Goal: Task Accomplishment & Management: Use online tool/utility

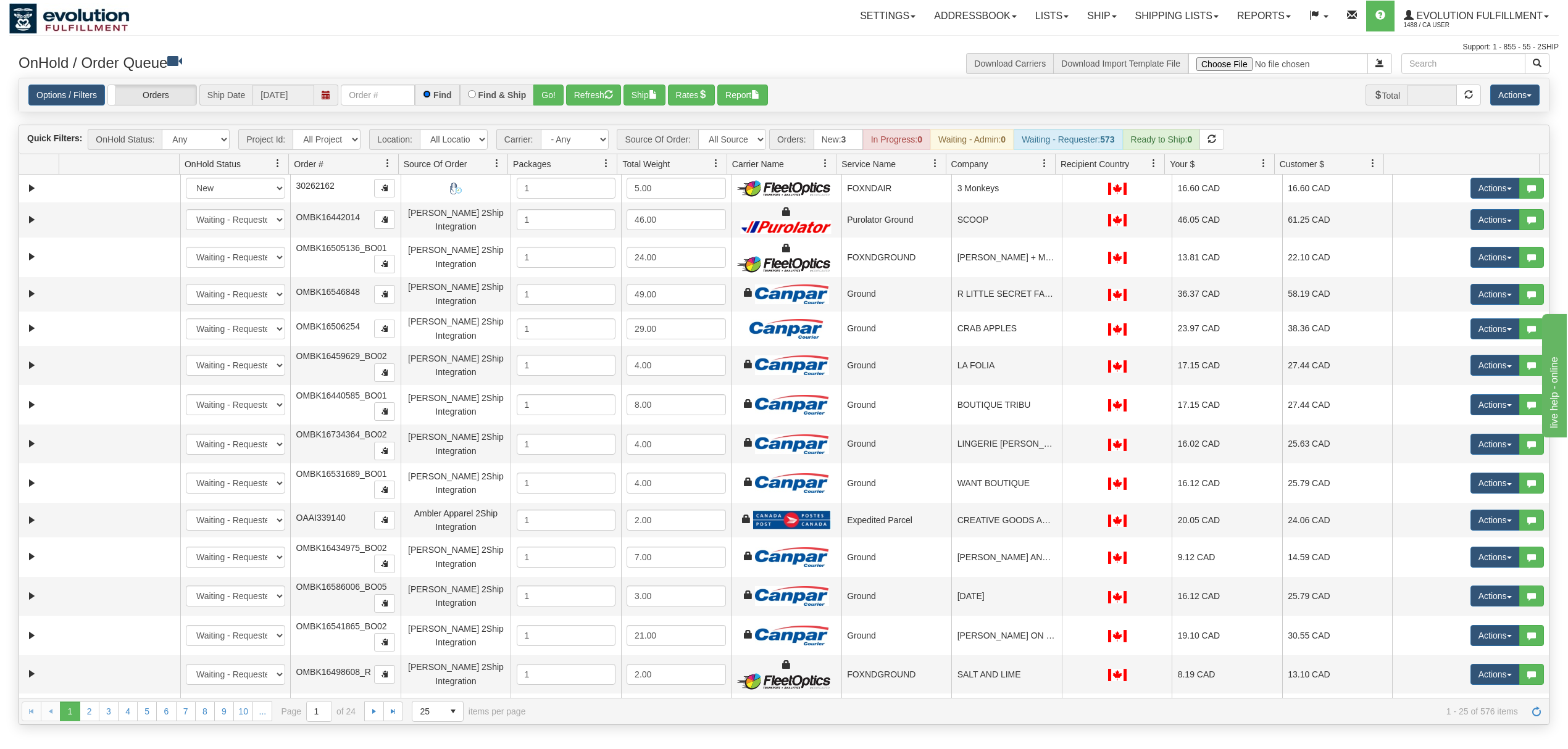
click at [431, 94] on input "Find" at bounding box center [426, 94] width 8 height 8
click at [416, 92] on div "Find" at bounding box center [436, 94] width 45 height 21
click at [404, 92] on input "text" at bounding box center [377, 94] width 74 height 21
click at [554, 100] on button "Go!" at bounding box center [548, 94] width 30 height 21
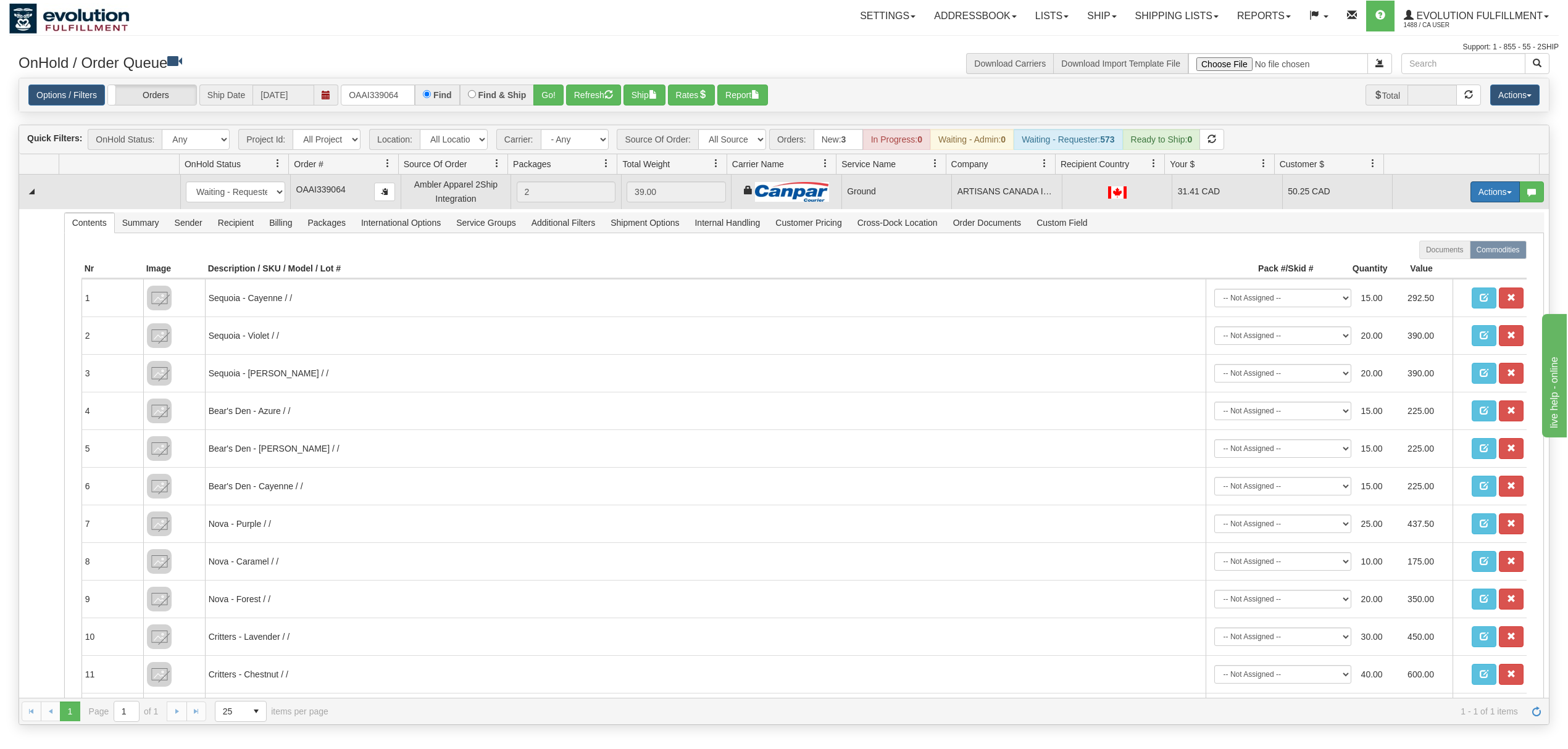
click at [1175, 202] on button "Actions" at bounding box center [1495, 192] width 49 height 21
click at [1175, 261] on span "Ship" at bounding box center [1446, 263] width 26 height 10
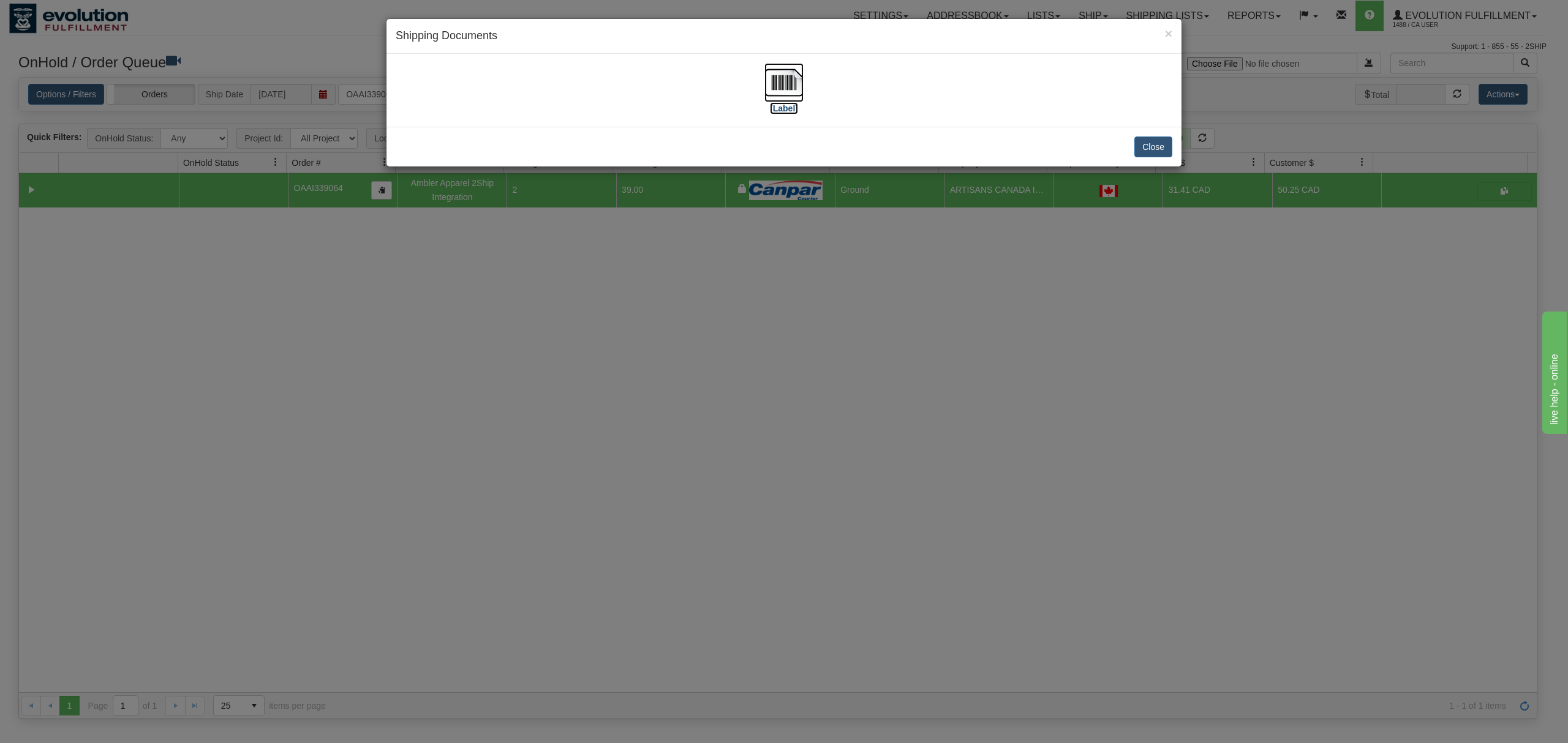
click at [780, 77] on img at bounding box center [784, 83] width 39 height 39
click at [1140, 155] on button "Close" at bounding box center [1153, 147] width 38 height 21
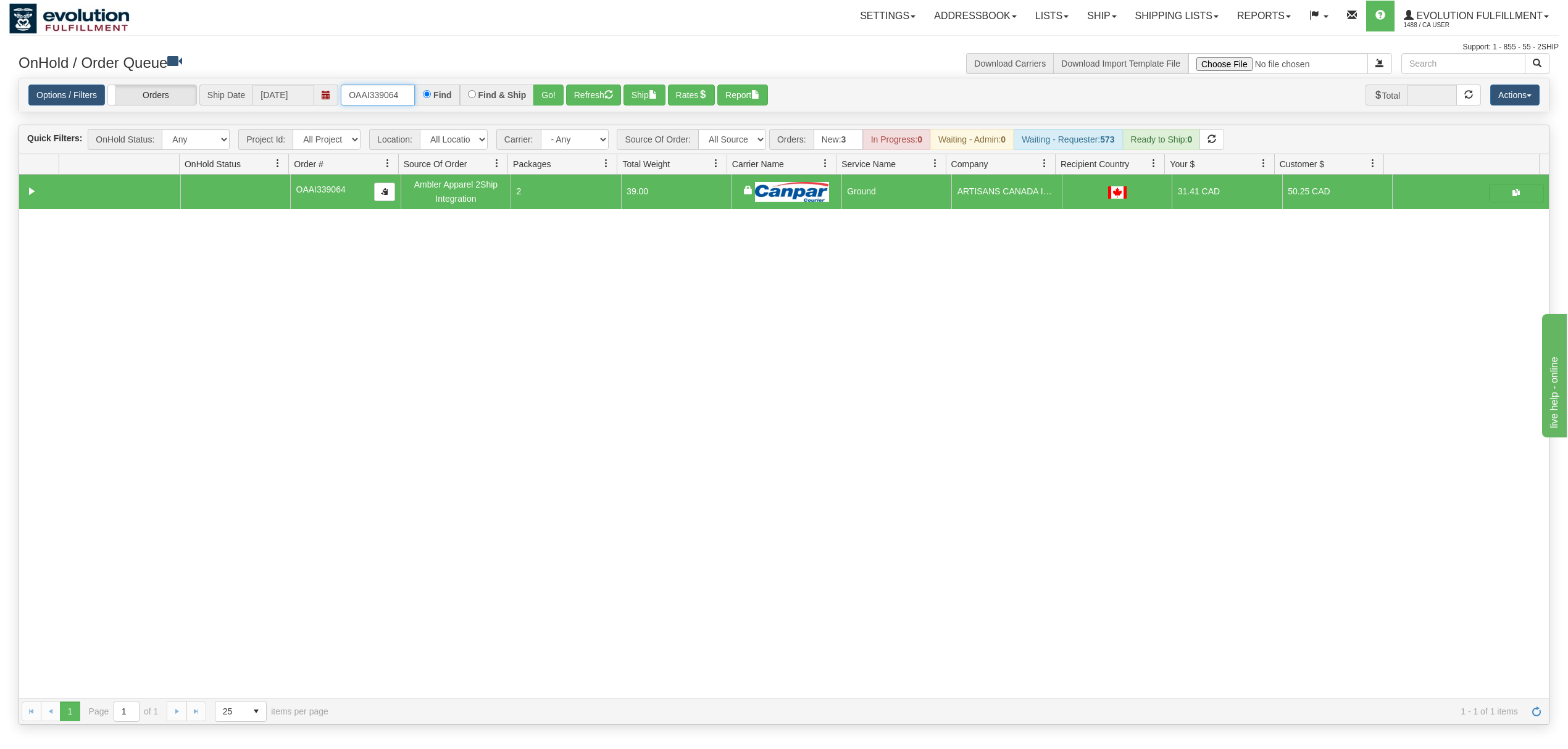
click at [365, 94] on input "OAAI339064" at bounding box center [377, 94] width 74 height 21
click at [549, 99] on button "Go!" at bounding box center [548, 94] width 30 height 21
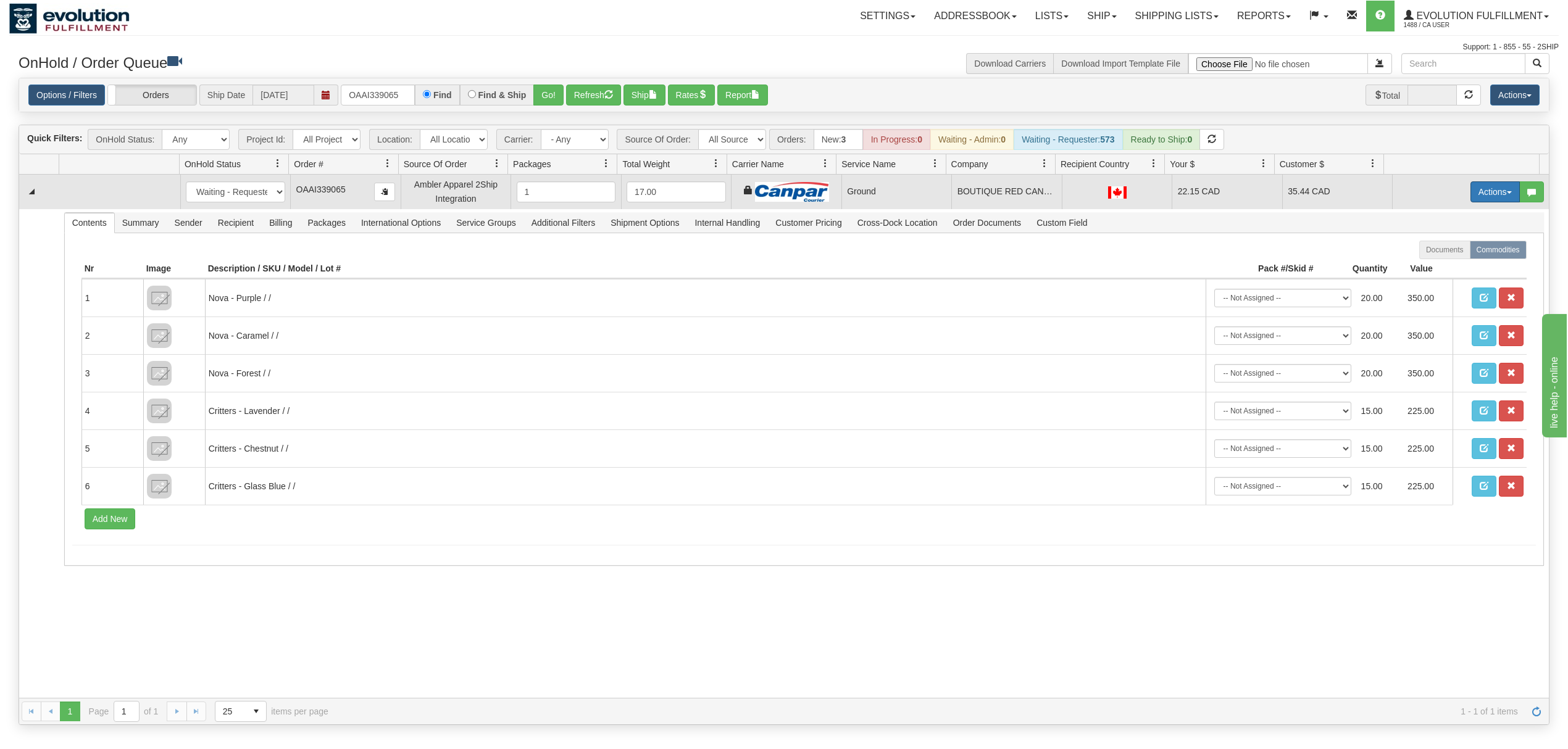
click at [1175, 188] on button "Actions" at bounding box center [1495, 192] width 49 height 21
click at [1175, 260] on link "Ship" at bounding box center [1470, 264] width 99 height 16
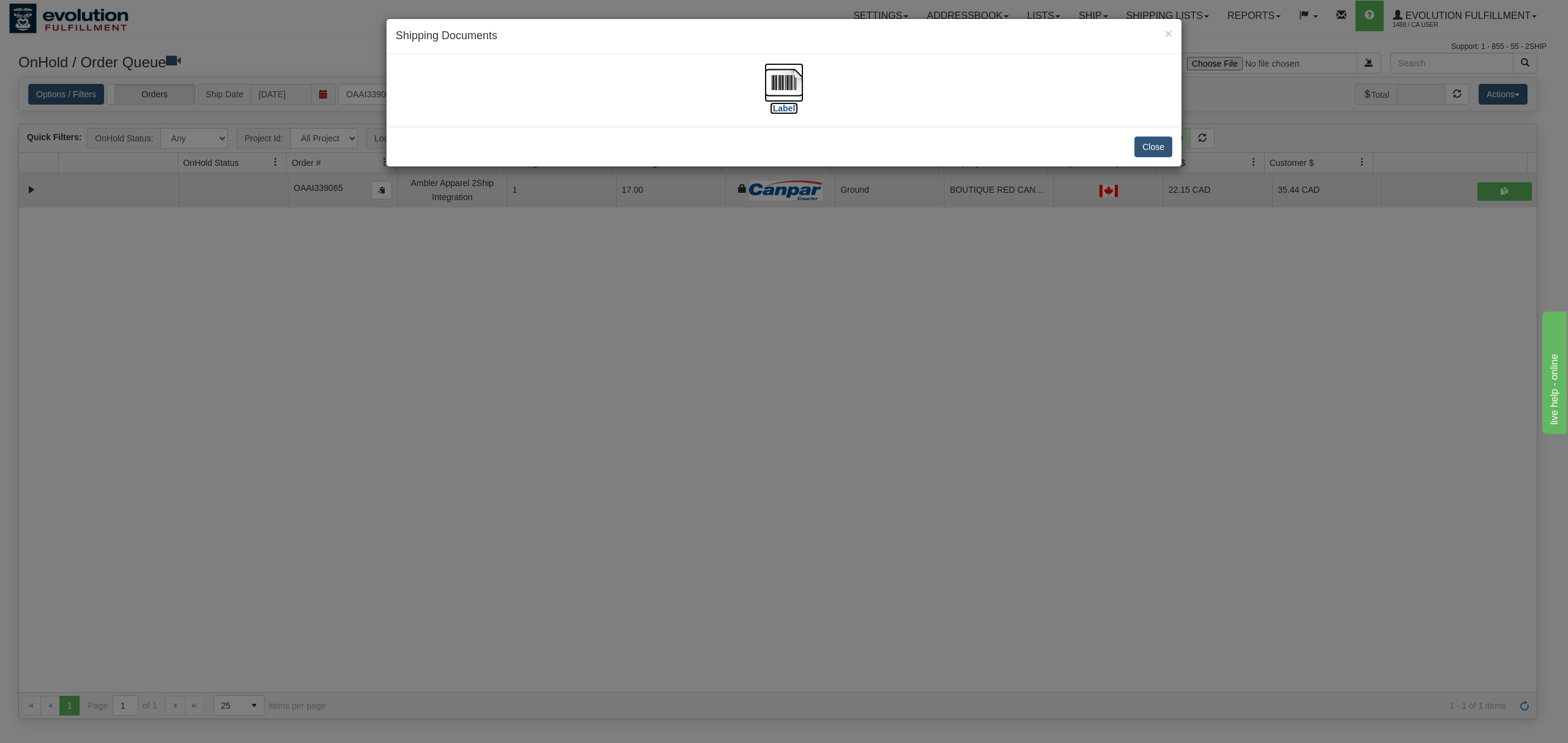
click at [789, 73] on img at bounding box center [784, 83] width 39 height 39
click at [1145, 150] on button "Close" at bounding box center [1153, 147] width 38 height 21
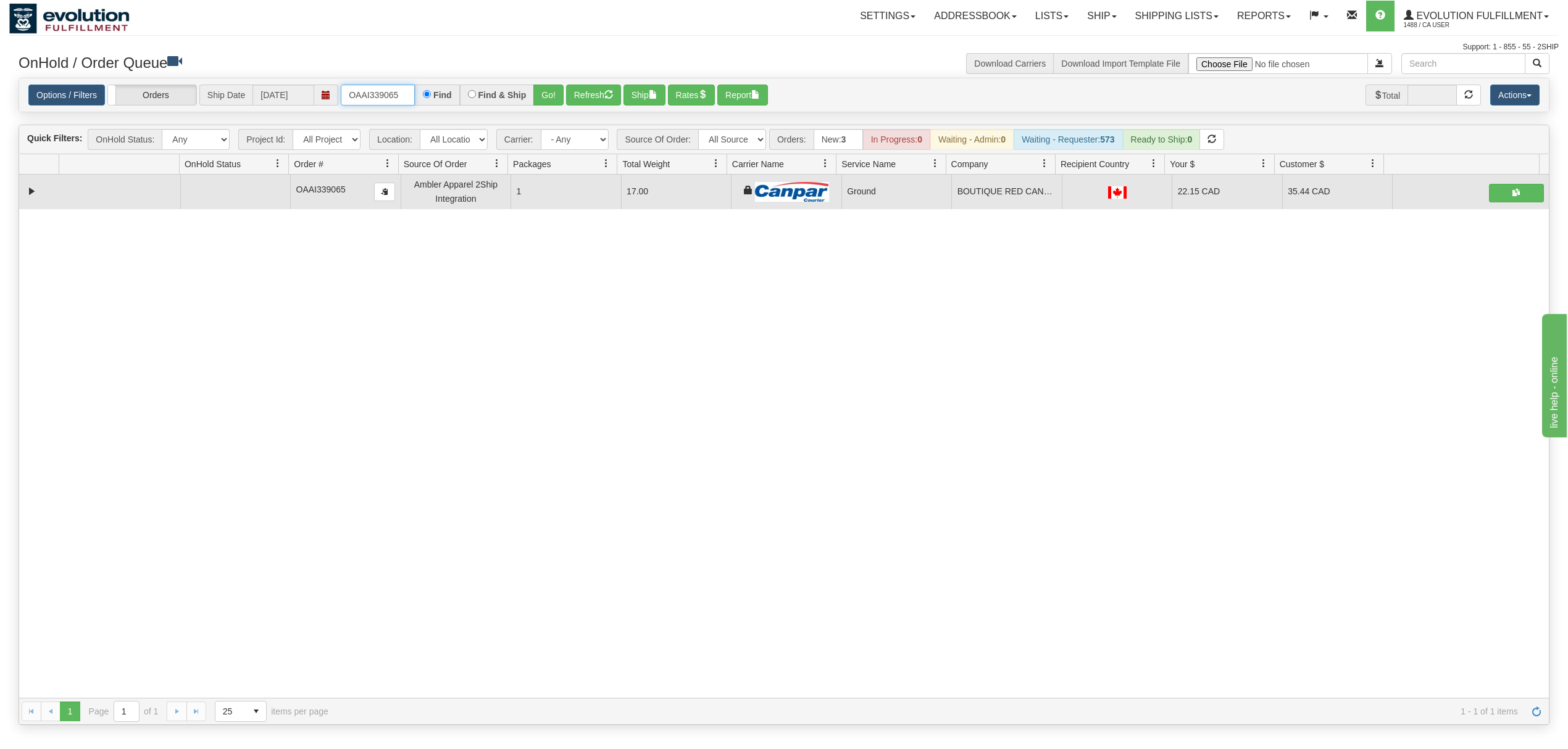
click at [398, 90] on input "OAAI339065" at bounding box center [377, 94] width 74 height 21
click at [396, 90] on input "OAAI339065" at bounding box center [377, 94] width 74 height 21
click at [551, 92] on button "Go!" at bounding box center [548, 94] width 30 height 21
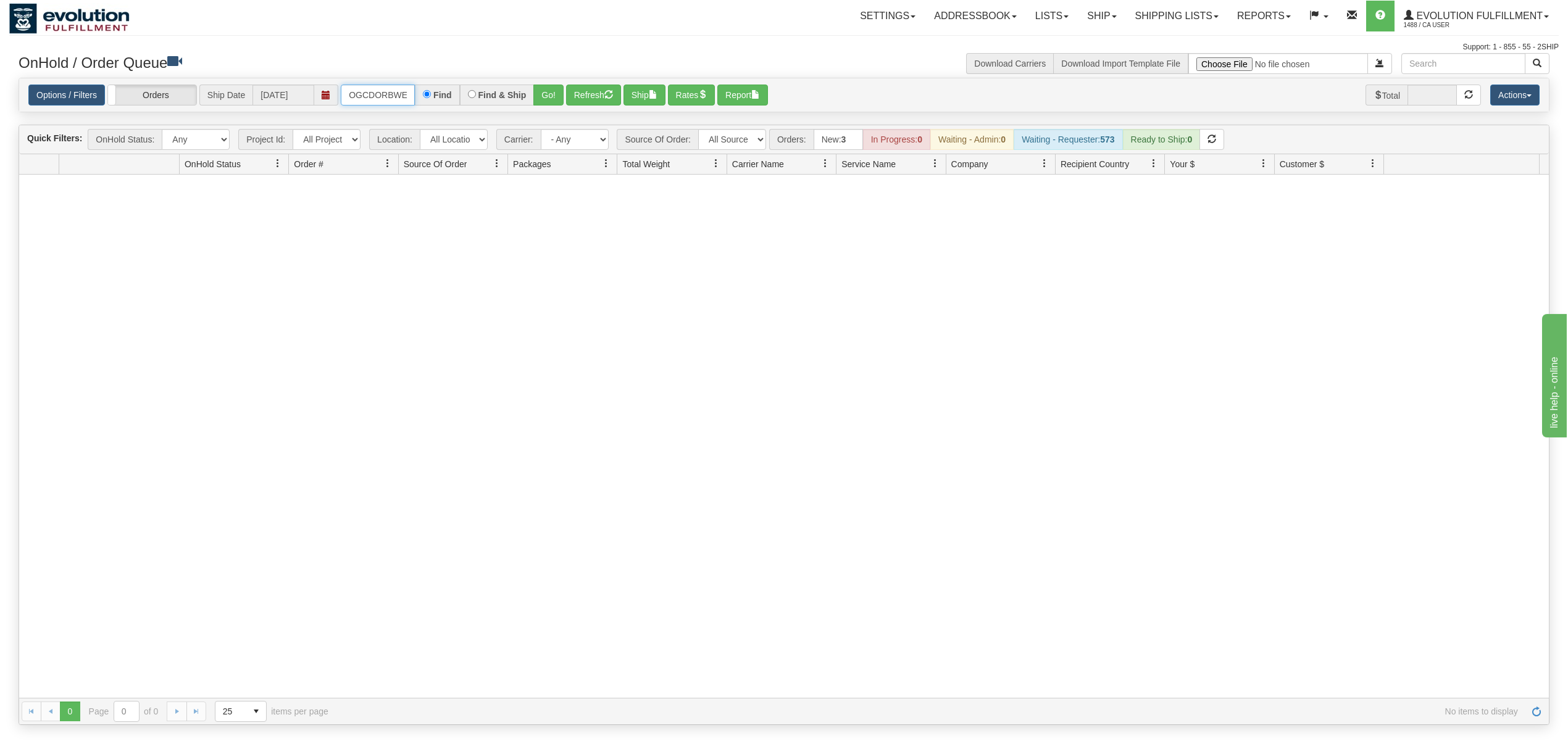
click at [379, 95] on input "OGCDORBWEB-5441-1" at bounding box center [377, 94] width 74 height 21
type input "OGF318391427"
click at [564, 100] on button "Go!" at bounding box center [548, 94] width 30 height 21
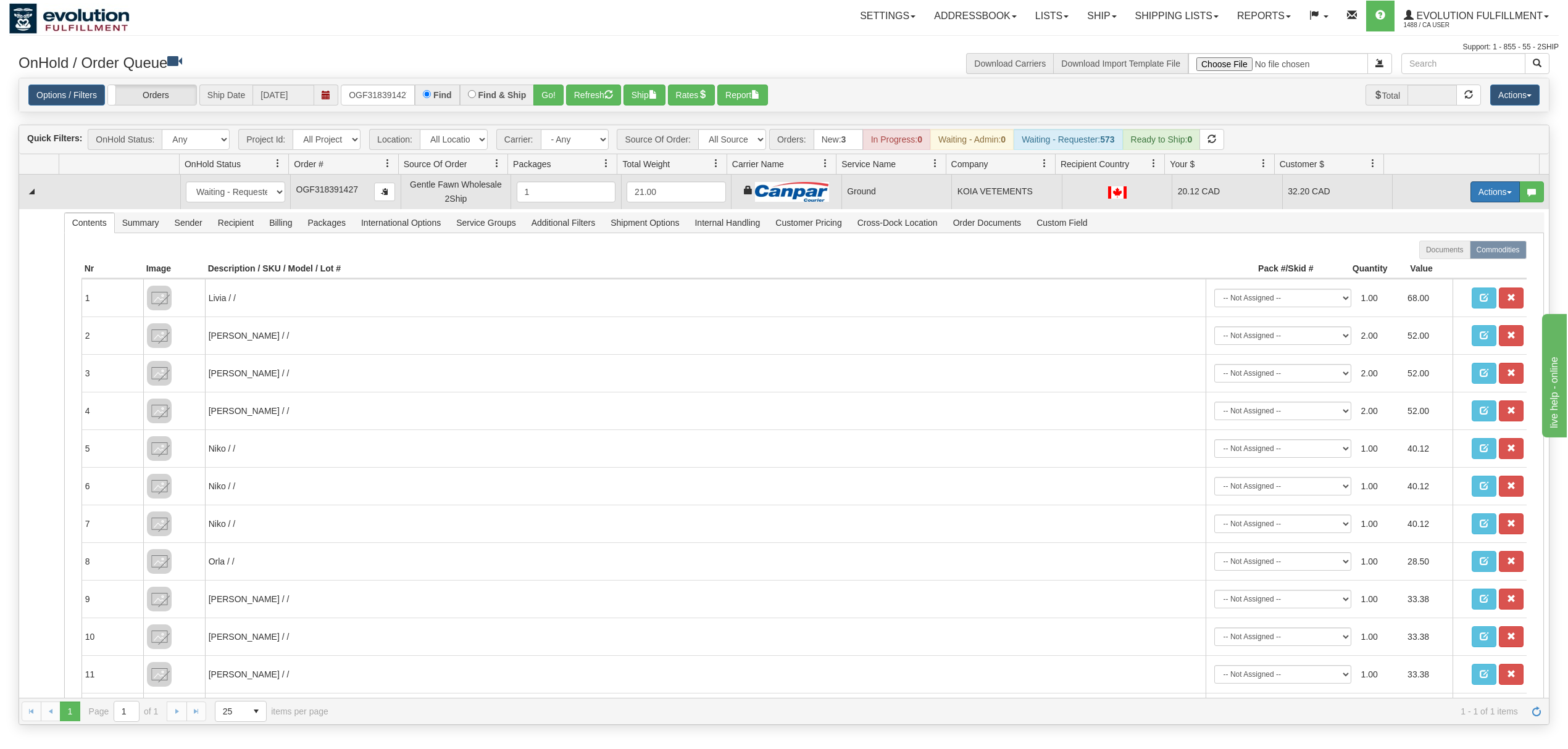
click at [1175, 187] on button "Actions" at bounding box center [1495, 192] width 49 height 21
click at [1175, 261] on span "Ship" at bounding box center [1446, 263] width 26 height 10
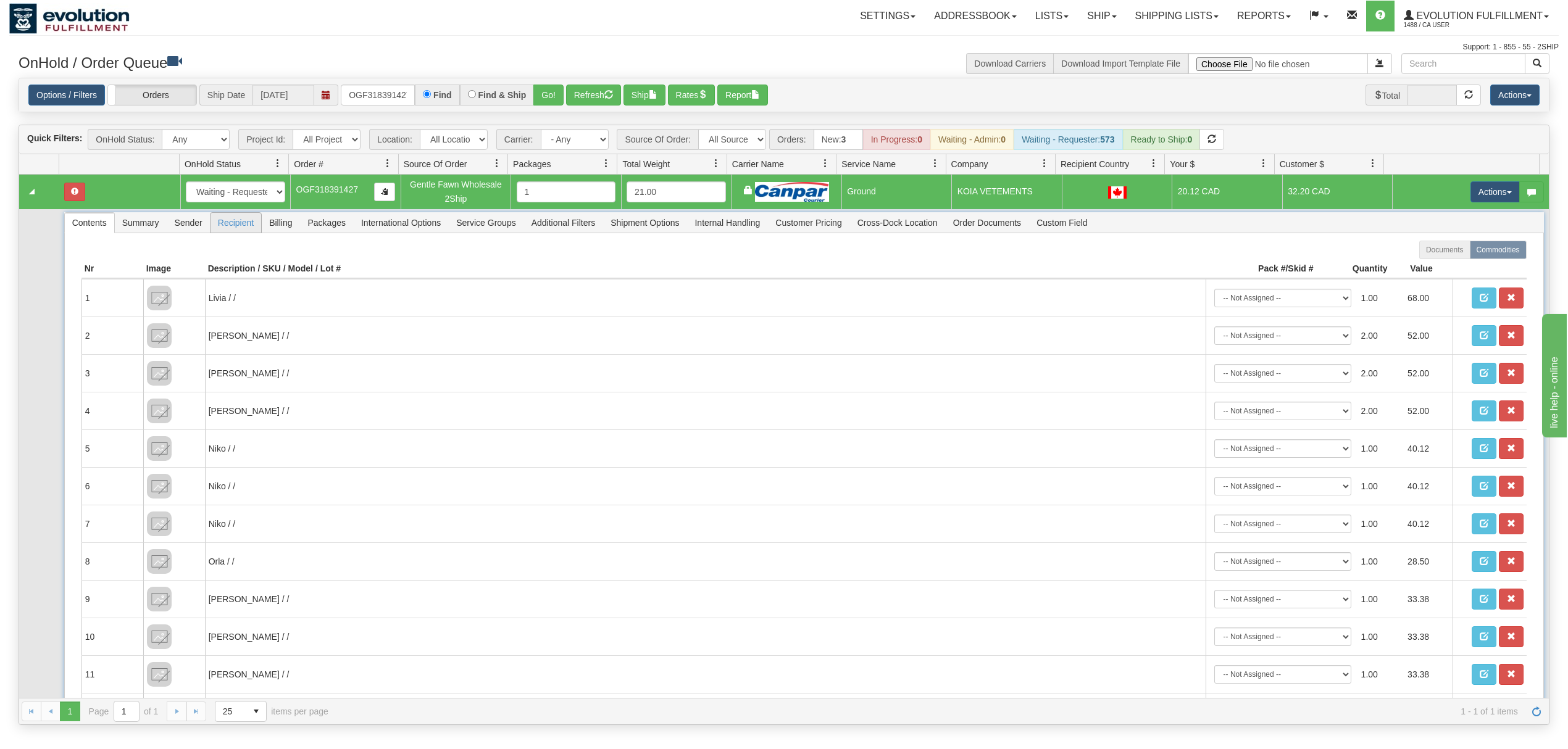
click at [222, 230] on span "Recipient" at bounding box center [235, 223] width 51 height 20
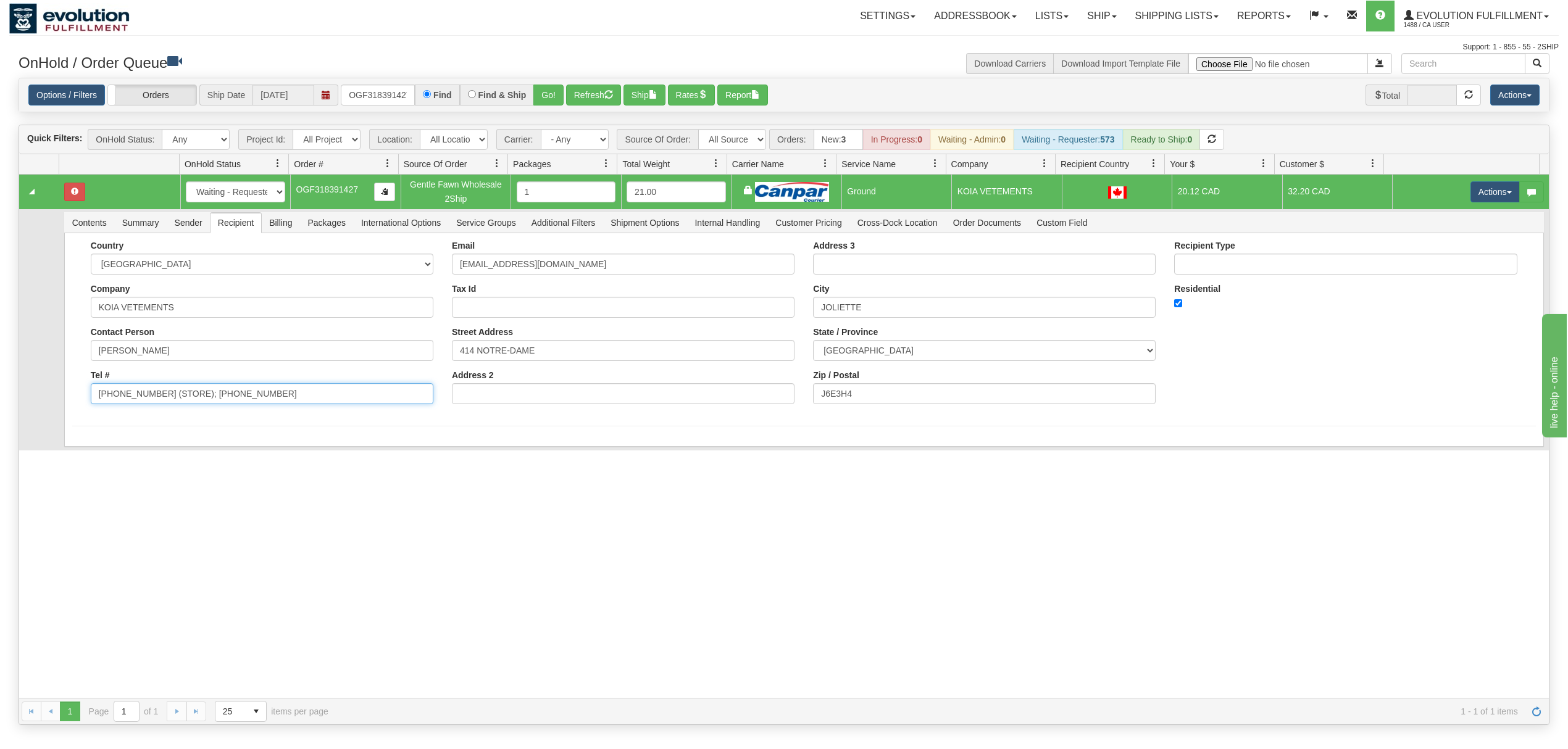
drag, startPoint x: 273, startPoint y: 391, endPoint x: 152, endPoint y: 428, distance: 126.5
click at [152, 426] on form "Country [GEOGRAPHIC_DATA] [GEOGRAPHIC_DATA] [GEOGRAPHIC_DATA] [GEOGRAPHIC_DATA]…" at bounding box center [804, 334] width 1464 height 186
type input "[PHONE_NUMBER]"
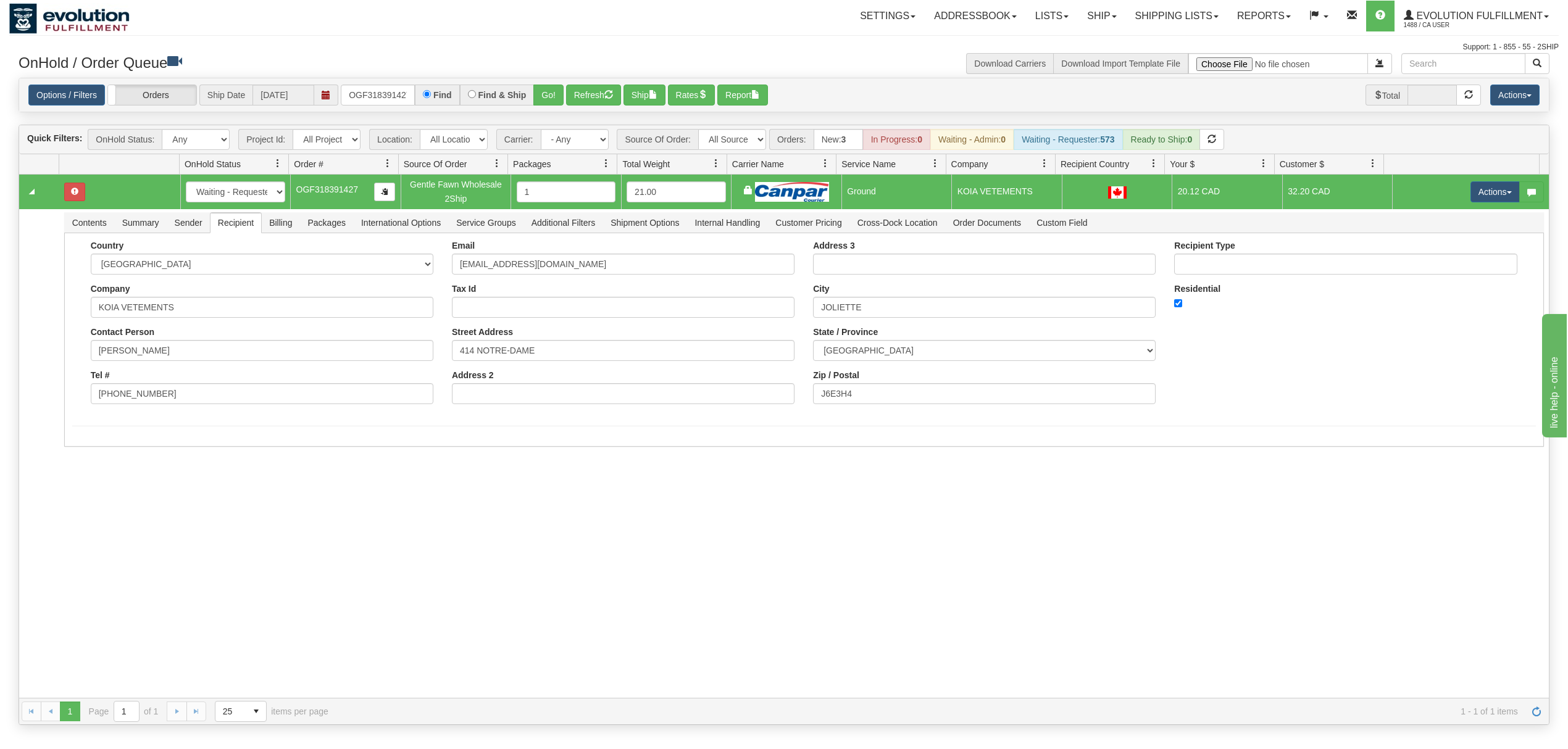
click at [69, 553] on div "31616882 EVOLUTION V3 91106539 91106542 New In Progress Waiting - Admin Waiting…" at bounding box center [784, 436] width 1530 height 523
click at [77, 454] on button "Save" at bounding box center [90, 449] width 36 height 21
click at [1175, 195] on button "Actions" at bounding box center [1495, 192] width 49 height 21
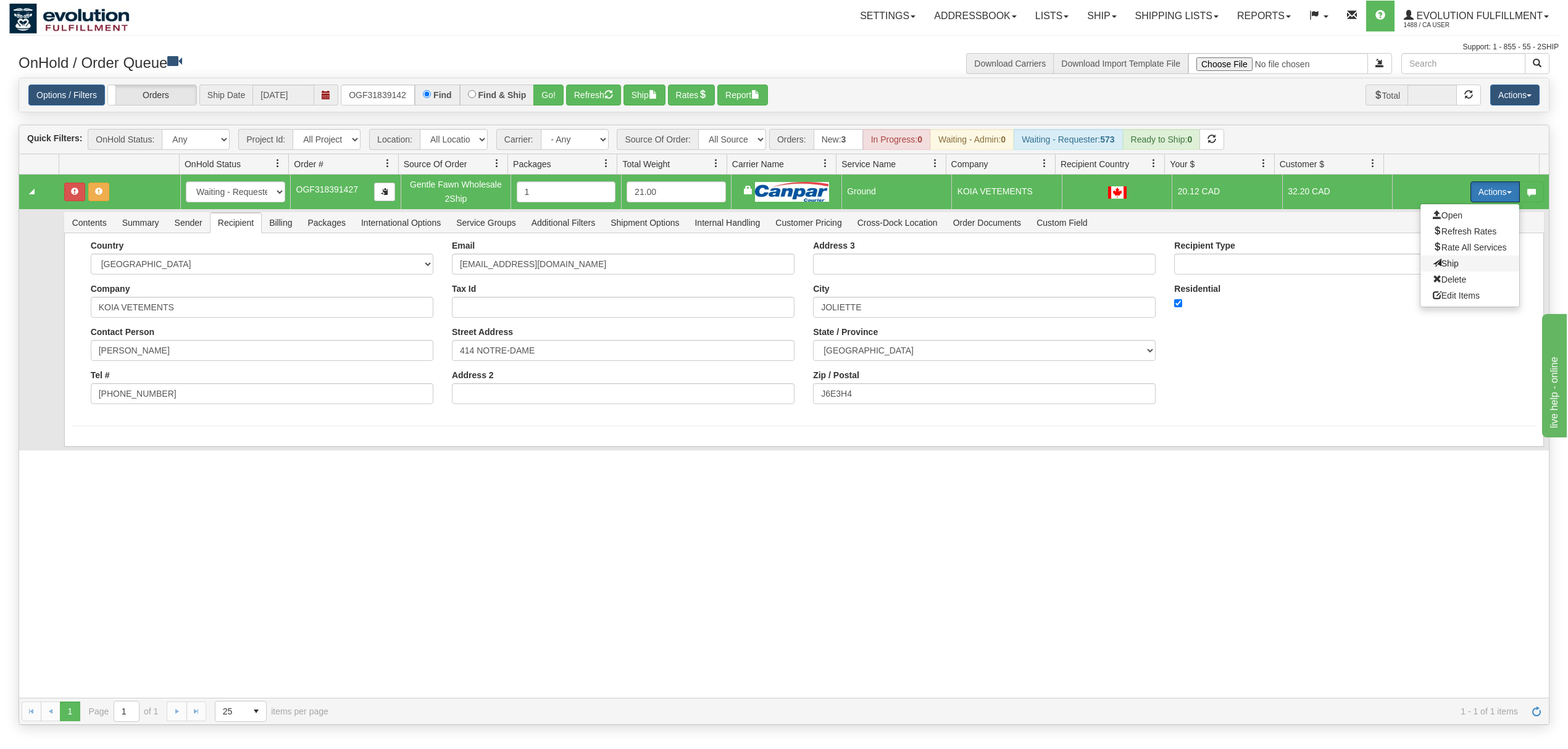
click at [1175, 261] on span "Ship" at bounding box center [1446, 263] width 26 height 10
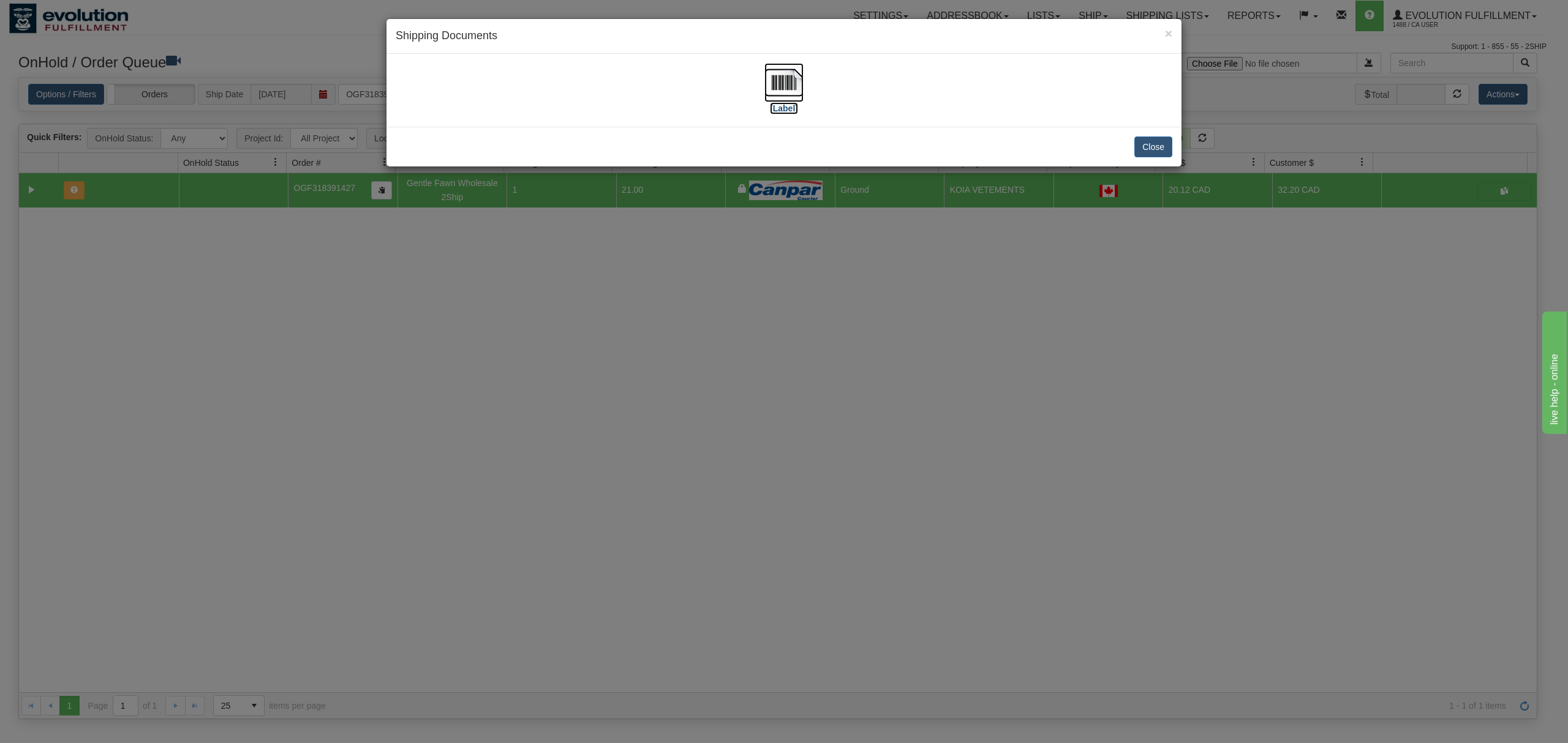
click at [782, 84] on img at bounding box center [784, 83] width 39 height 39
click at [1157, 157] on button "Close" at bounding box center [1153, 147] width 38 height 21
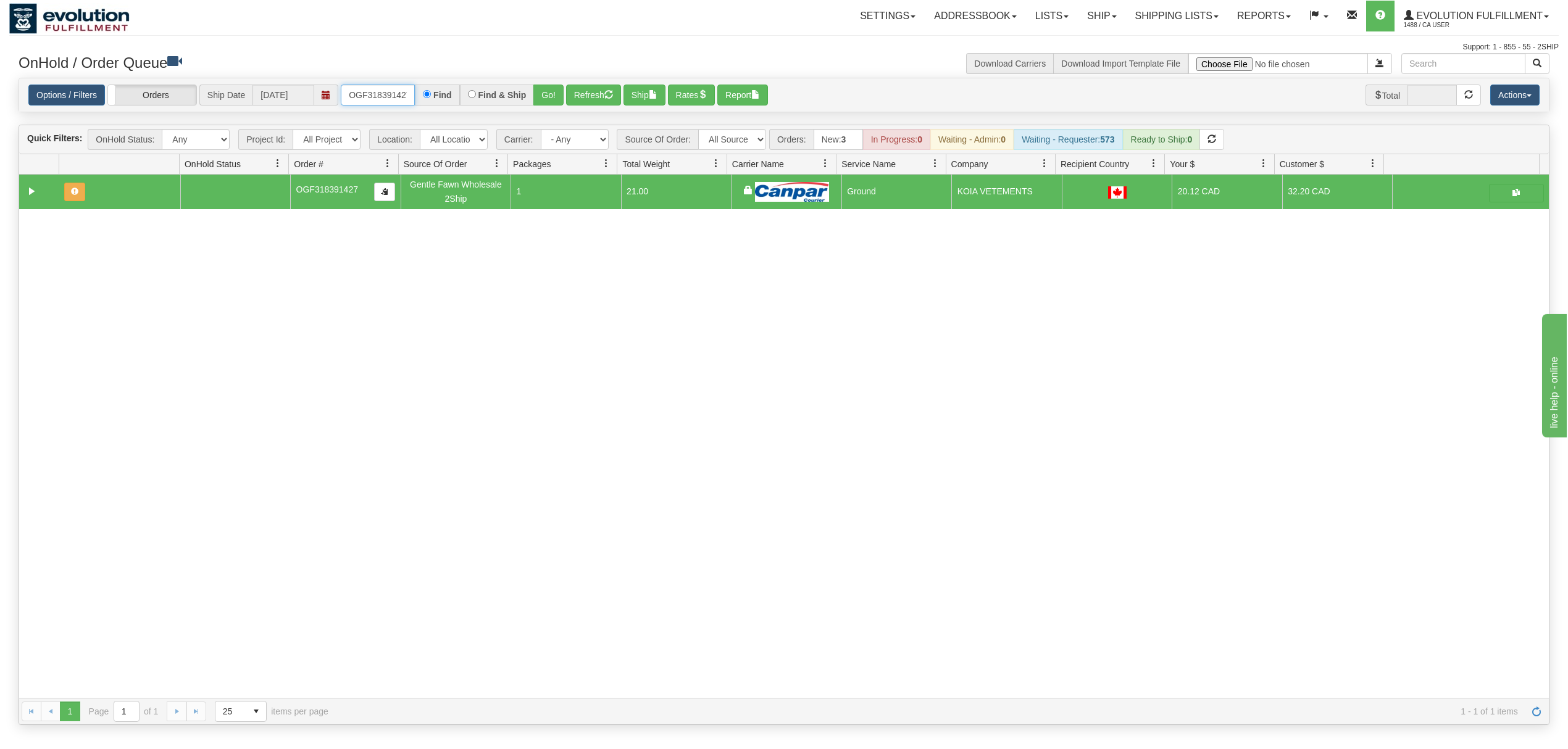
click at [361, 94] on input "OGF318391427" at bounding box center [377, 94] width 74 height 21
type input "OAAIW5954-1"
click at [557, 97] on button "Go!" at bounding box center [548, 94] width 30 height 21
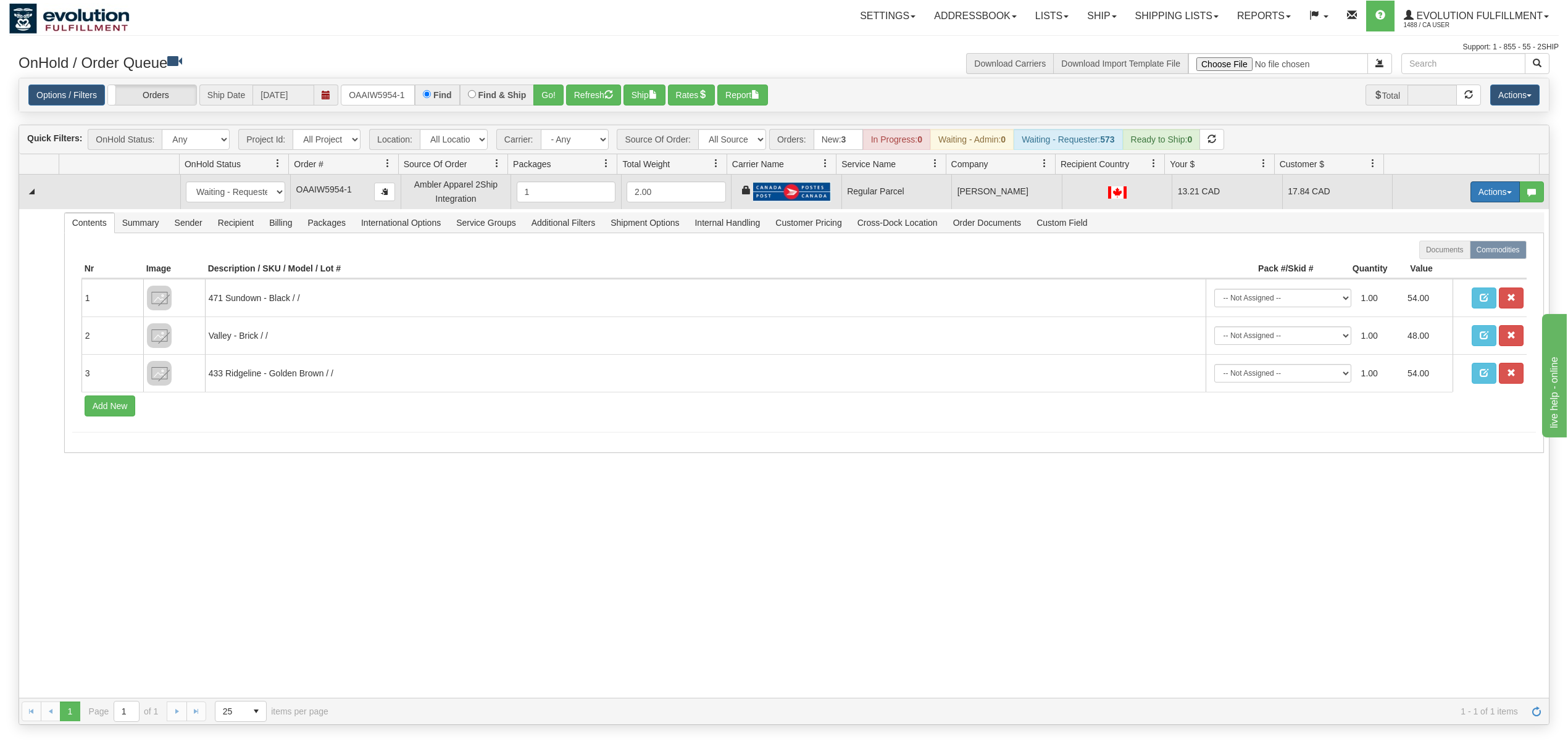
click at [1175, 201] on button "Actions" at bounding box center [1495, 192] width 49 height 21
click at [1175, 243] on link "Rate All Services" at bounding box center [1470, 247] width 99 height 16
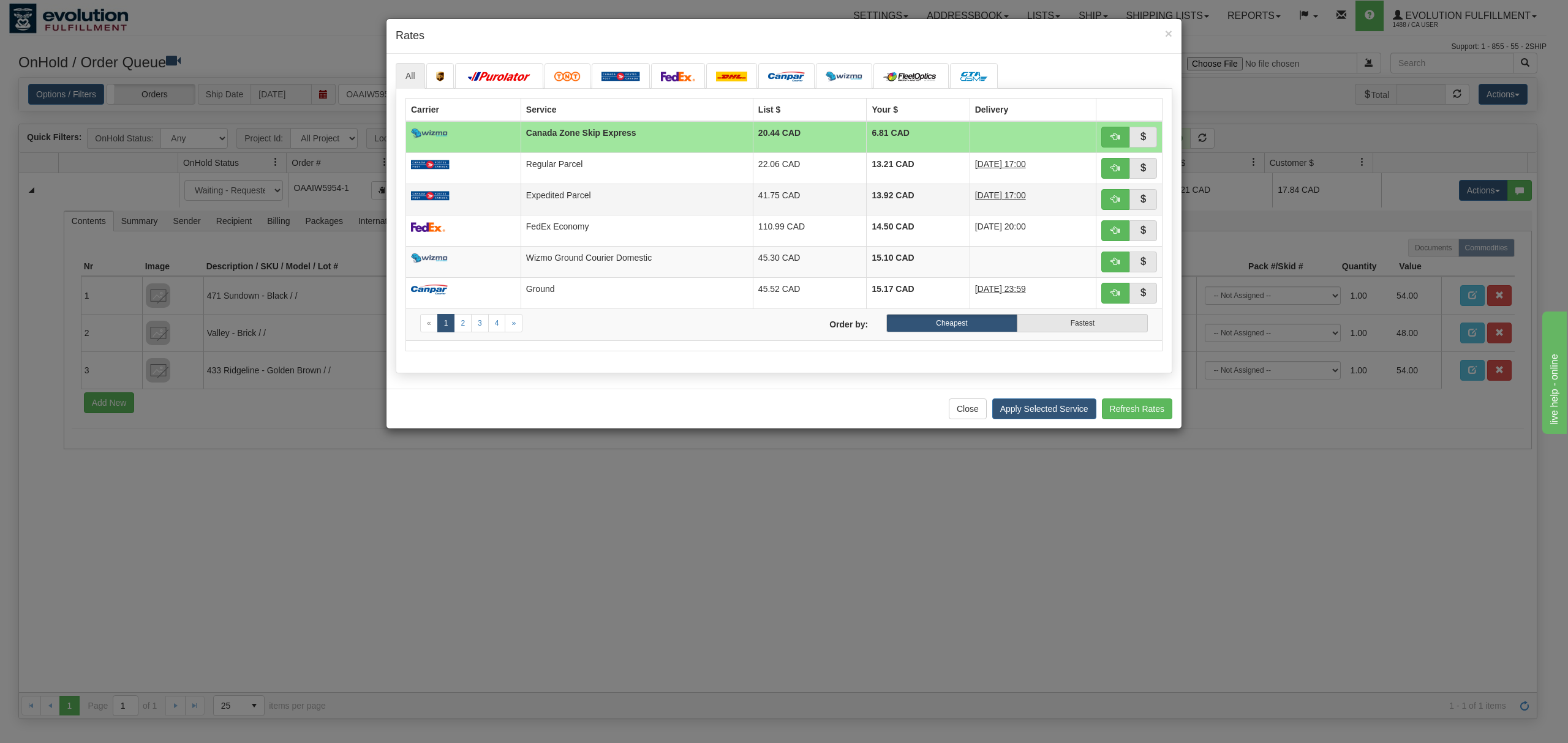
click at [653, 206] on td "Expedited Parcel" at bounding box center [637, 199] width 232 height 31
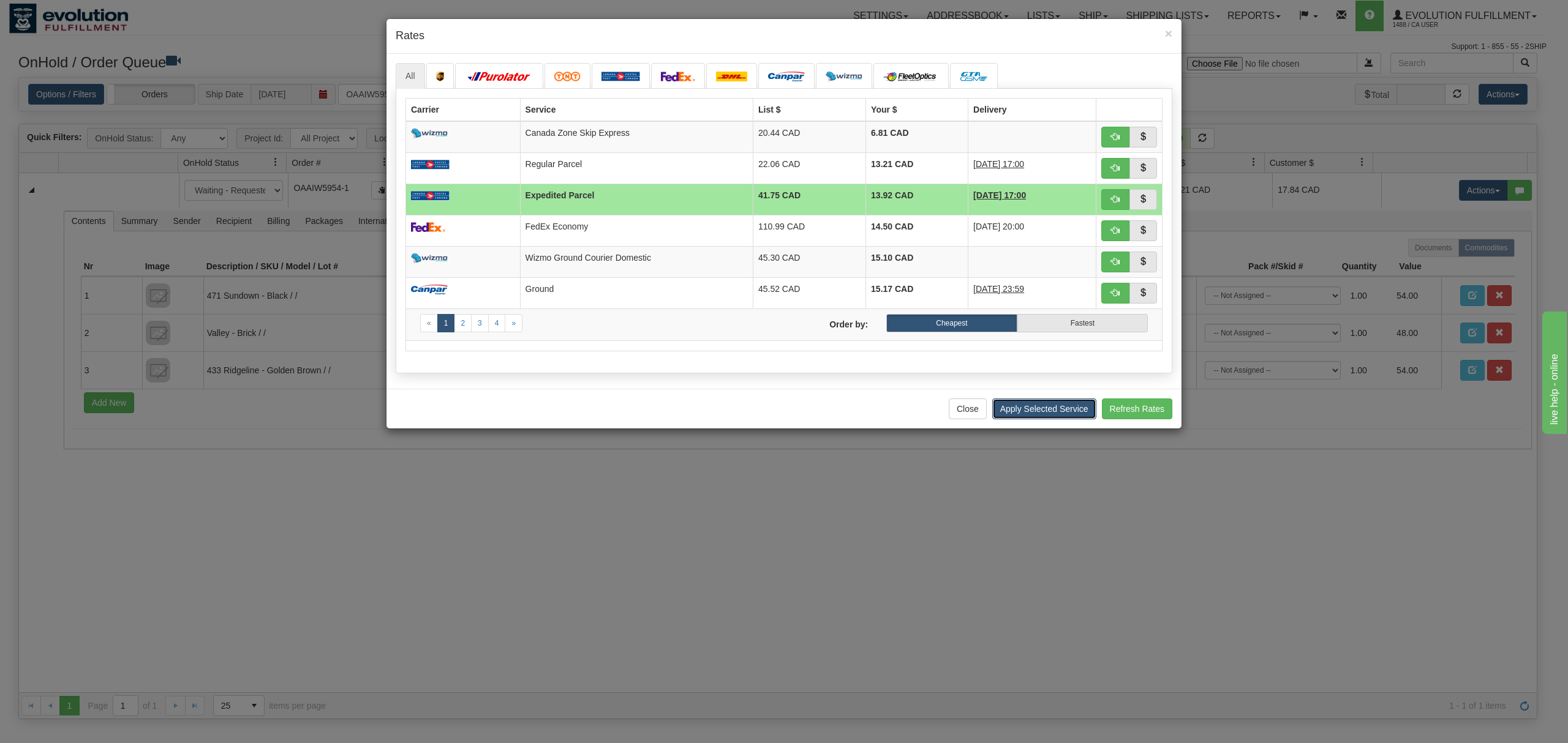
click at [1064, 409] on button "Apply Selected Service" at bounding box center [1044, 409] width 104 height 21
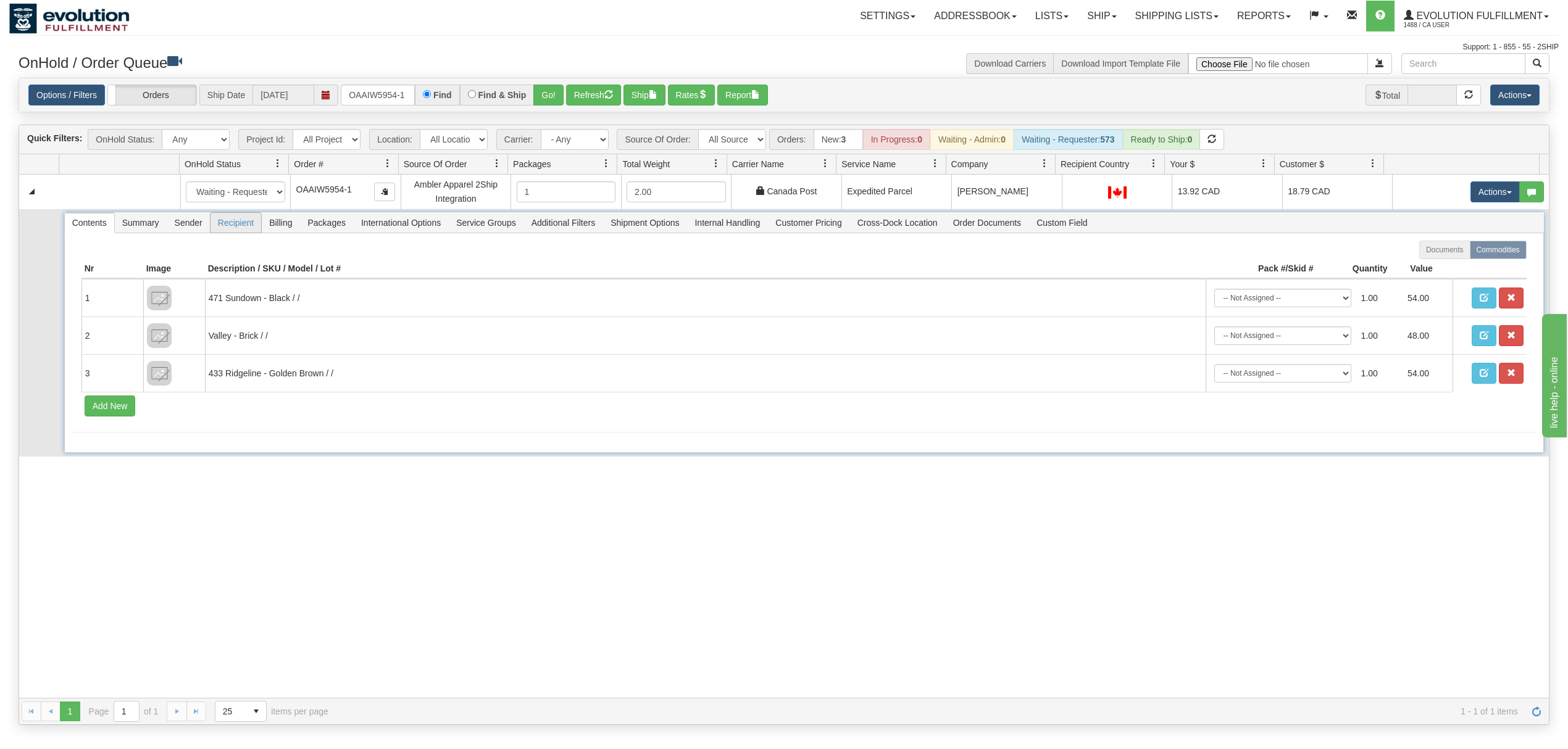
click at [245, 220] on span "Recipient" at bounding box center [235, 223] width 51 height 20
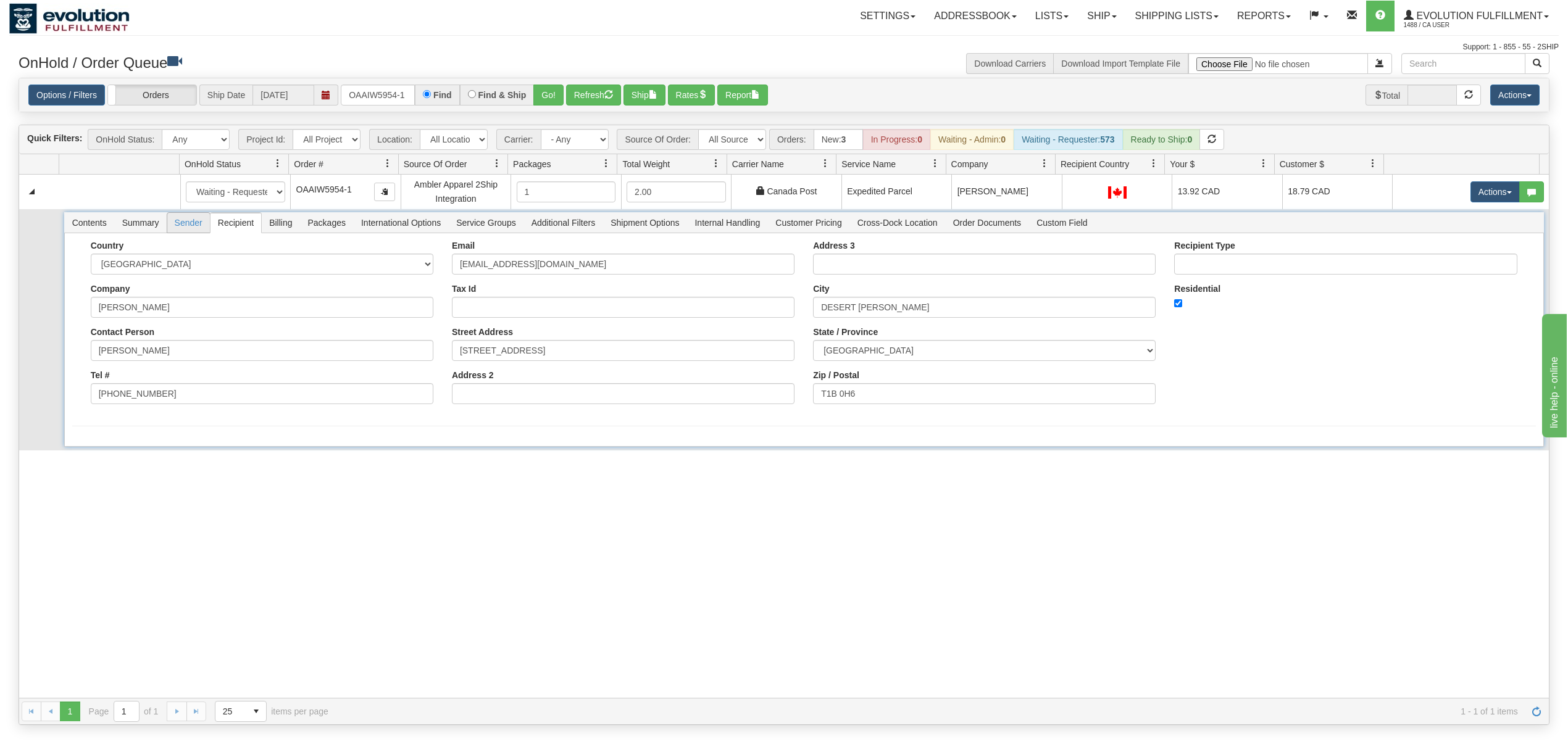
click at [189, 225] on span "Sender" at bounding box center [188, 223] width 42 height 20
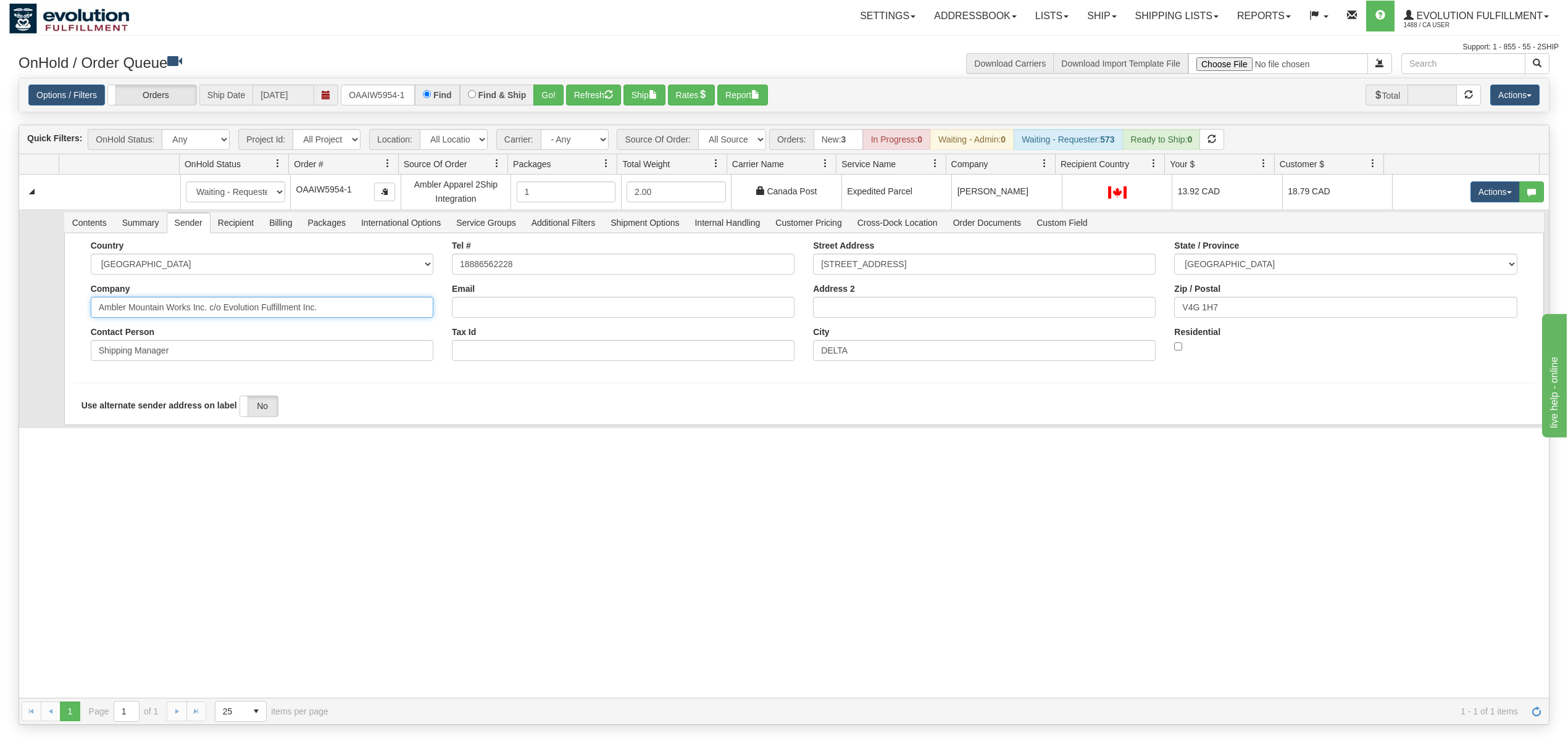
drag, startPoint x: 335, startPoint y: 321, endPoint x: 190, endPoint y: 344, distance: 146.8
click at [190, 344] on div "Country [GEOGRAPHIC_DATA] [GEOGRAPHIC_DATA] [GEOGRAPHIC_DATA] [GEOGRAPHIC_DATA]…" at bounding box center [261, 305] width 361 height 130
type input "Ambler Mountain Works"
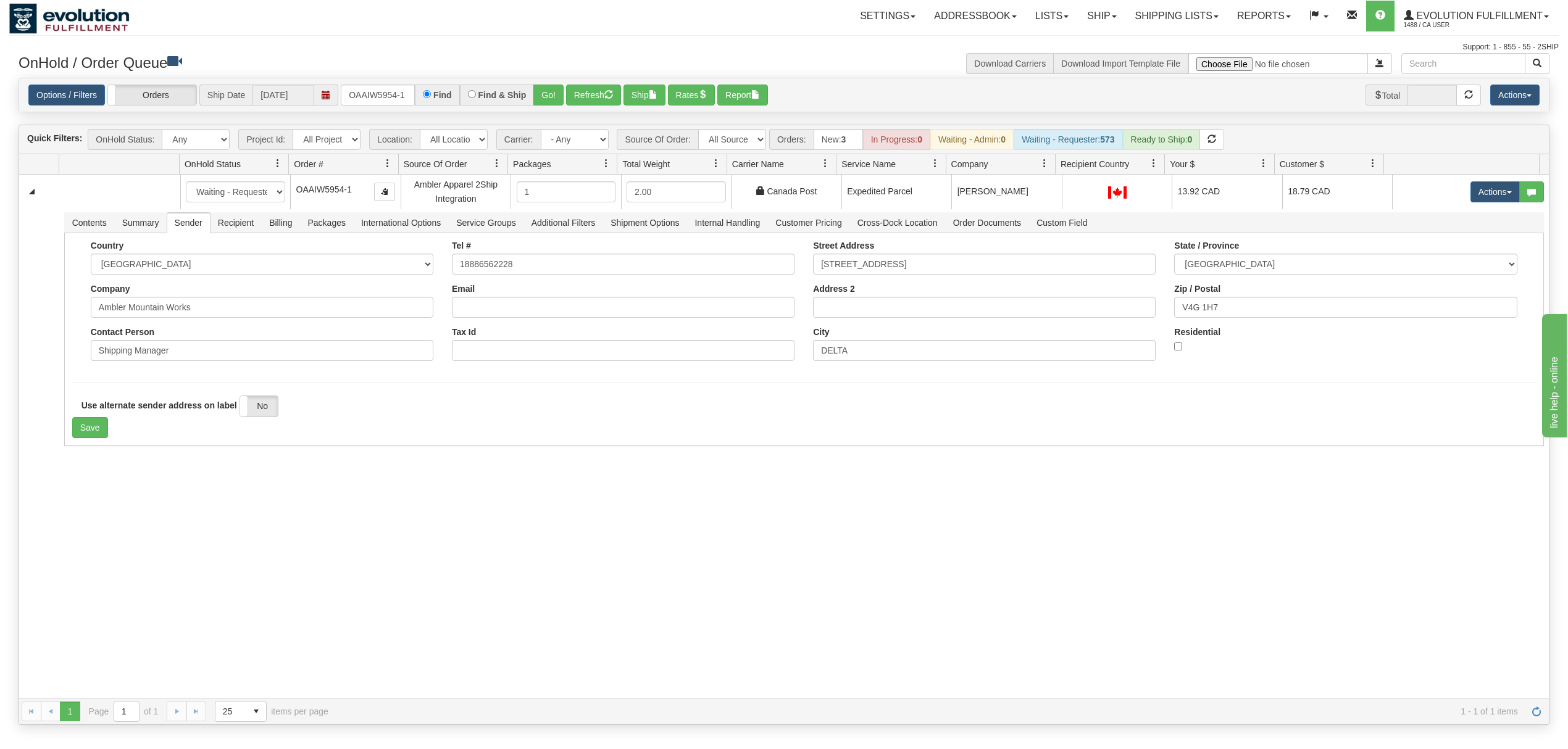
click at [89, 485] on div "31620922 EVOLUTION V3 91115992 91115993 New In Progress Waiting - Admin Waiting…" at bounding box center [784, 436] width 1530 height 523
click at [77, 428] on button "Save" at bounding box center [90, 428] width 36 height 21
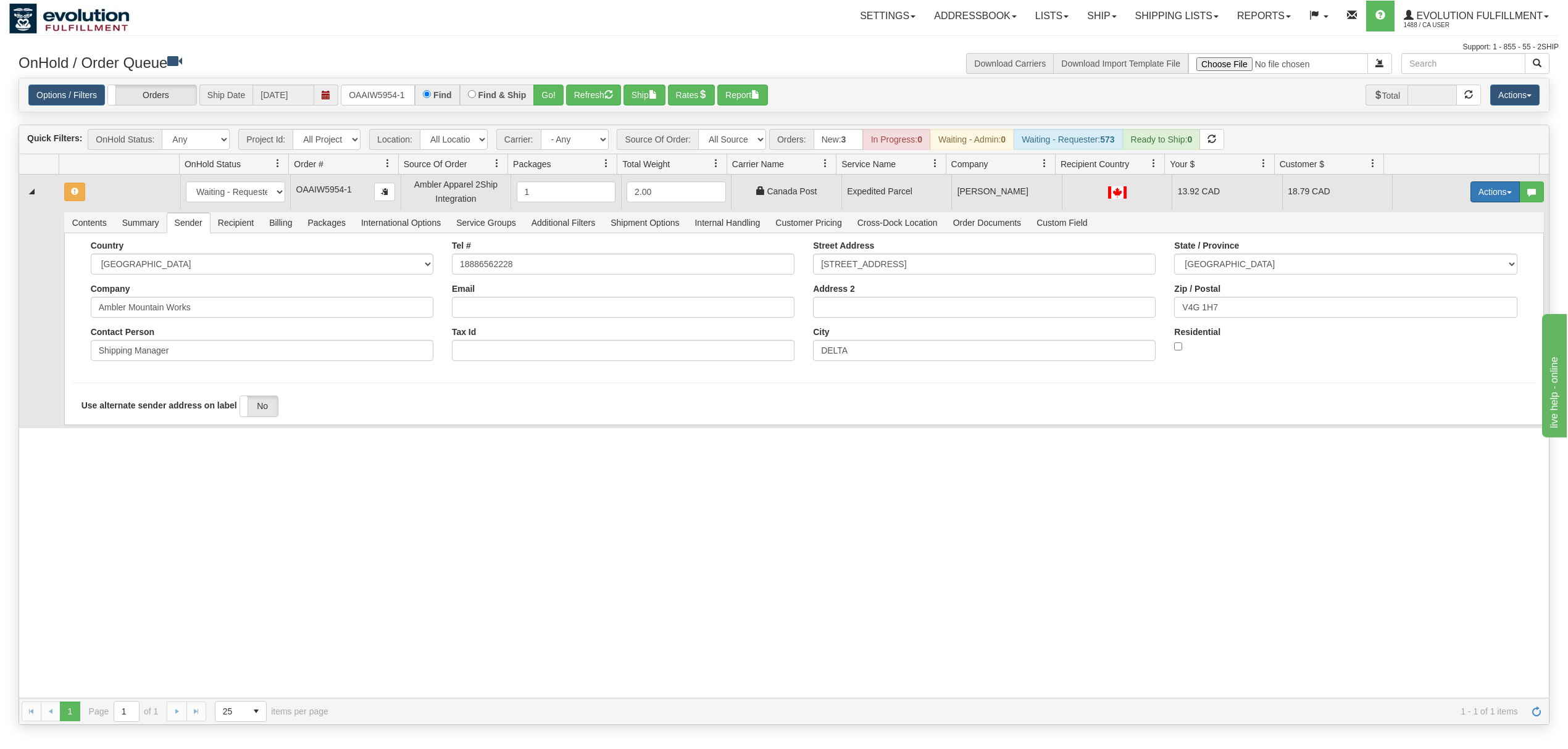
click at [1175, 191] on button "Actions" at bounding box center [1495, 192] width 49 height 21
click at [1175, 262] on span "Ship" at bounding box center [1446, 263] width 26 height 10
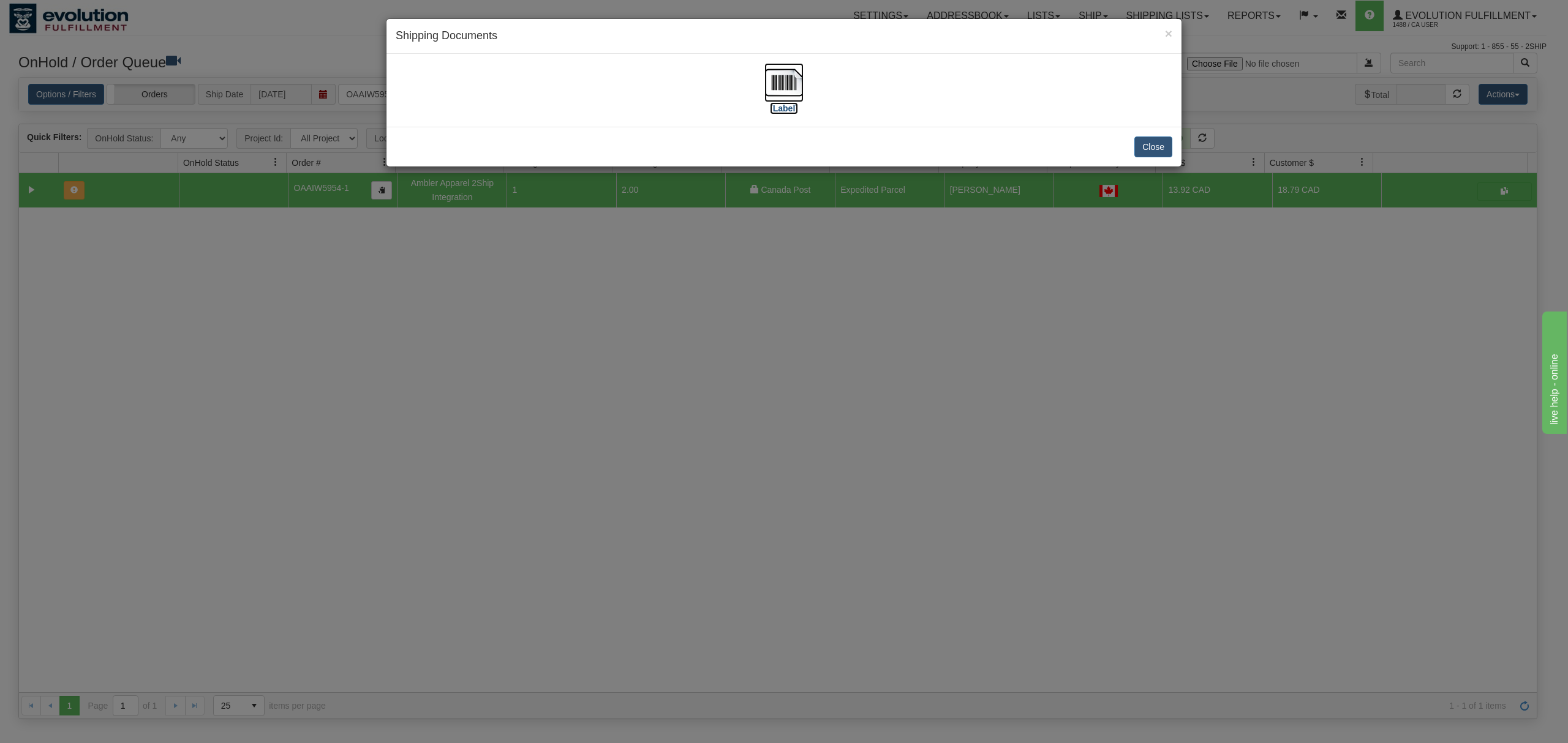
click at [791, 89] on img at bounding box center [784, 83] width 39 height 39
click at [1157, 153] on button "Close" at bounding box center [1153, 147] width 38 height 21
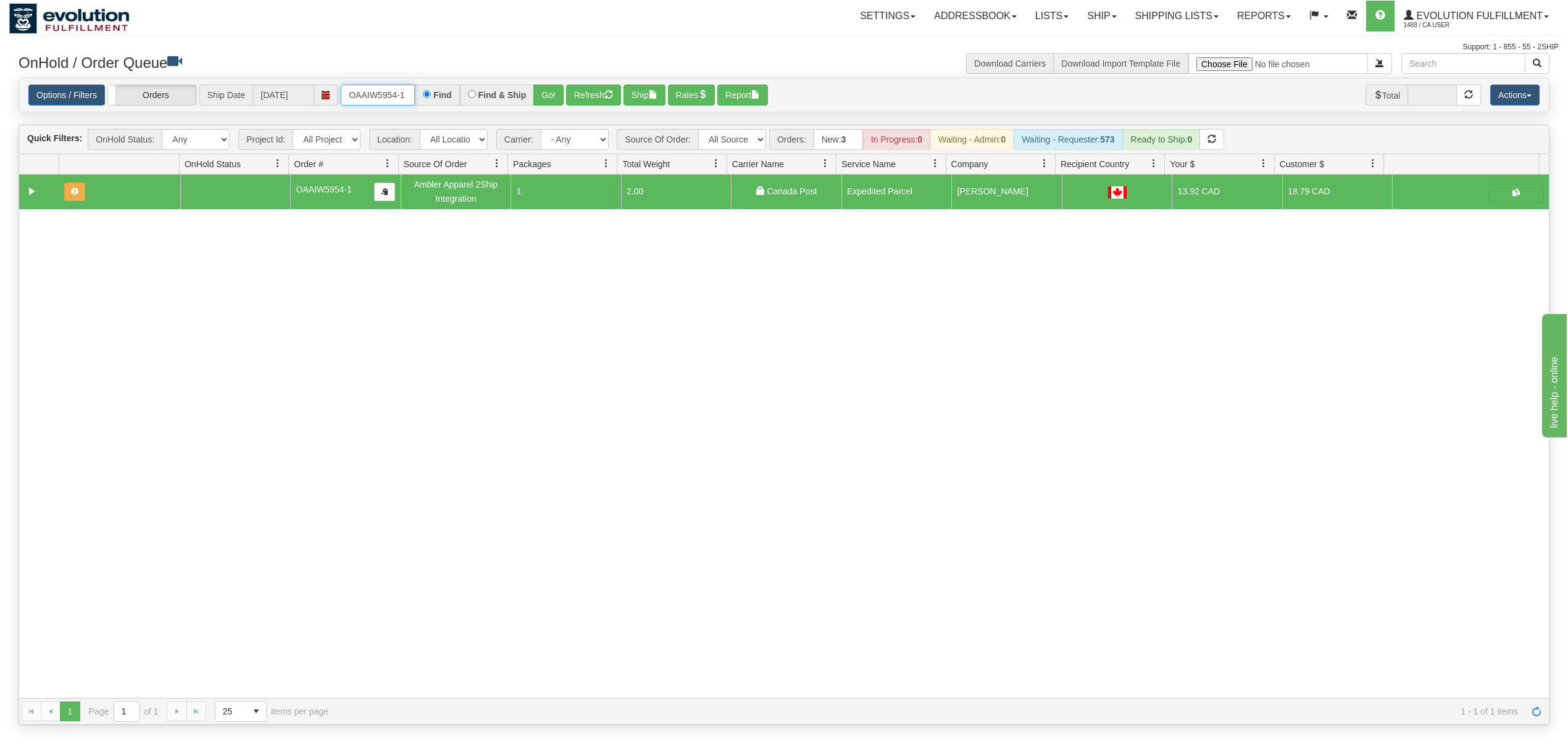
click at [376, 92] on input "OAAIW5954-1" at bounding box center [377, 94] width 74 height 21
type input "OAAIW5953-1"
click at [554, 101] on button "Go!" at bounding box center [548, 94] width 30 height 21
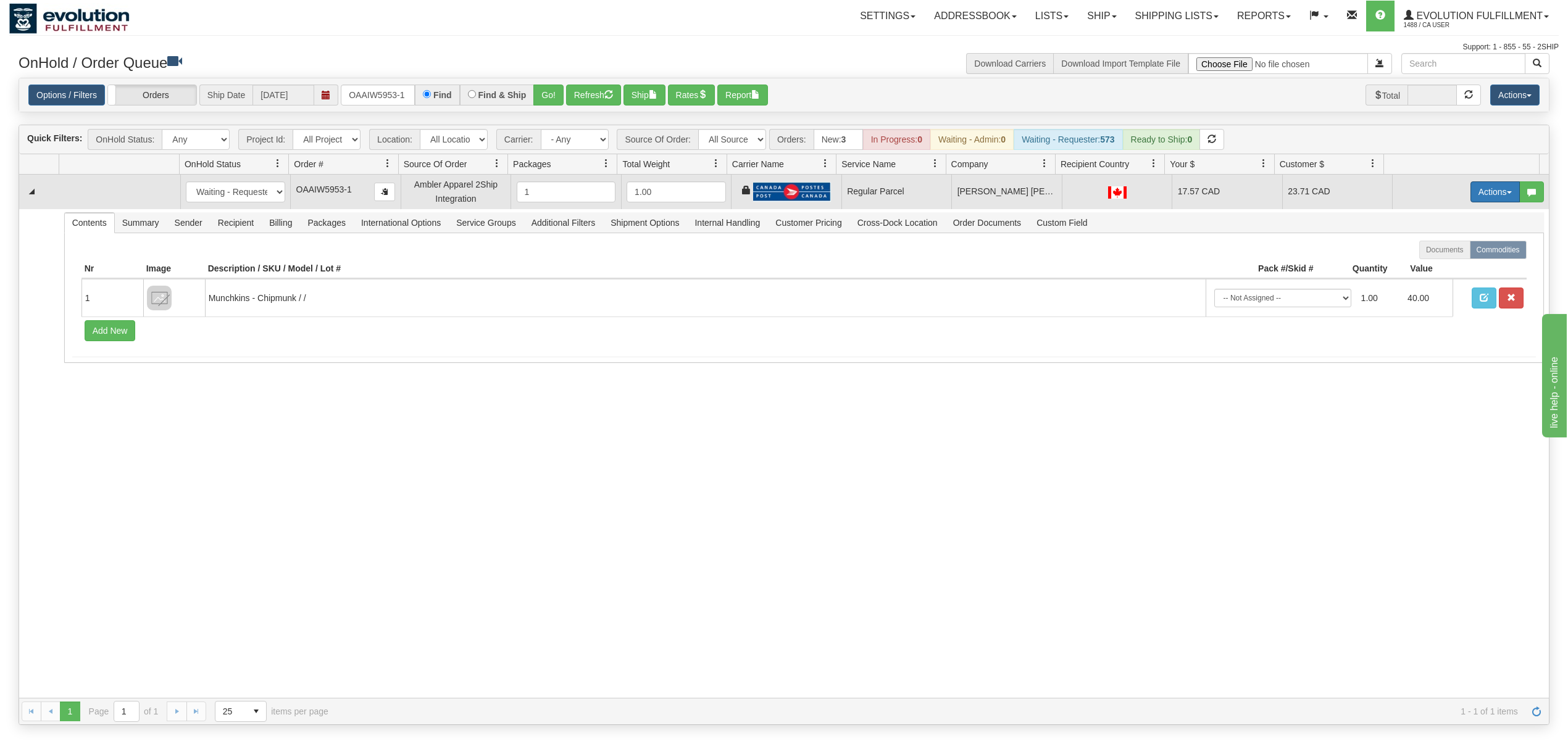
click at [1175, 198] on button "Actions" at bounding box center [1495, 192] width 49 height 21
click at [1175, 253] on span "Rate All Services" at bounding box center [1470, 247] width 74 height 10
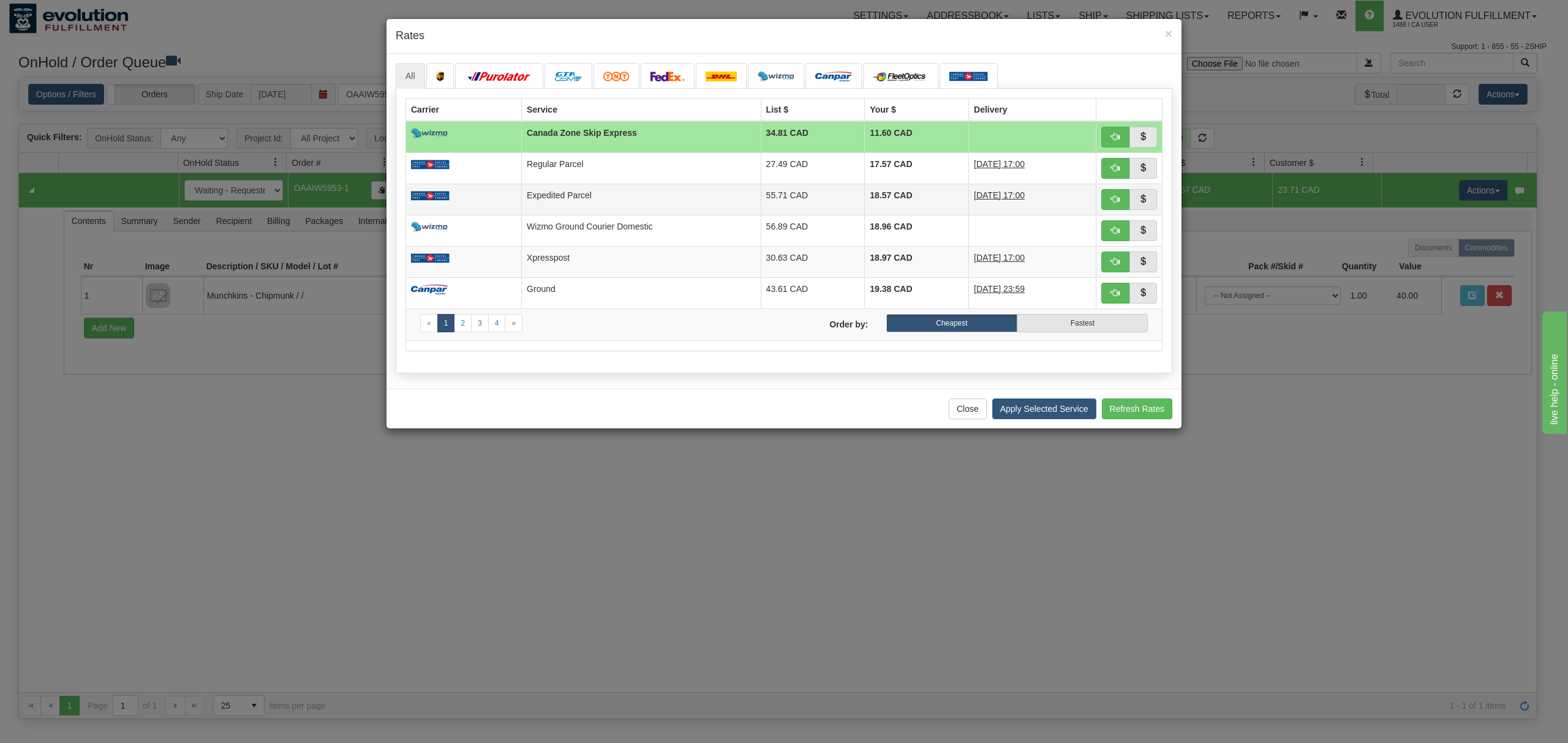
click at [638, 197] on td "Expedited Parcel" at bounding box center [641, 199] width 239 height 31
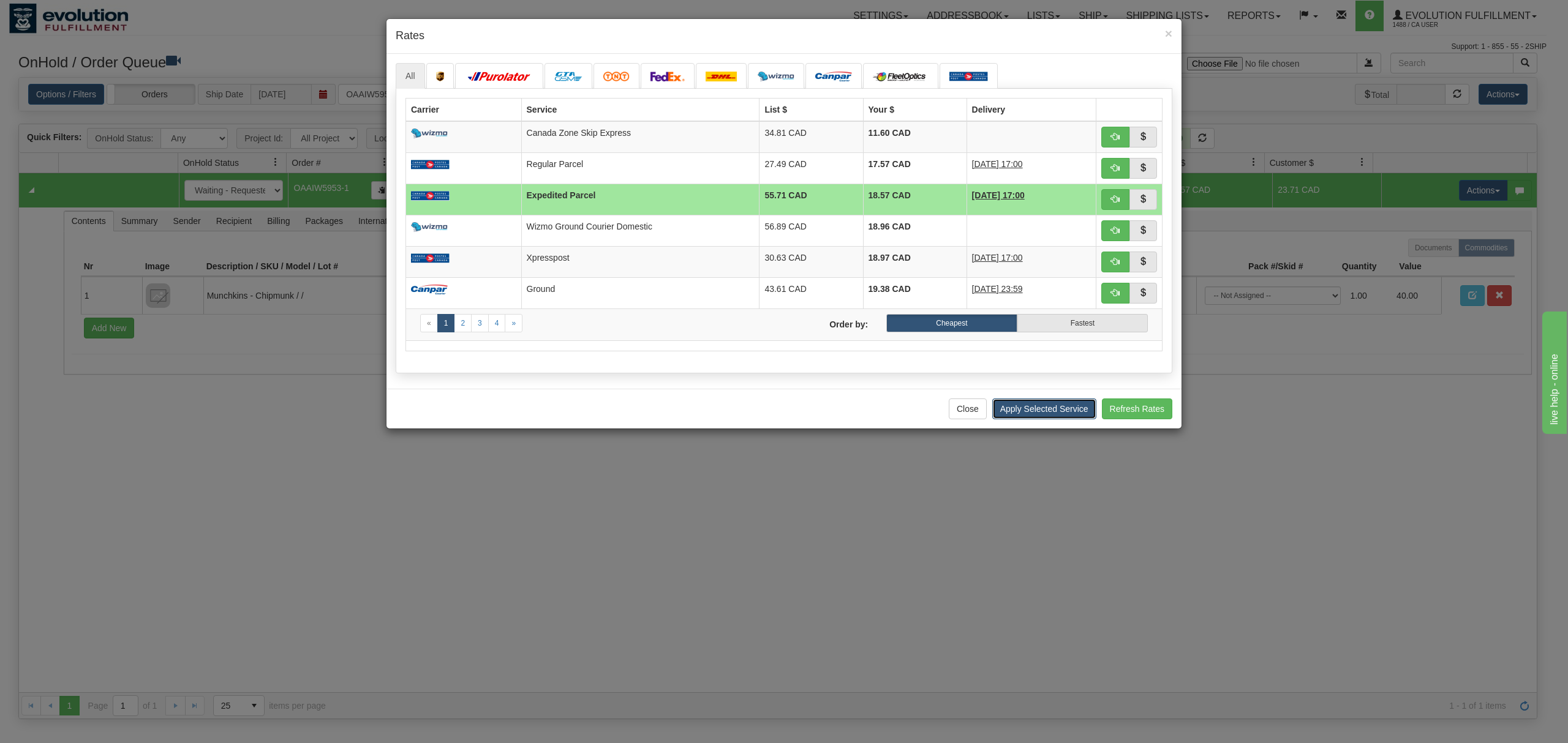
click at [1027, 413] on button "Apply Selected Service" at bounding box center [1044, 409] width 104 height 21
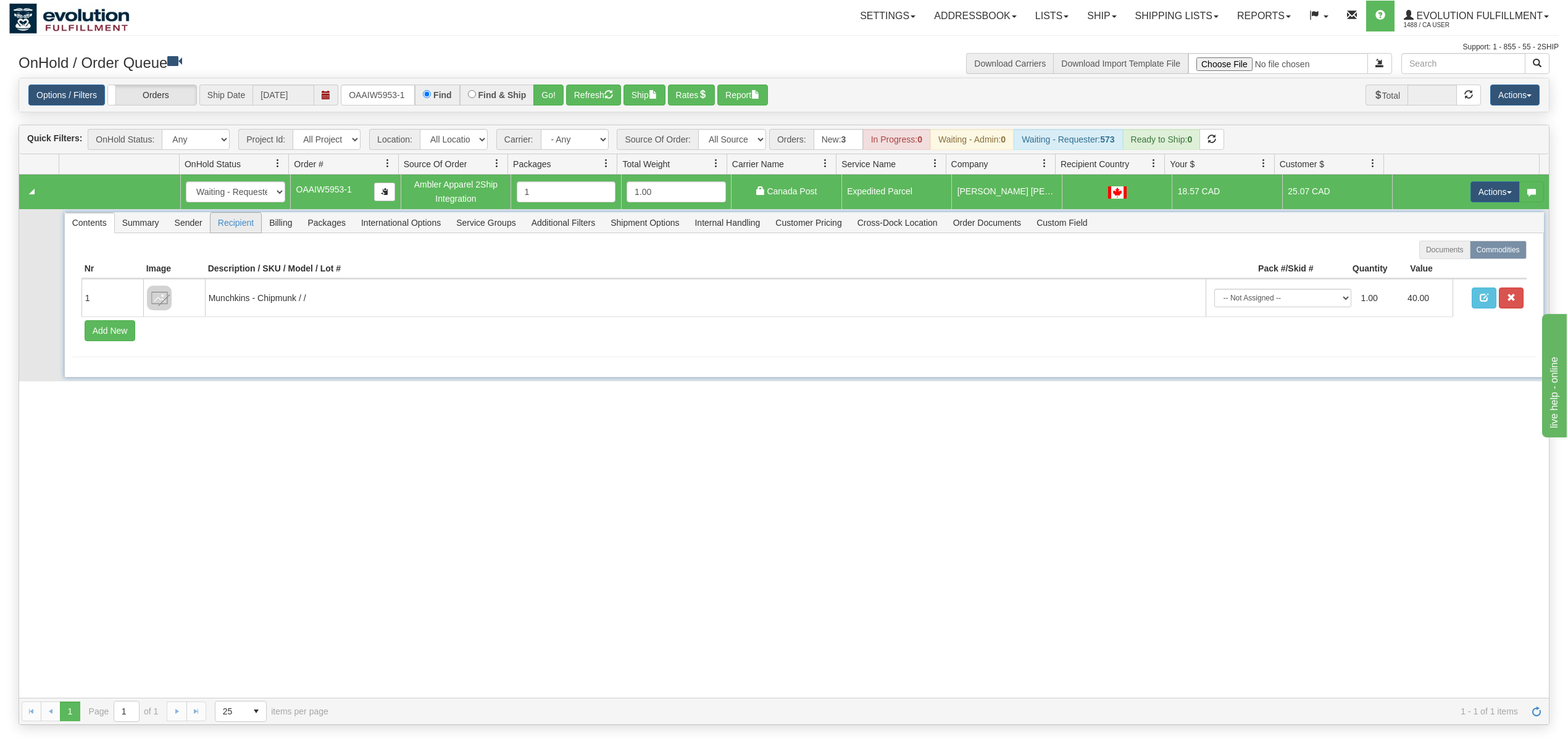
click at [230, 230] on span "Recipient" at bounding box center [235, 223] width 51 height 20
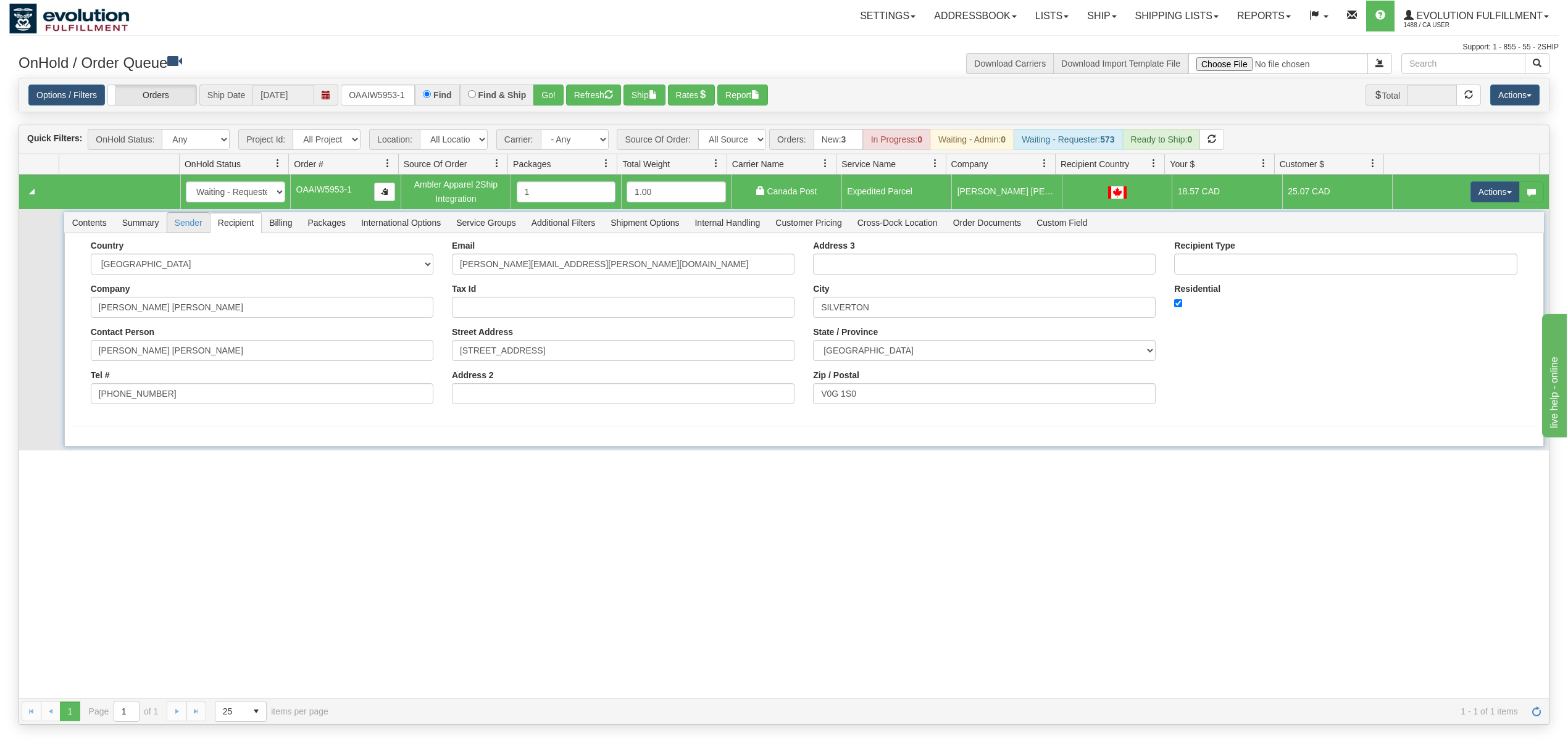
click at [190, 233] on span "Sender" at bounding box center [188, 223] width 42 height 20
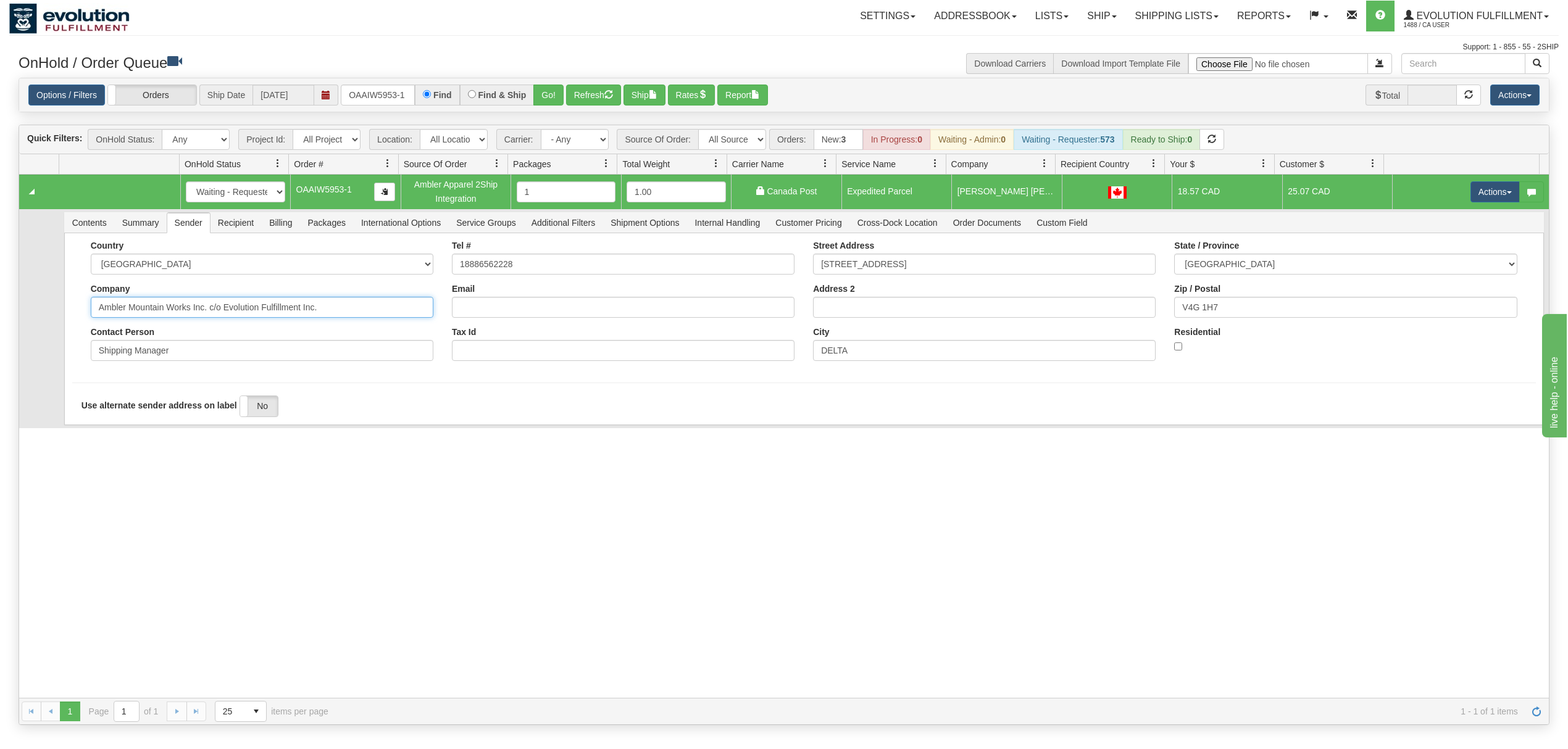
drag, startPoint x: 328, startPoint y: 313, endPoint x: 189, endPoint y: 343, distance: 142.2
click at [189, 343] on div "Country [GEOGRAPHIC_DATA] [GEOGRAPHIC_DATA] [GEOGRAPHIC_DATA] [GEOGRAPHIC_DATA]…" at bounding box center [261, 305] width 361 height 130
type input "Ambler Mountain Works"
click at [110, 450] on div "31620910 EVOLUTION V3 91115968 91115969 New In Progress Waiting - Admin Waiting…" at bounding box center [784, 436] width 1530 height 523
click at [92, 428] on button "Save" at bounding box center [90, 428] width 36 height 21
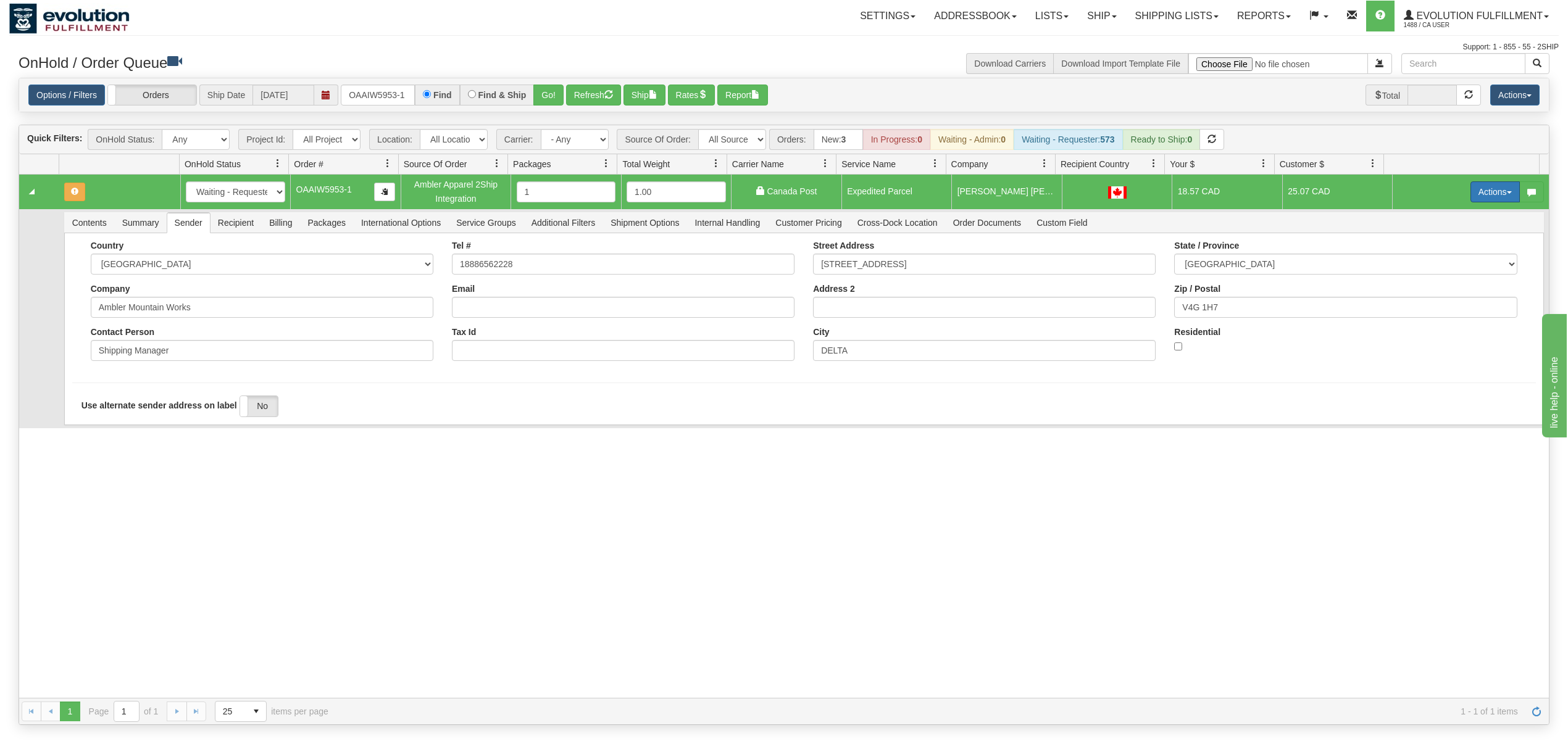
click at [1175, 198] on button "Actions" at bounding box center [1495, 192] width 49 height 21
click at [1175, 260] on link "Ship" at bounding box center [1470, 264] width 99 height 16
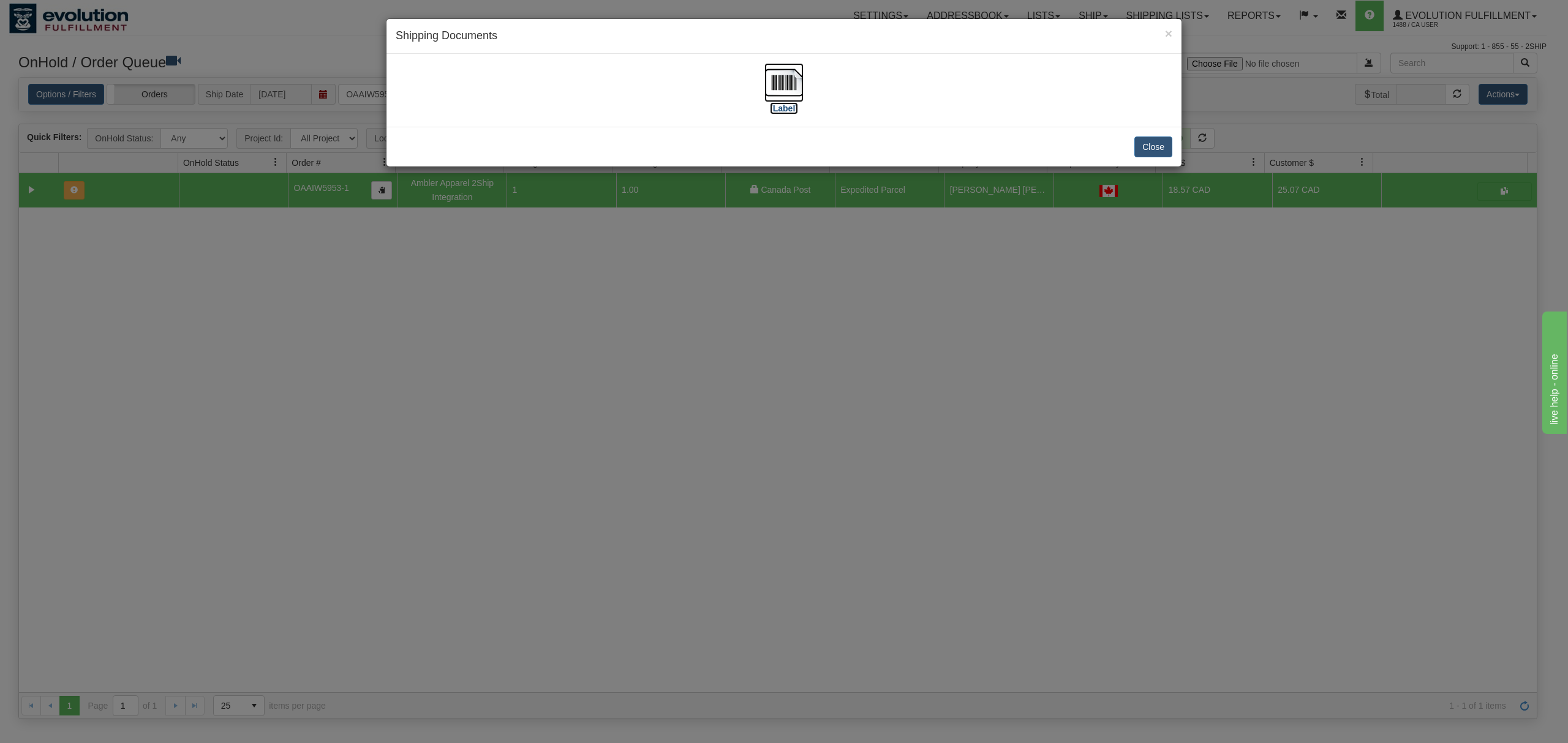
click at [767, 76] on img at bounding box center [784, 83] width 39 height 39
click at [1157, 137] on button "Close" at bounding box center [1153, 147] width 38 height 21
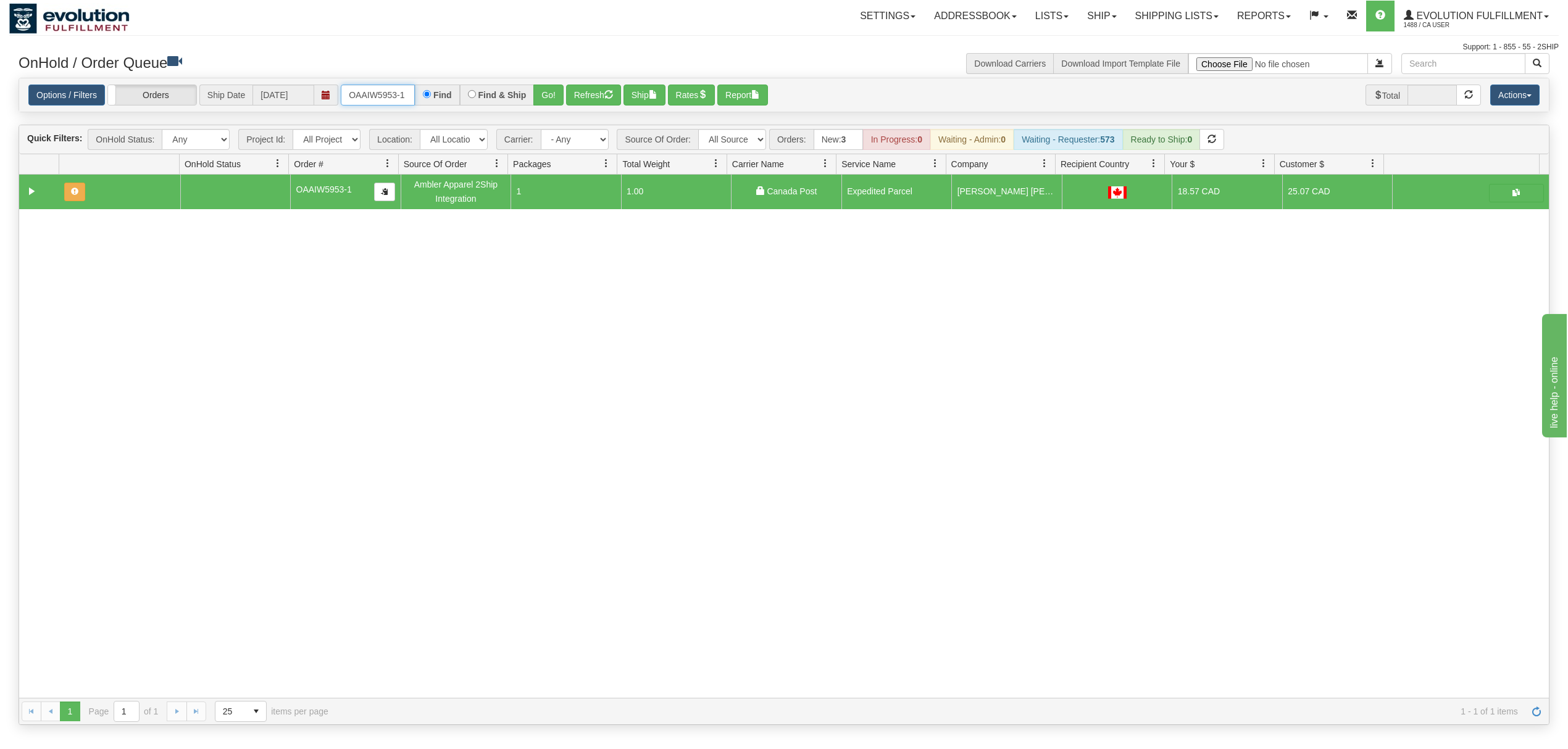
click at [390, 94] on input "OAAIW5953-1" at bounding box center [377, 94] width 74 height 21
click at [396, 94] on input "OAAIW5953-1" at bounding box center [377, 94] width 74 height 21
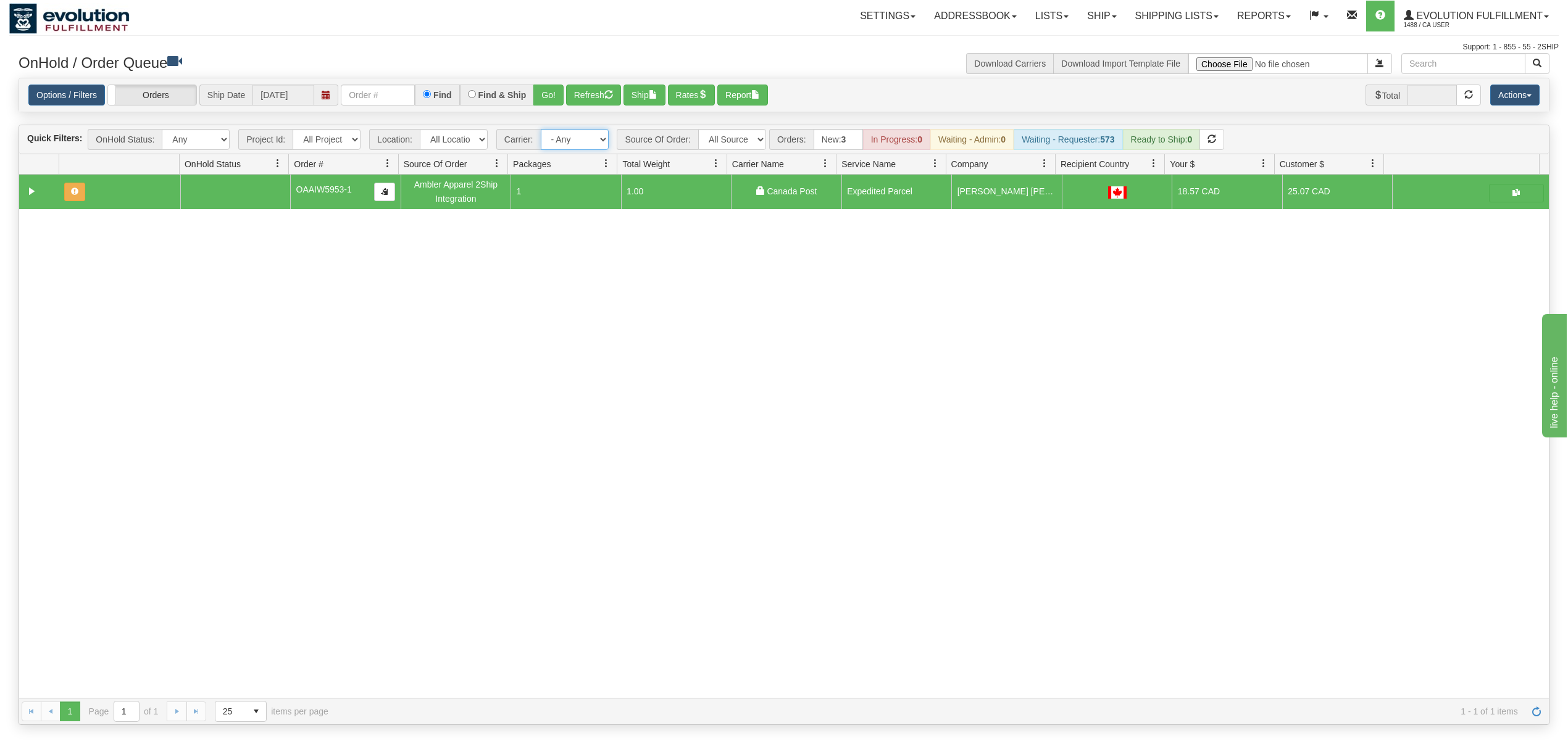
click at [566, 134] on select "- Any - Has NO carrier assigned - Has a carrier assigned FleetOptics Inc. My Ca…" at bounding box center [574, 139] width 68 height 21
click at [727, 137] on select "All Sources AirBlaster 2Ship Integration Ambler Apparel 2Ship Integration BC [M…" at bounding box center [732, 139] width 68 height 21
click at [699, 130] on select "All Sources AirBlaster 2Ship Integration Ambler Apparel 2Ship Integration BC [M…" at bounding box center [732, 139] width 68 height 21
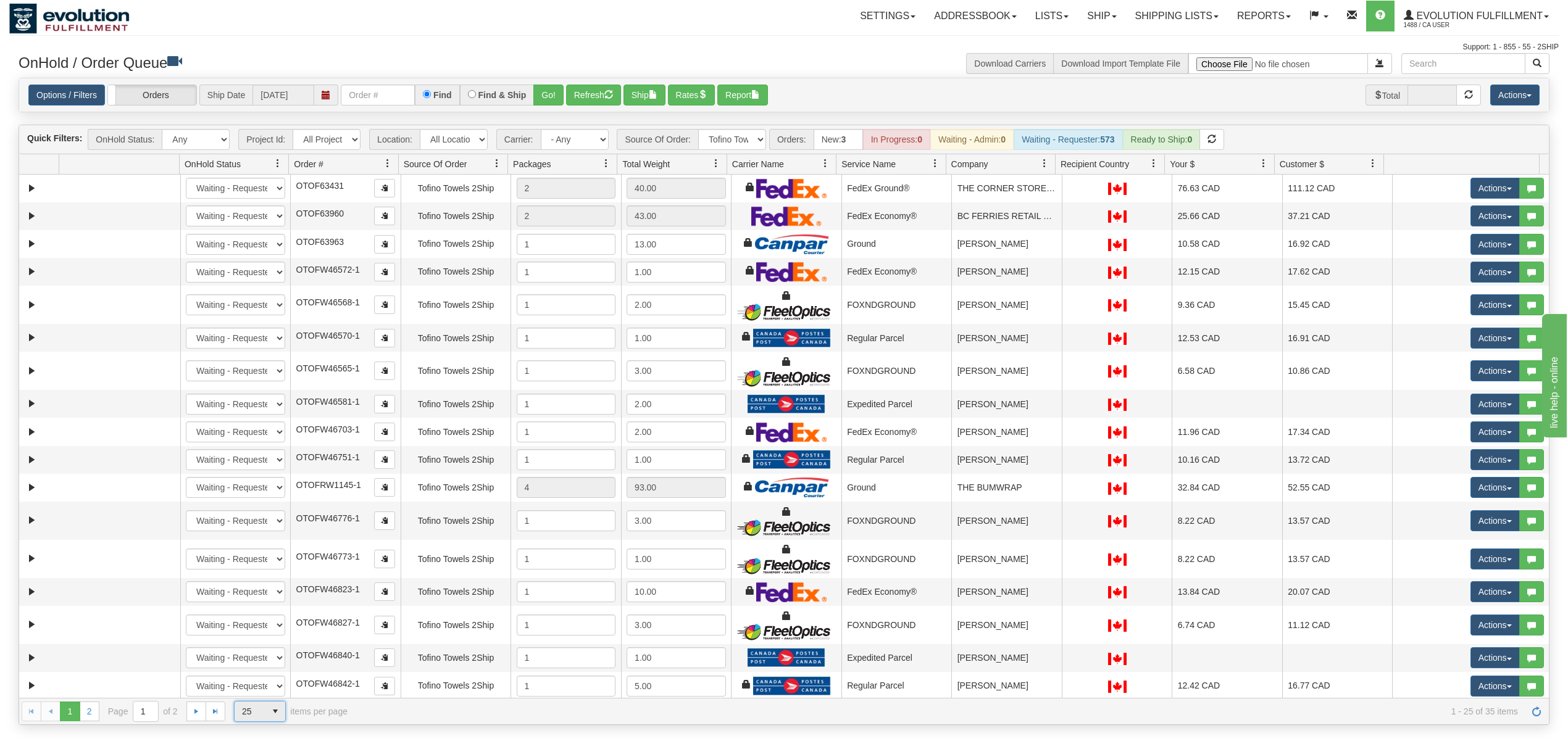
click at [277, 562] on span "select" at bounding box center [275, 711] width 20 height 20
click at [262, 562] on li "100" at bounding box center [259, 695] width 51 height 18
click at [1044, 157] on link at bounding box center [1044, 163] width 21 height 21
click at [1051, 183] on span "Sort Ascending" at bounding box center [1083, 194] width 97 height 34
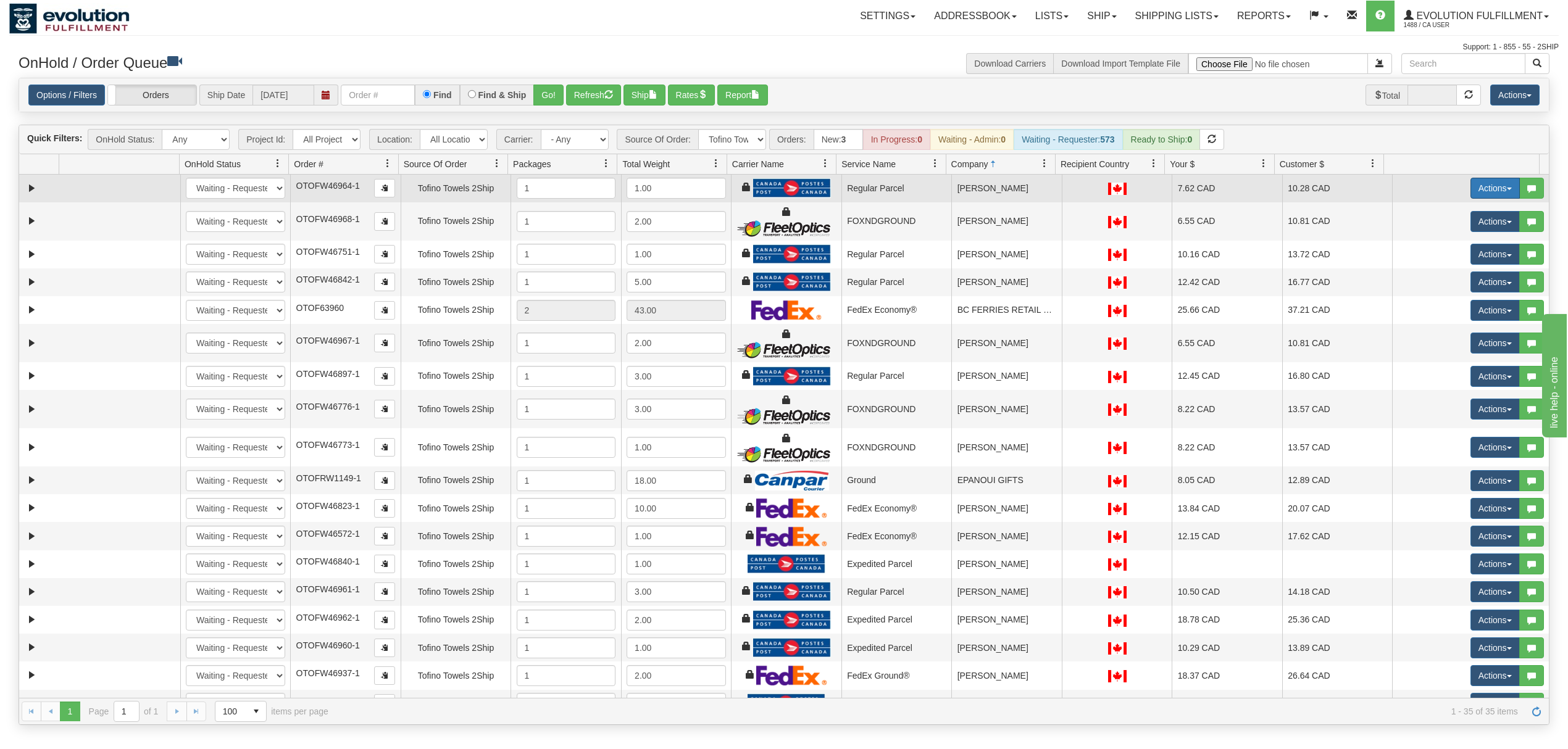
click at [1175, 185] on button "Actions" at bounding box center [1495, 188] width 49 height 21
click at [1175, 247] on span "Rate All Services" at bounding box center [1470, 243] width 74 height 10
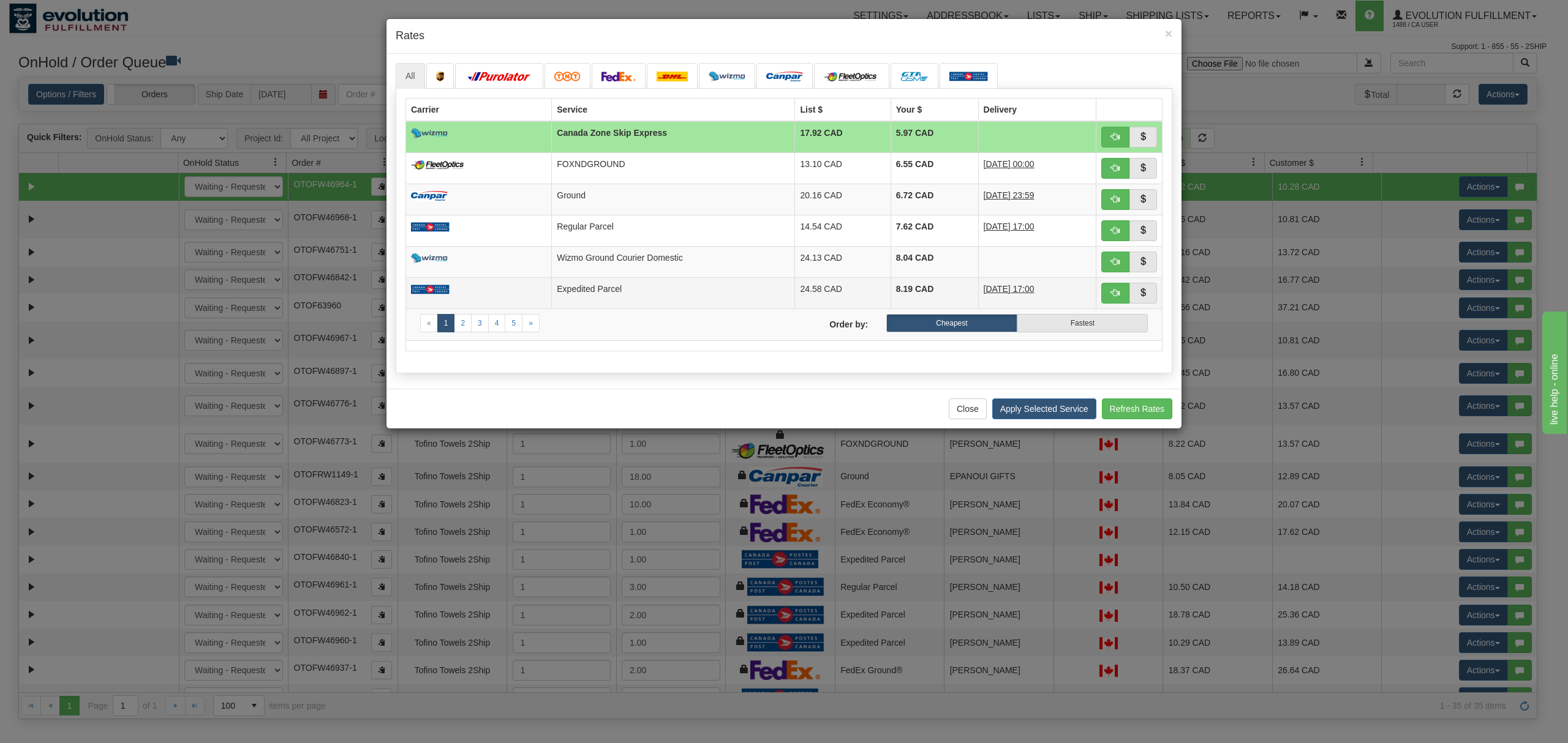
click at [616, 288] on td "Expedited Parcel" at bounding box center [674, 293] width 243 height 31
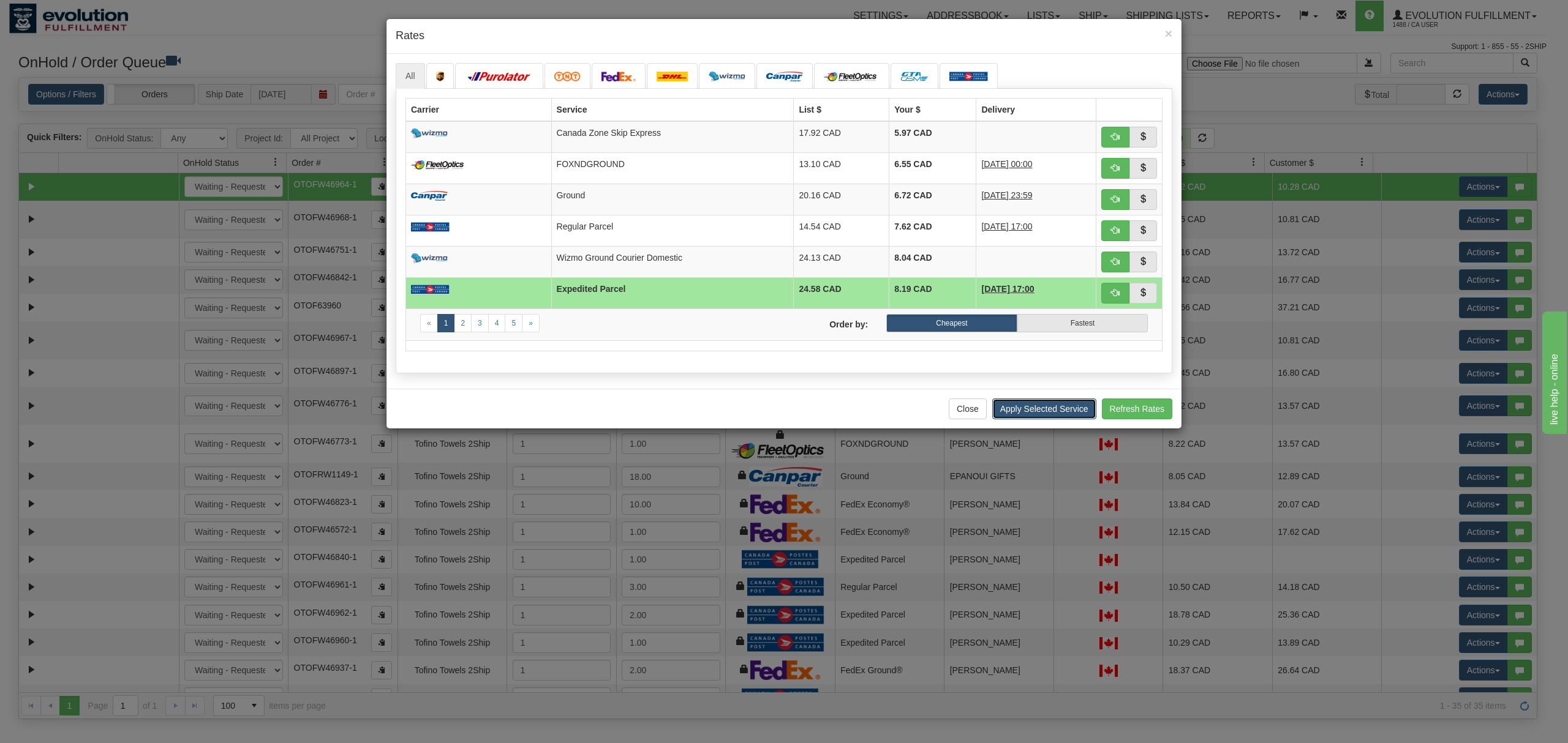
click at [1054, 415] on button "Apply Selected Service" at bounding box center [1044, 409] width 104 height 21
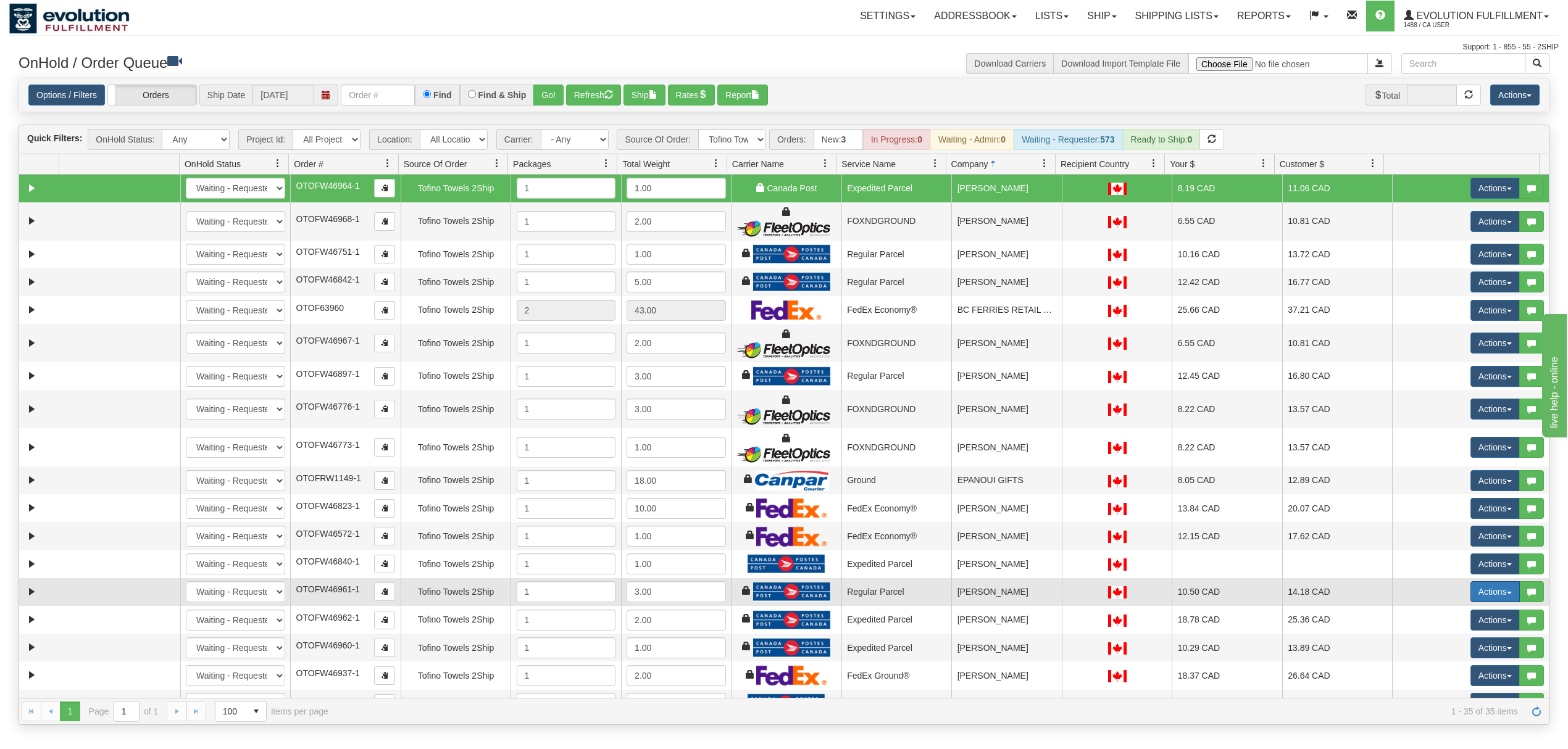
click at [1175, 562] on button "Actions" at bounding box center [1495, 592] width 49 height 21
click at [1175, 562] on span "Rate All Services" at bounding box center [1470, 647] width 74 height 10
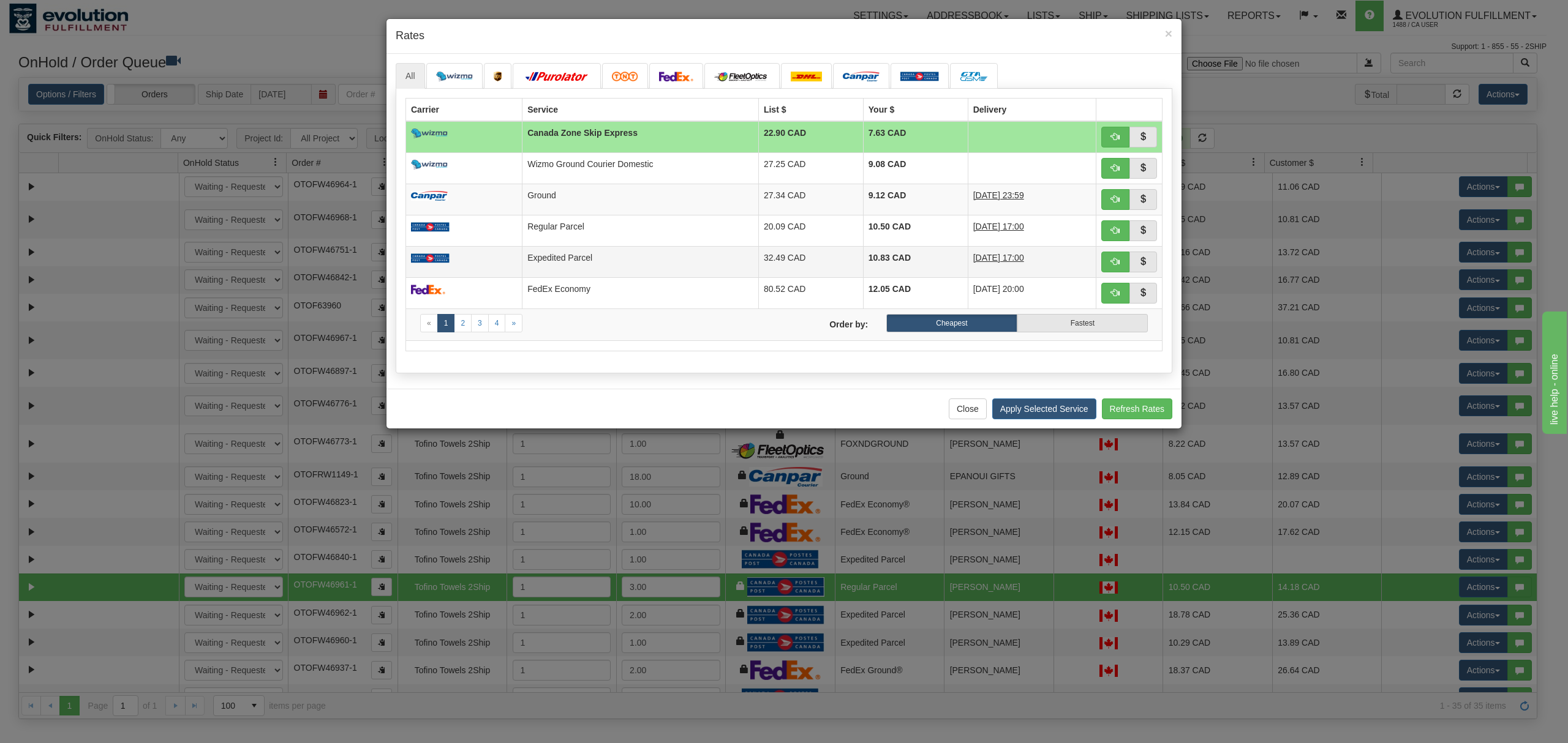
click at [543, 266] on td "Expedited Parcel" at bounding box center [640, 261] width 236 height 31
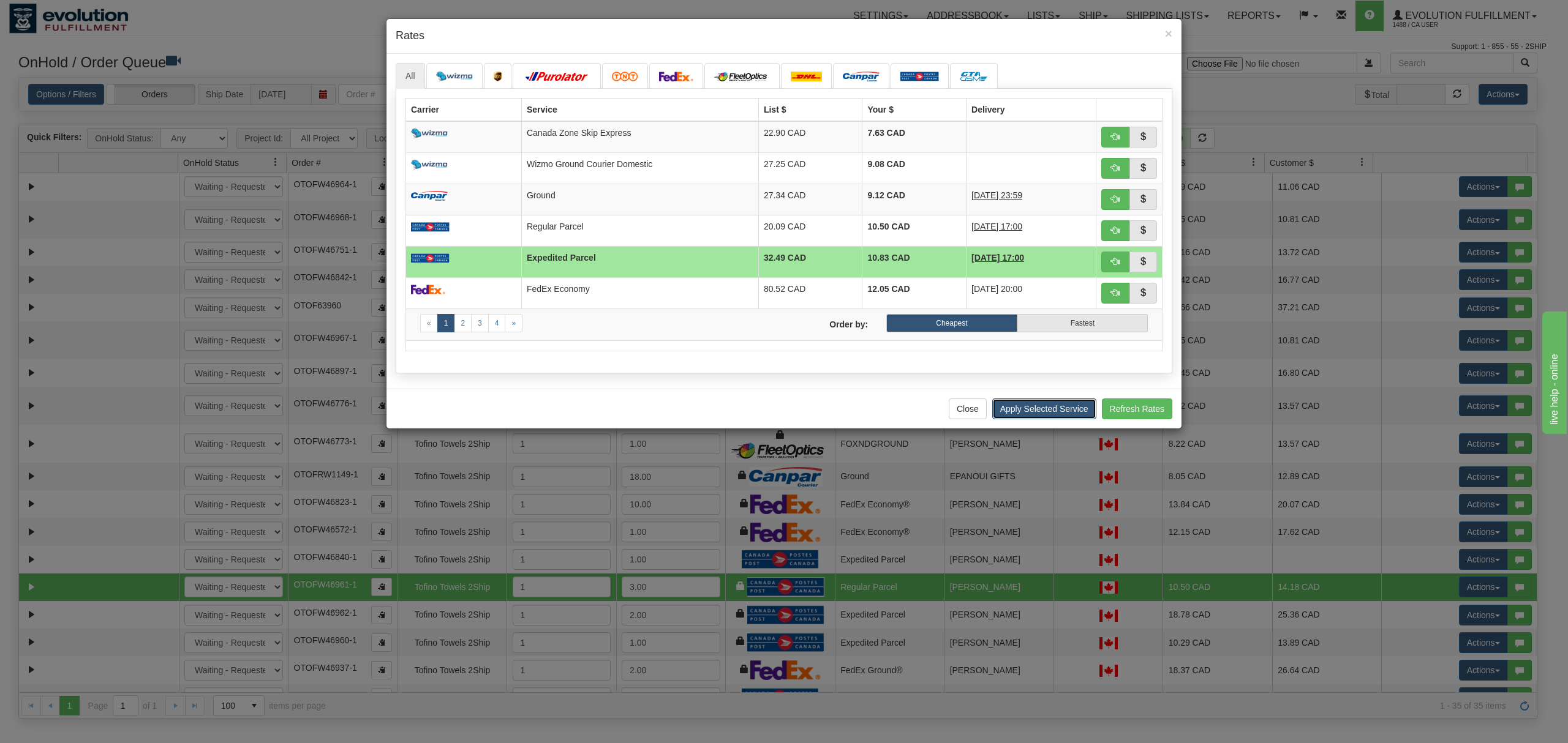
click at [1030, 410] on button "Apply Selected Service" at bounding box center [1044, 409] width 104 height 21
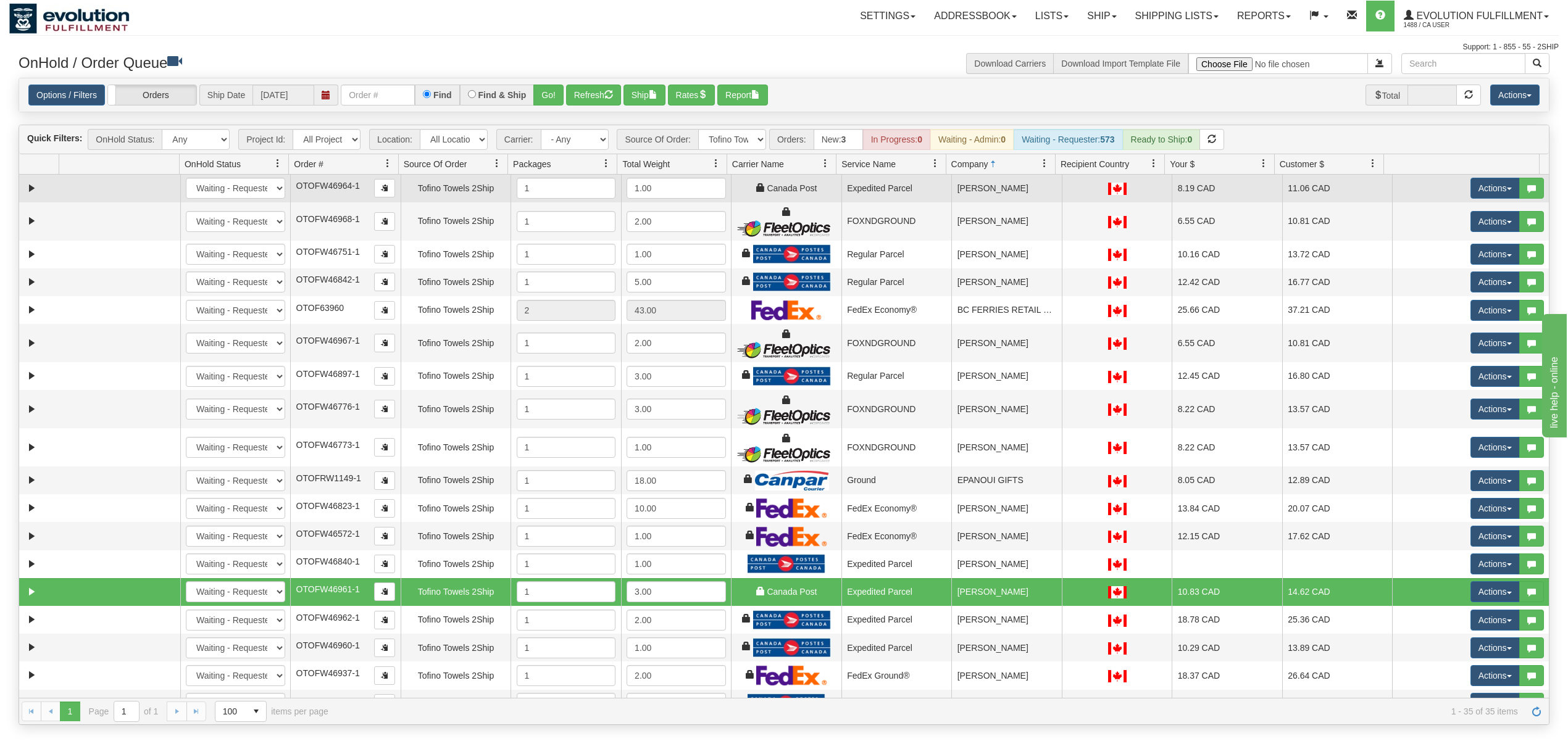
click at [1175, 202] on td "8.19 CAD" at bounding box center [1227, 189] width 111 height 28
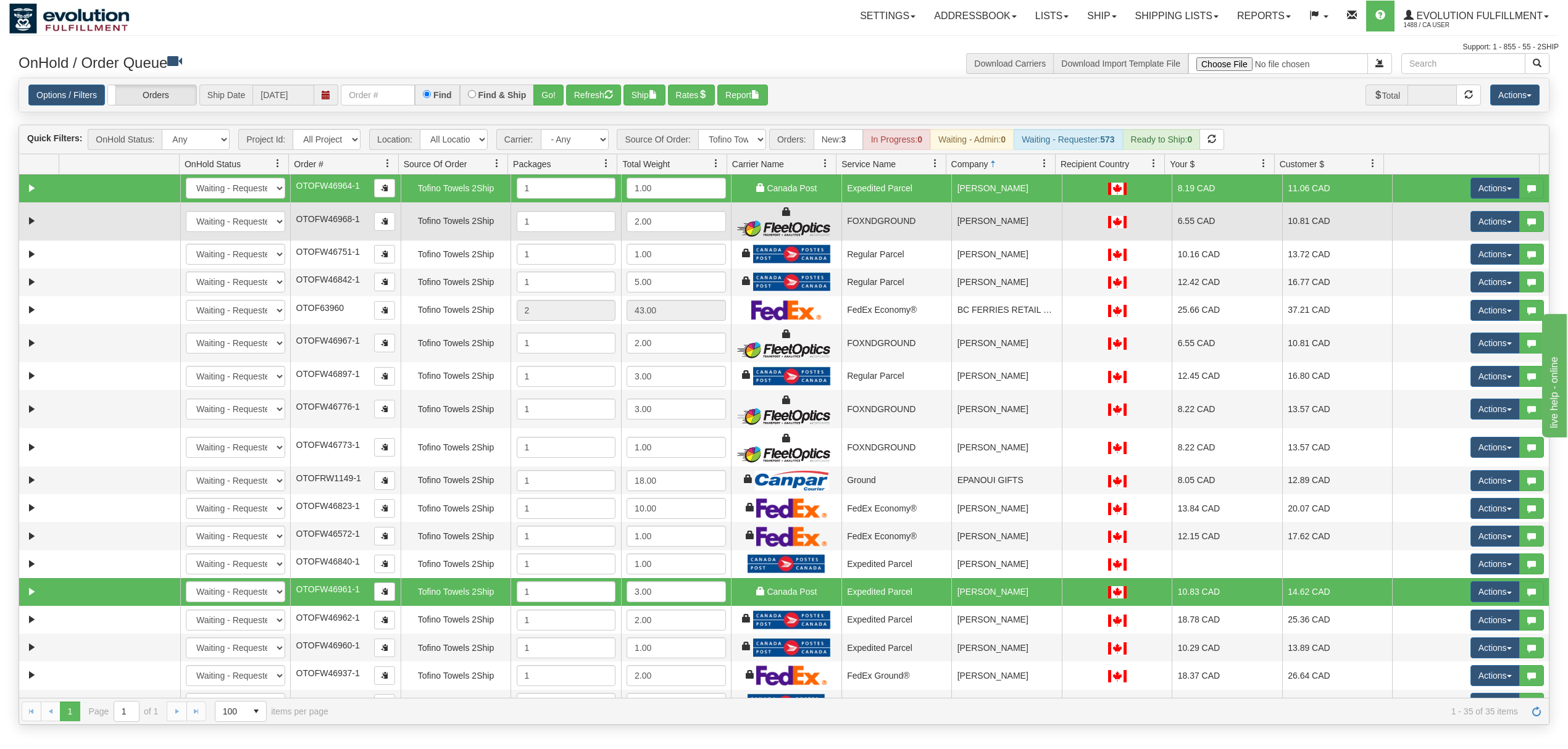
click at [1175, 226] on td "6.55 CAD" at bounding box center [1227, 221] width 111 height 38
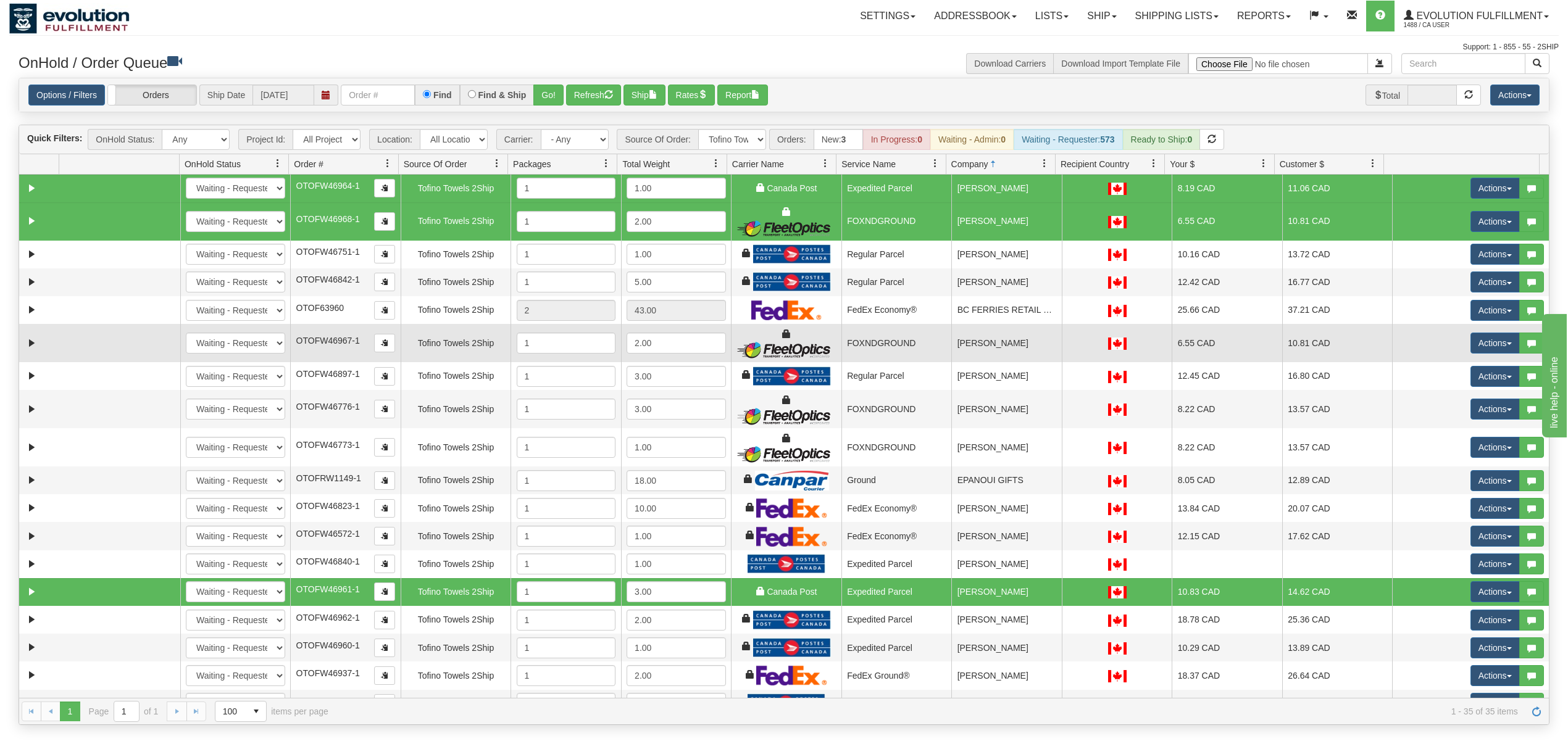
click at [1037, 351] on td "[PERSON_NAME]" at bounding box center [1006, 343] width 111 height 38
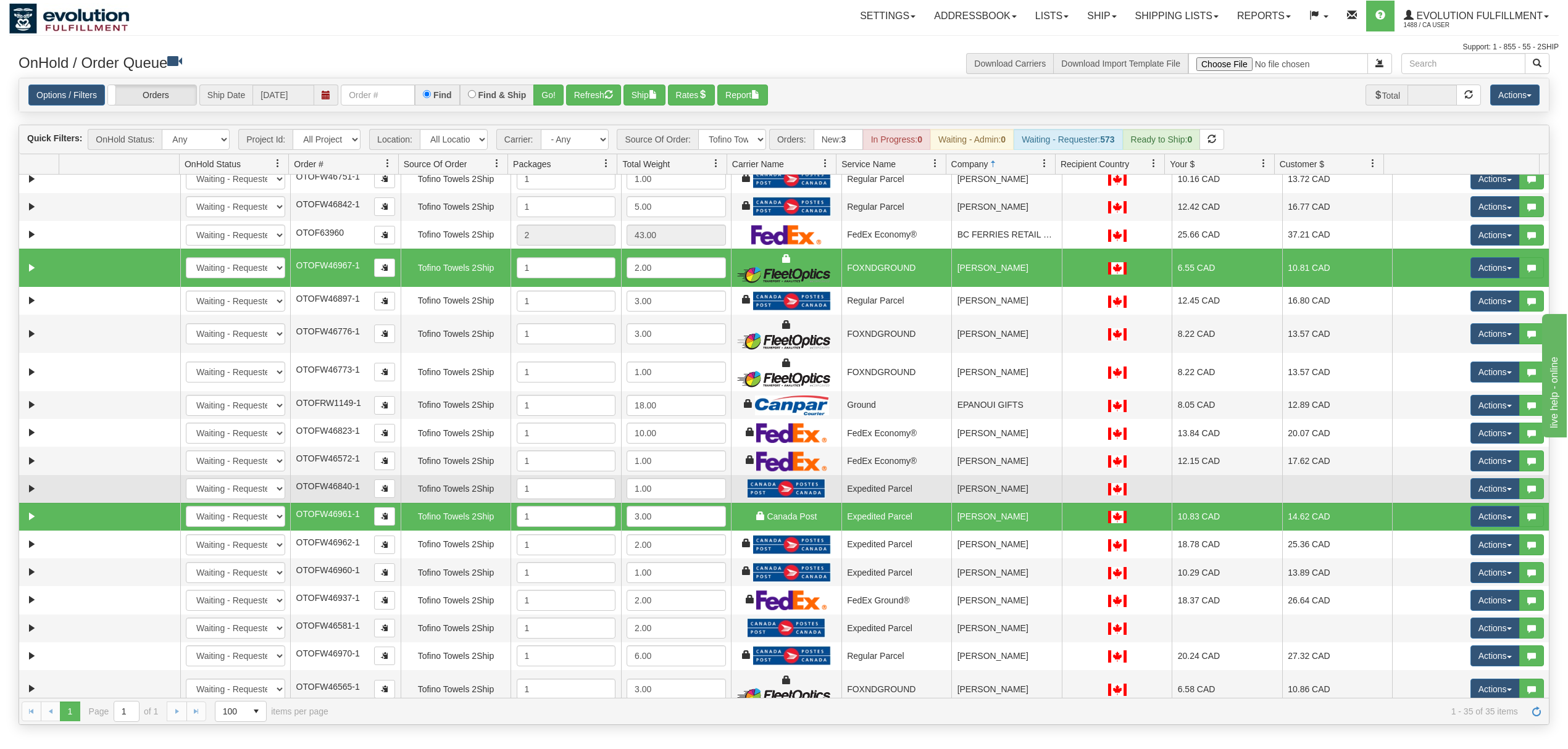
scroll to position [164, 0]
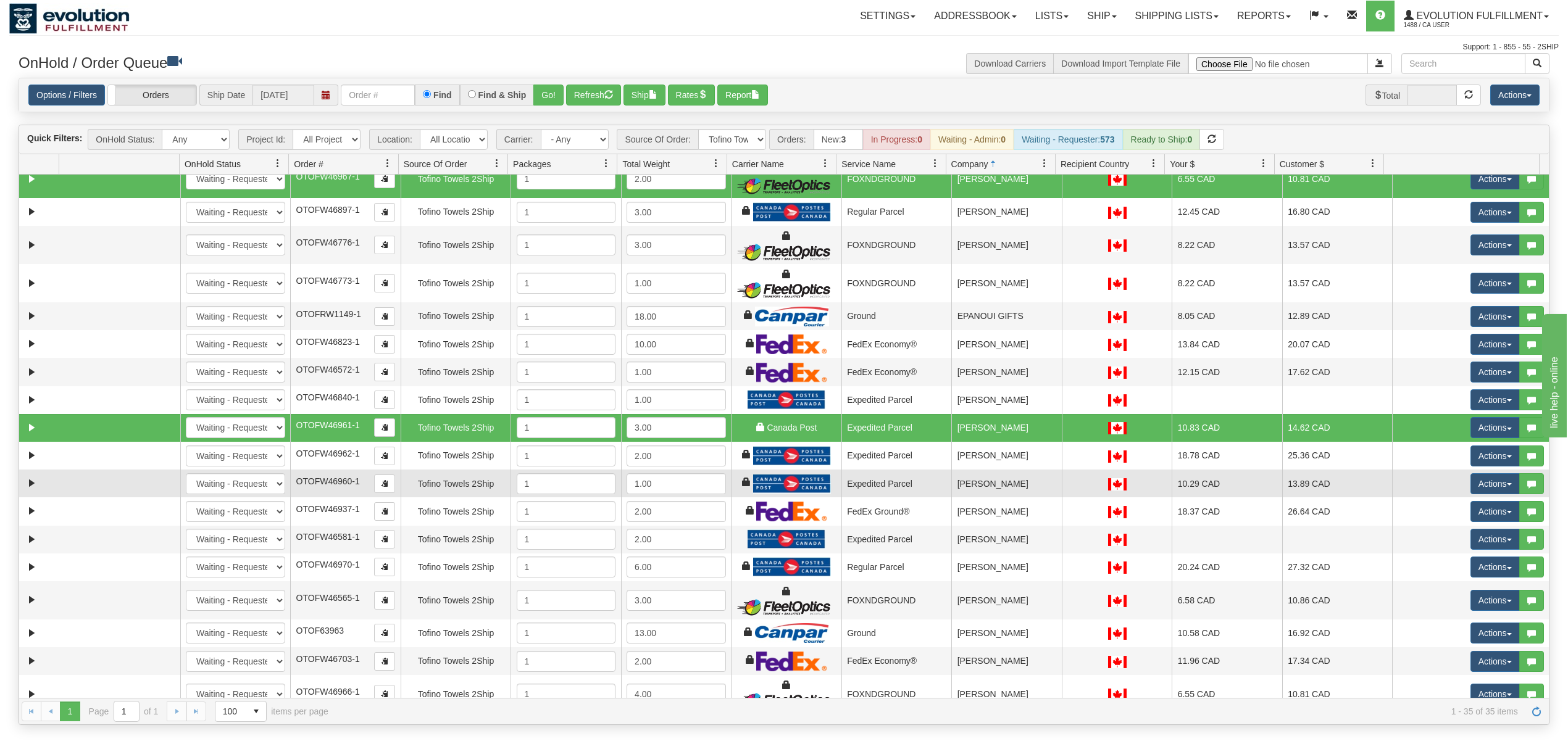
click at [1013, 490] on td "[PERSON_NAME]" at bounding box center [1006, 483] width 111 height 28
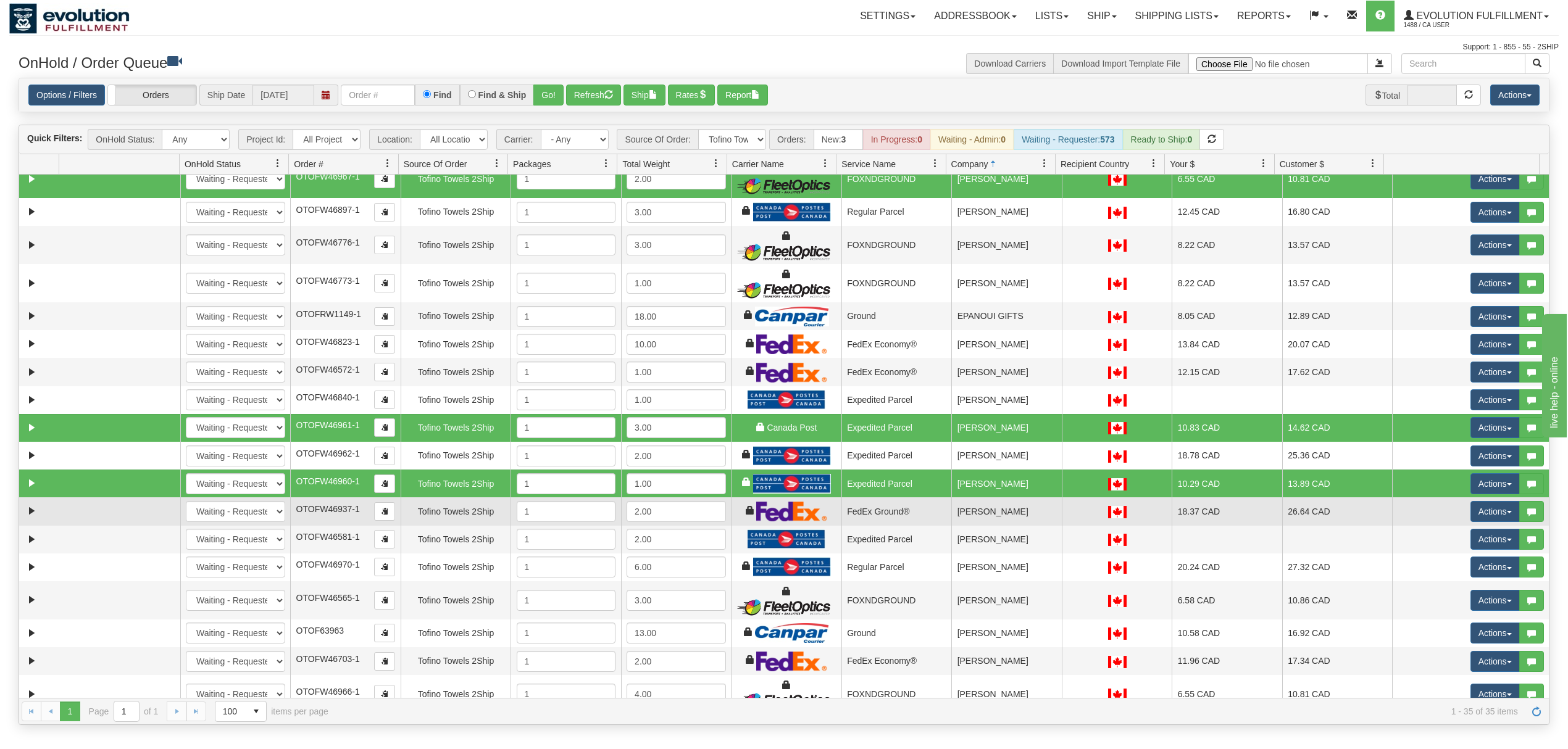
scroll to position [0, 0]
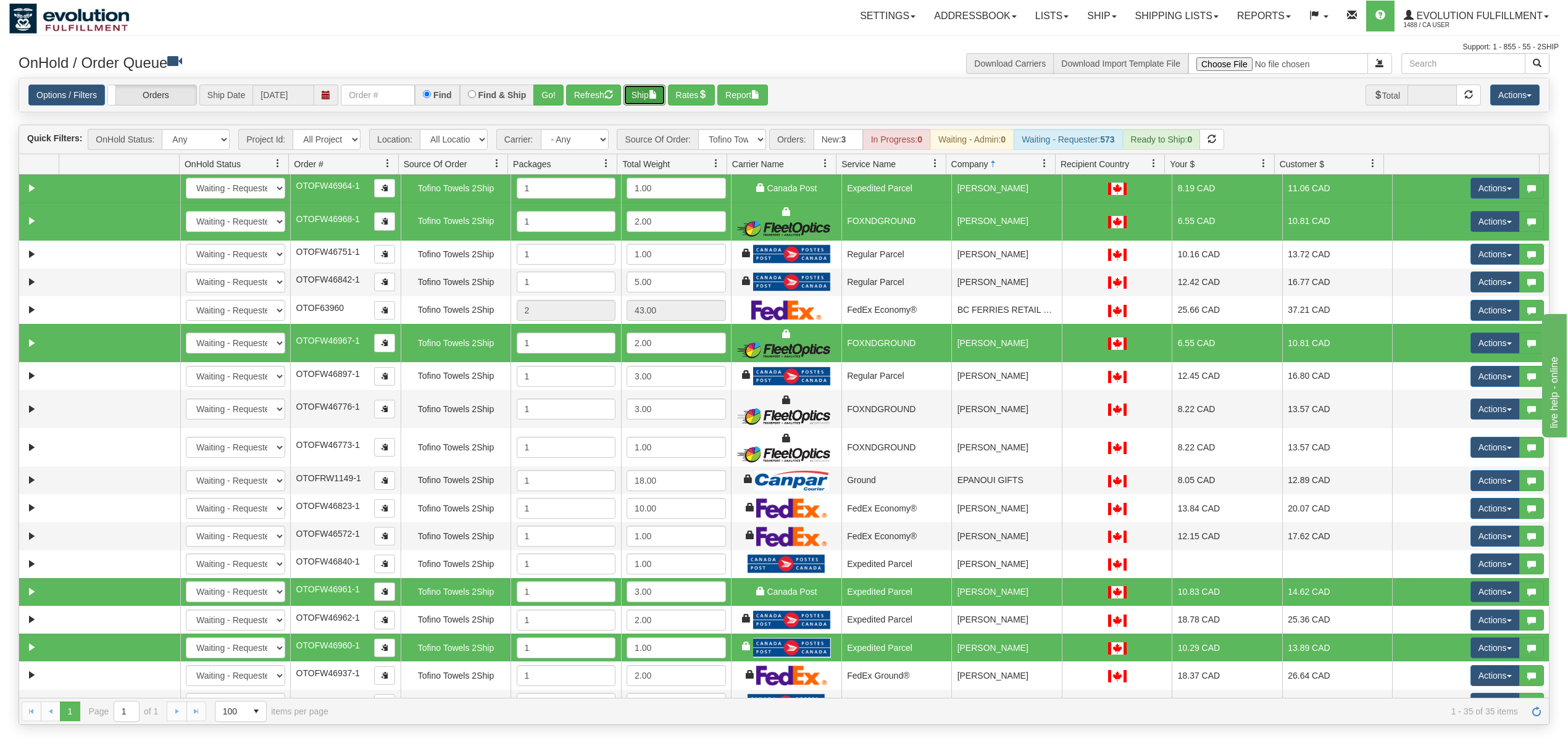
click at [658, 89] on button "Ship" at bounding box center [644, 94] width 42 height 21
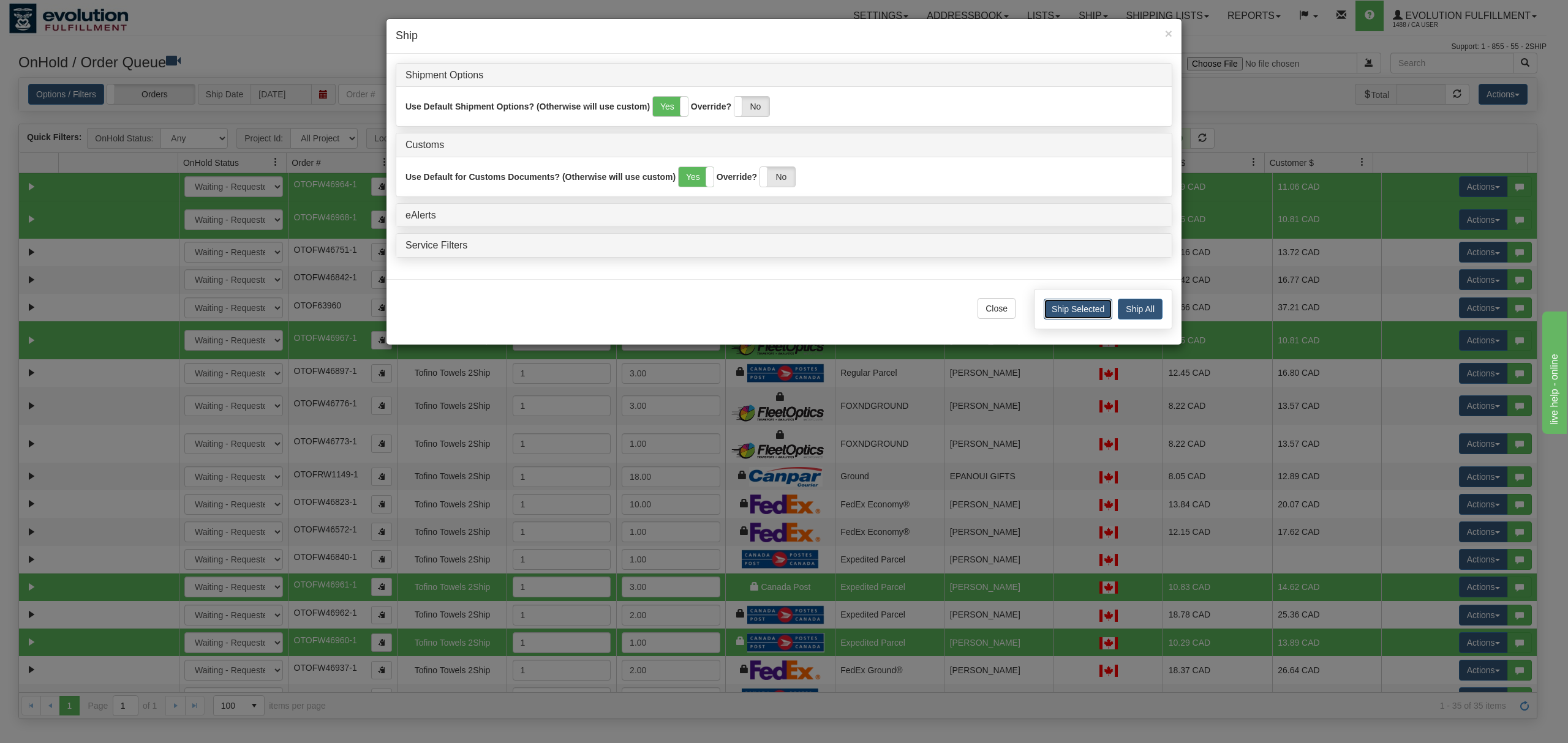
click at [1074, 316] on button "Ship Selected" at bounding box center [1078, 309] width 68 height 21
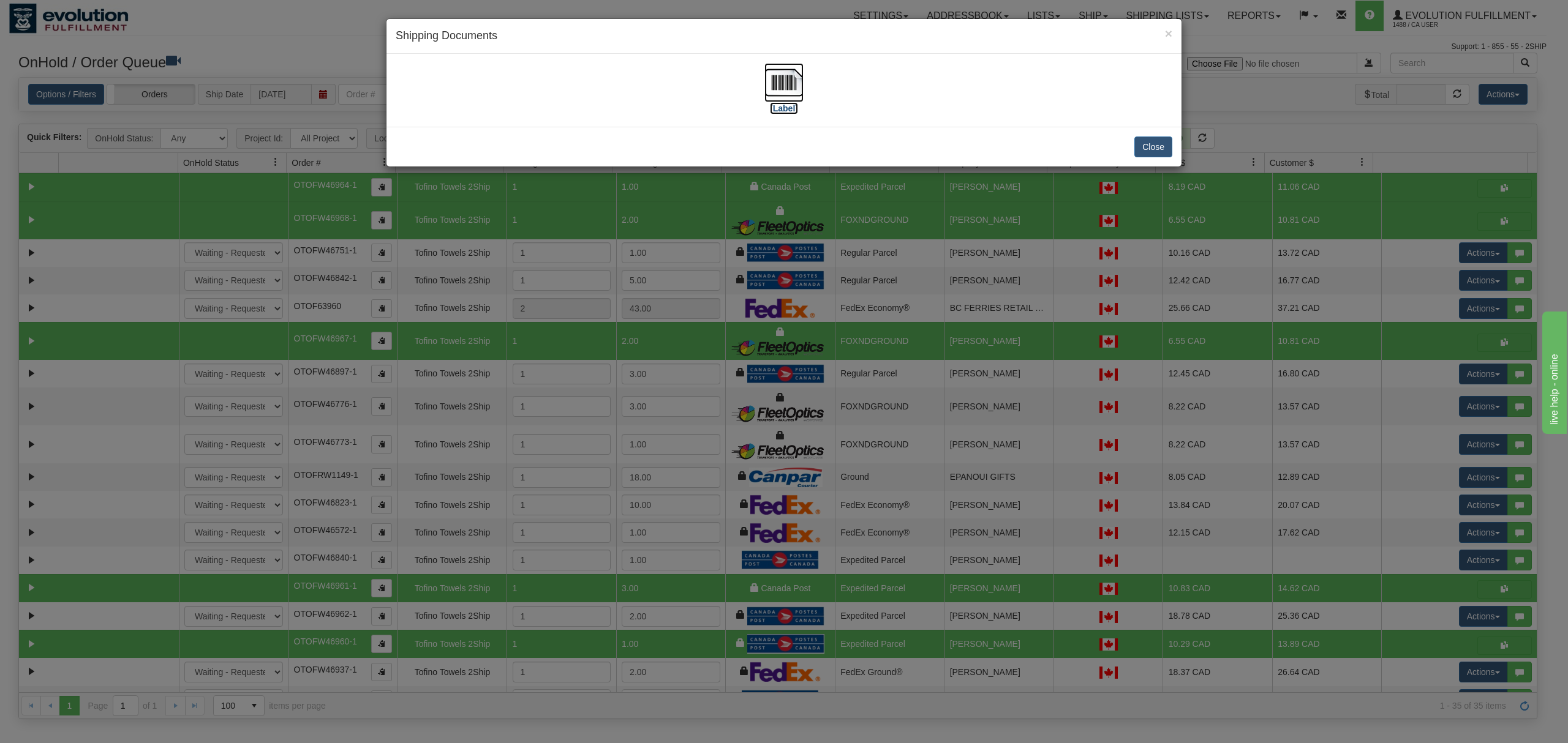
click at [793, 80] on img at bounding box center [784, 83] width 39 height 39
click at [1152, 158] on div "Close" at bounding box center [784, 146] width 795 height 40
click at [1149, 155] on button "Close" at bounding box center [1153, 147] width 38 height 21
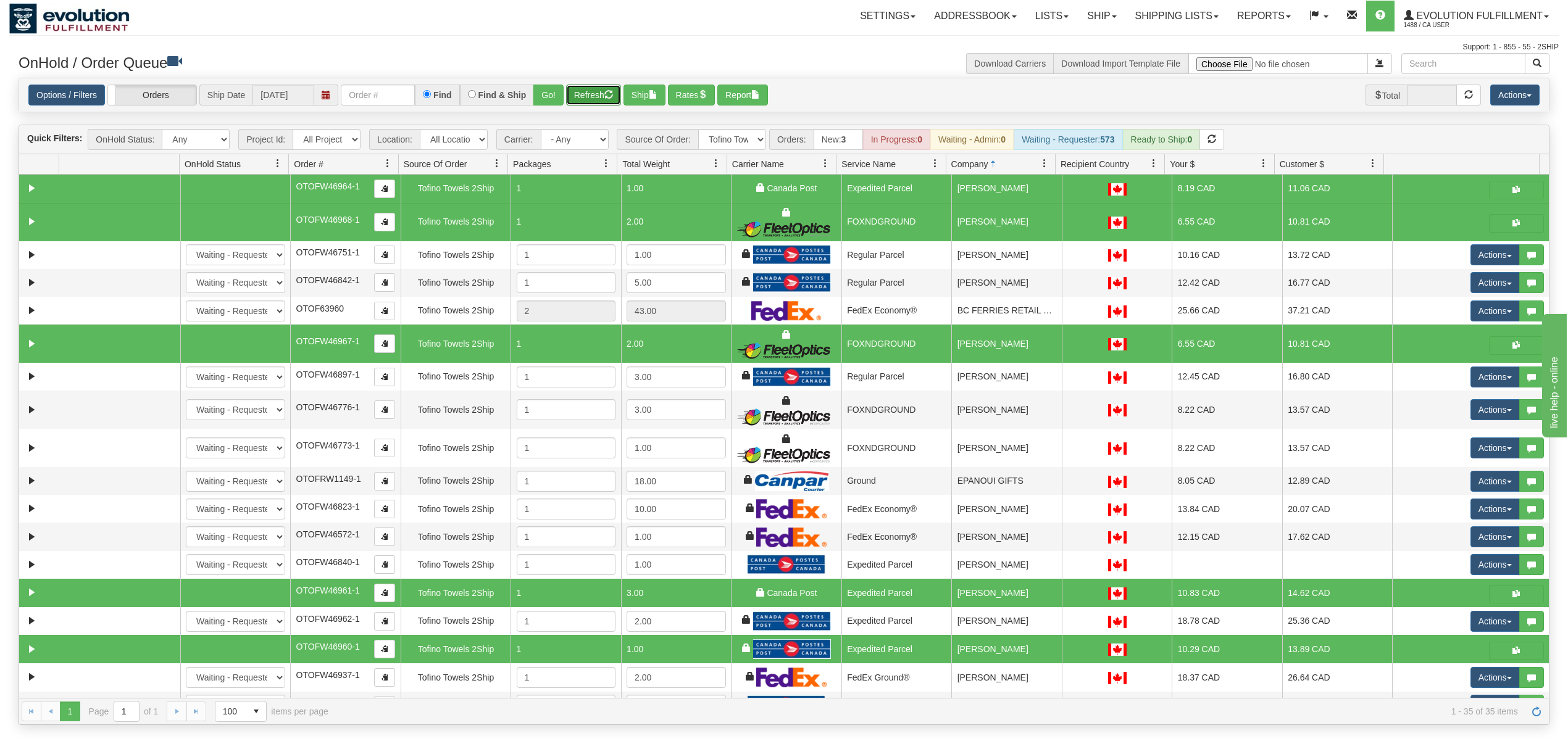
click at [587, 94] on button "Refresh" at bounding box center [593, 94] width 55 height 21
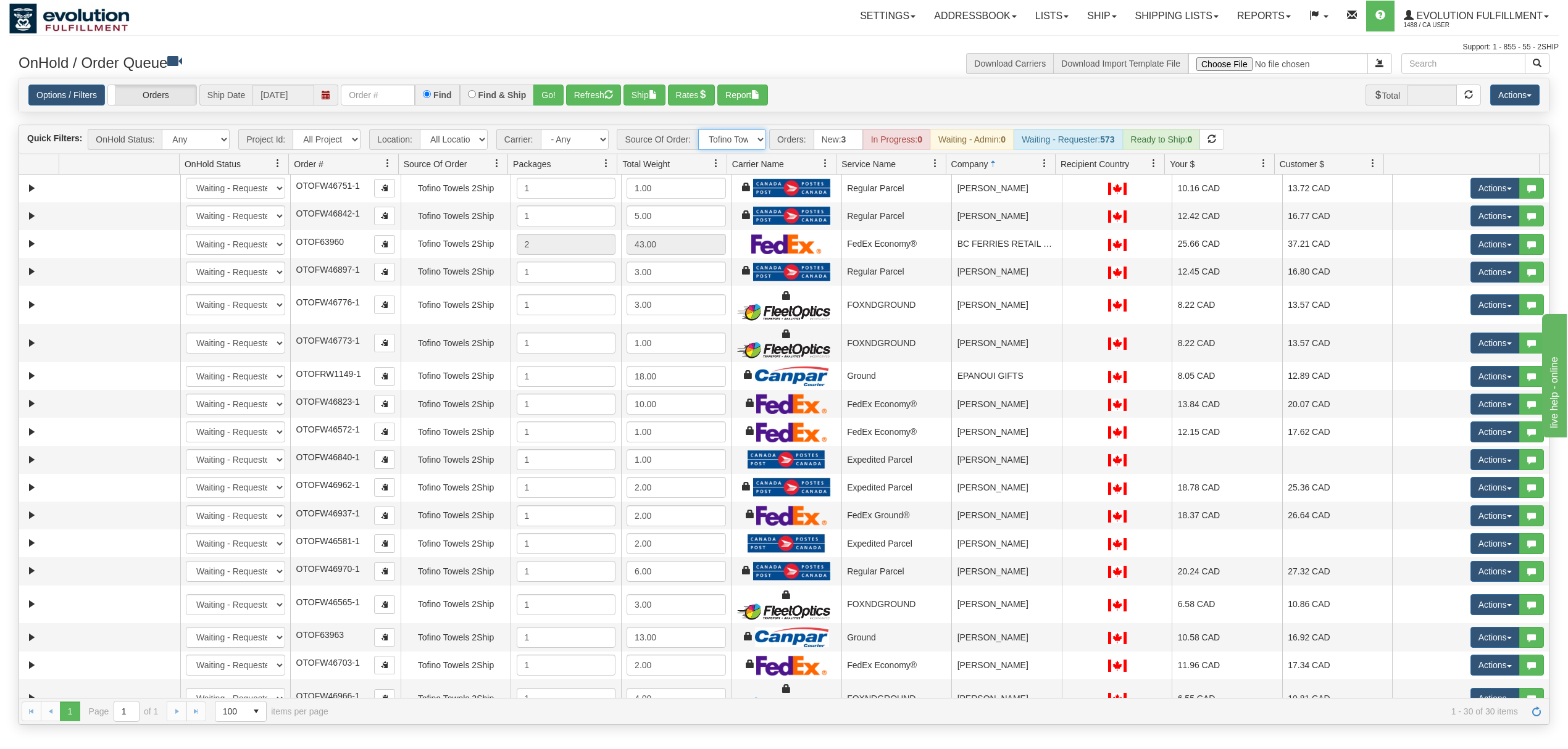
click at [744, 132] on select "All Sources AirBlaster 2Ship Integration Ambler Apparel 2Ship Integration BC [M…" at bounding box center [732, 139] width 68 height 21
select select "EMU Australia 2Ship Integration"
click at [699, 130] on select "All Sources AirBlaster 2Ship Integration Ambler Apparel 2Ship Integration BC [M…" at bounding box center [732, 139] width 68 height 21
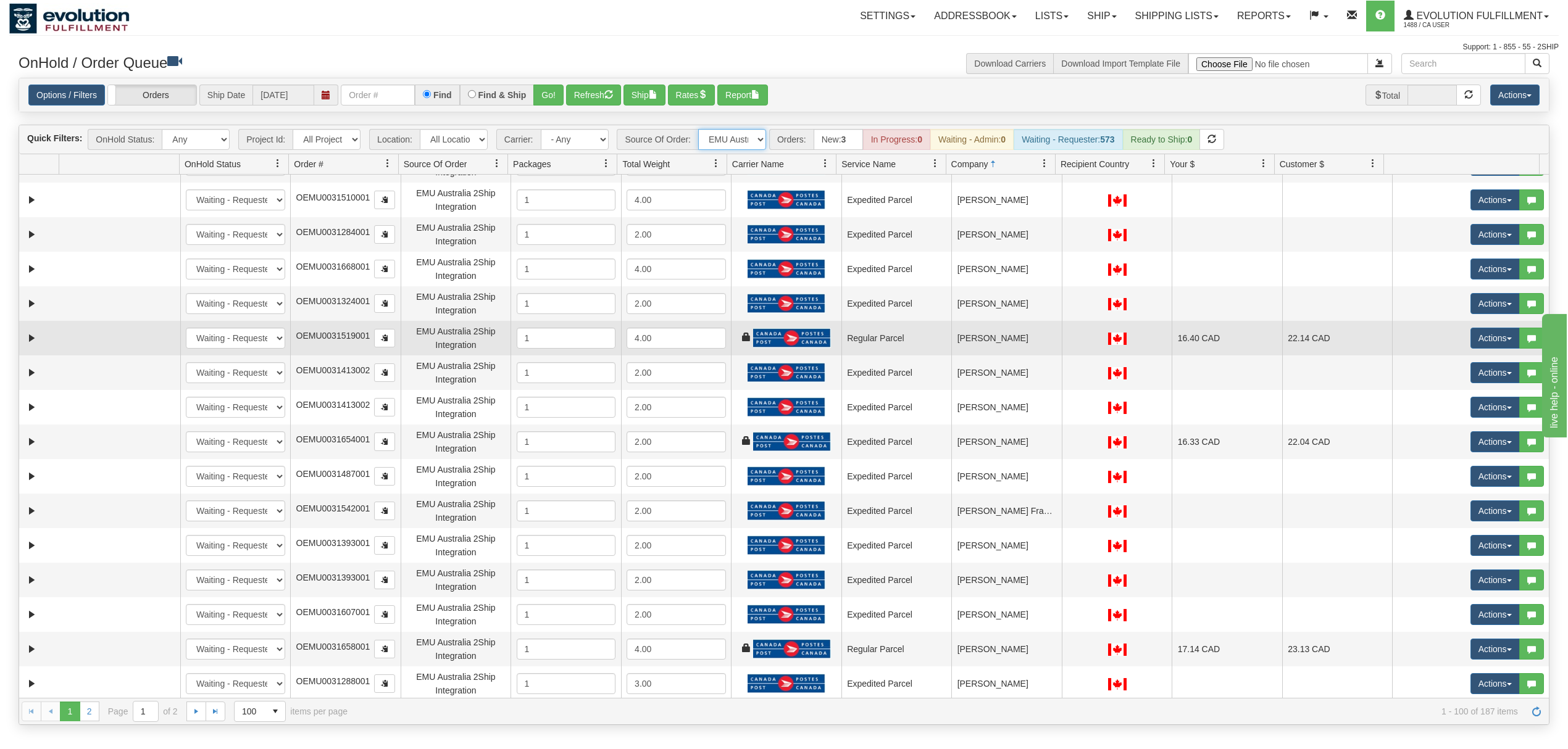
scroll to position [164, 0]
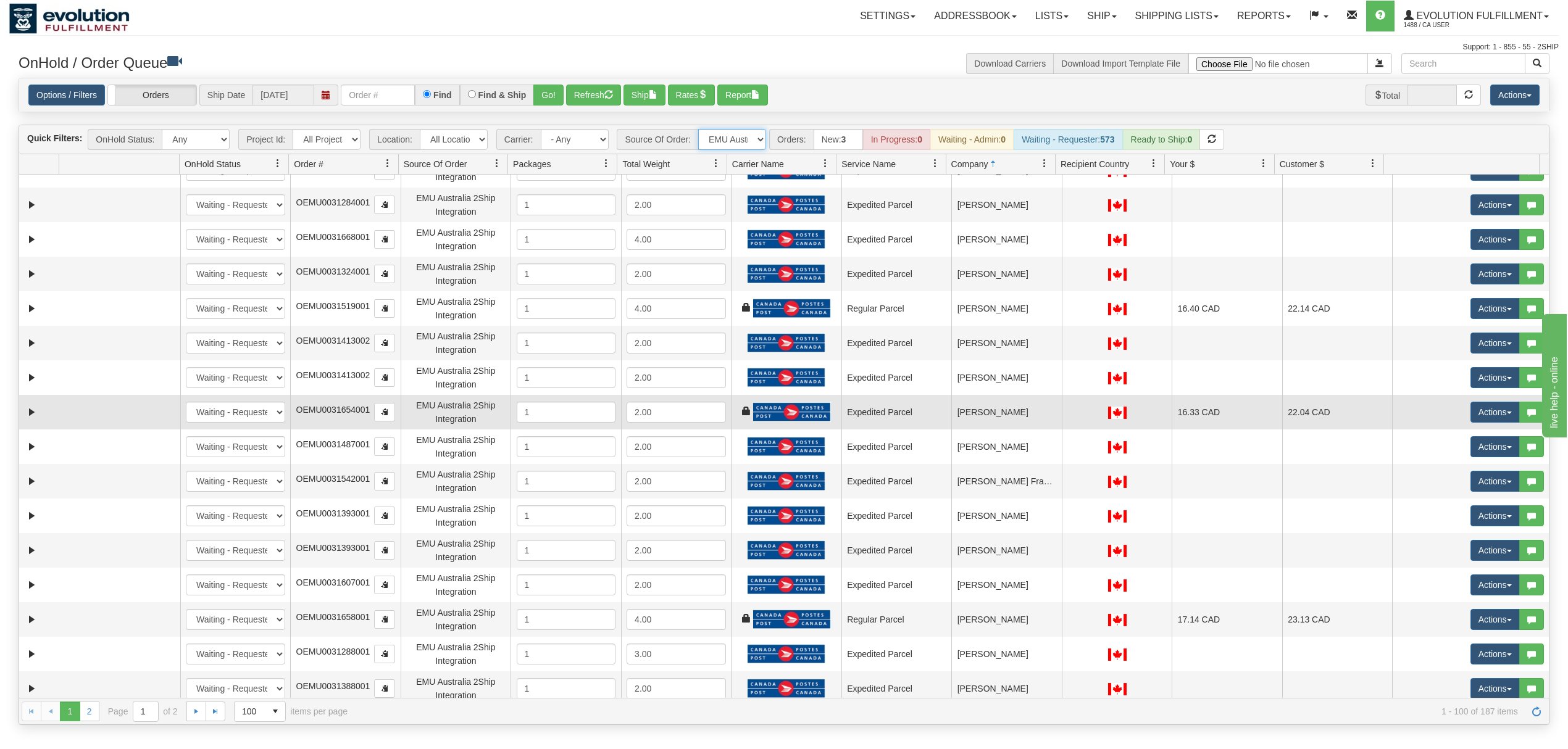
click at [907, 409] on td "Expedited Parcel" at bounding box center [896, 411] width 111 height 34
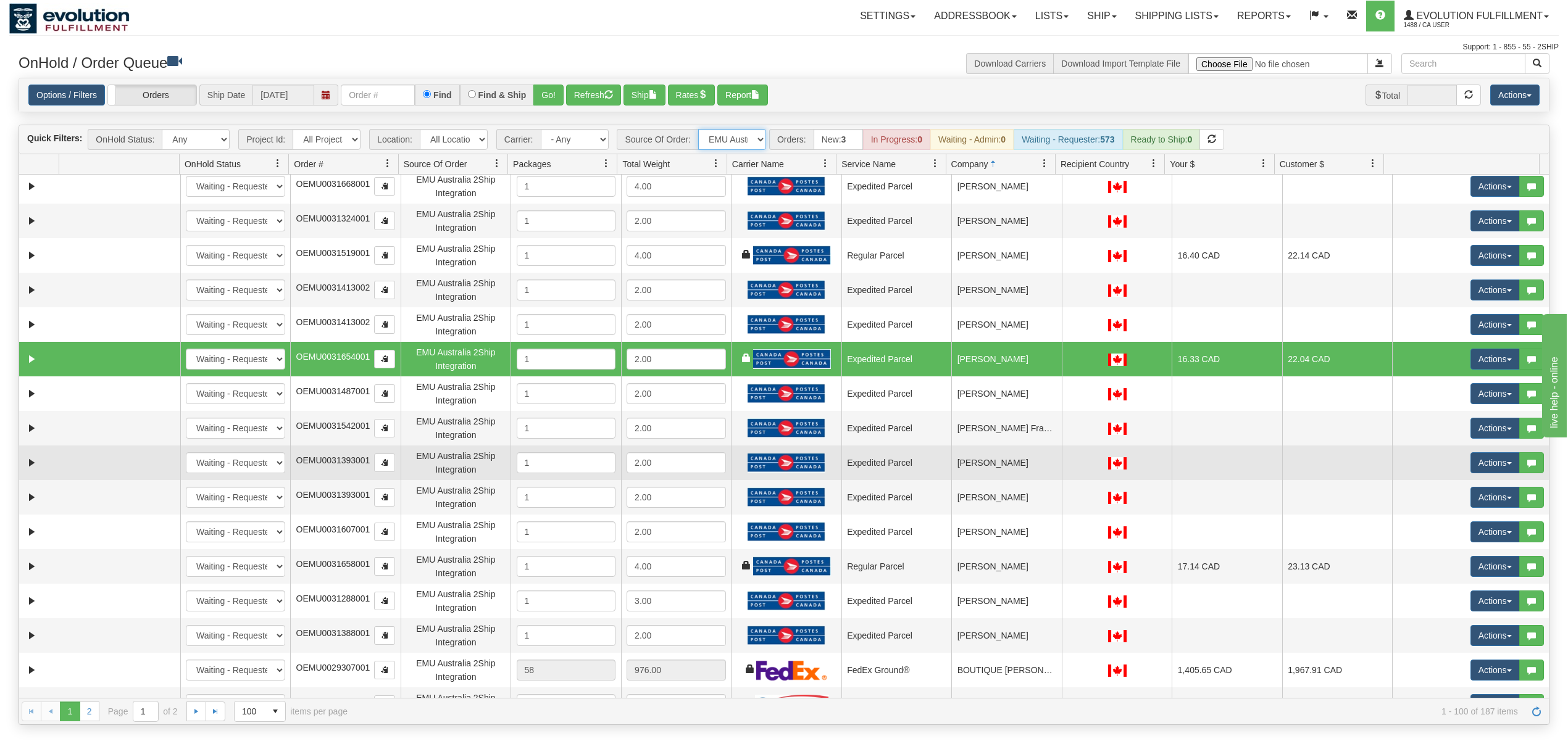
scroll to position [247, 0]
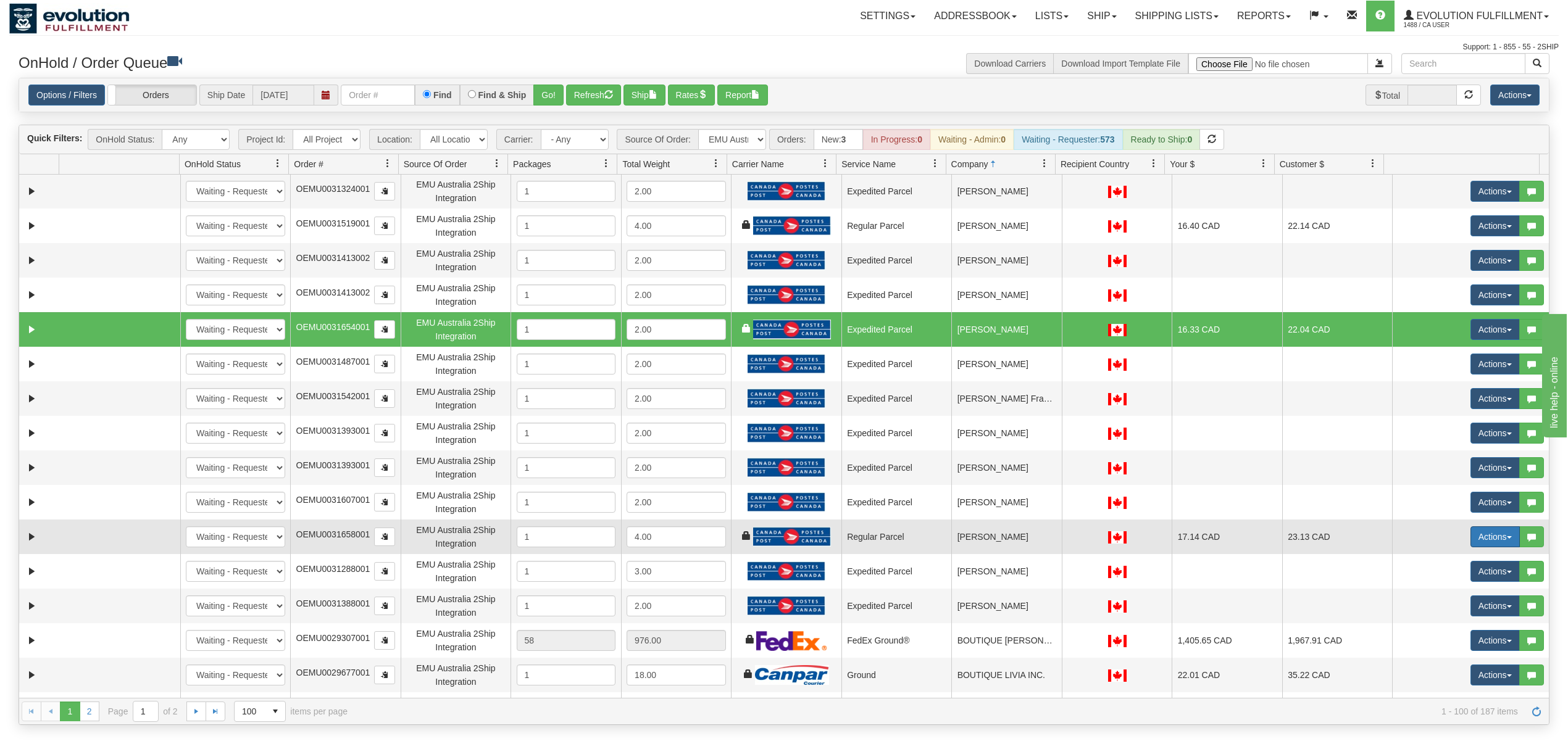
click at [1175, 539] on button "Actions" at bounding box center [1495, 537] width 49 height 21
click at [1175, 562] on span "Rate All Services" at bounding box center [1470, 592] width 74 height 10
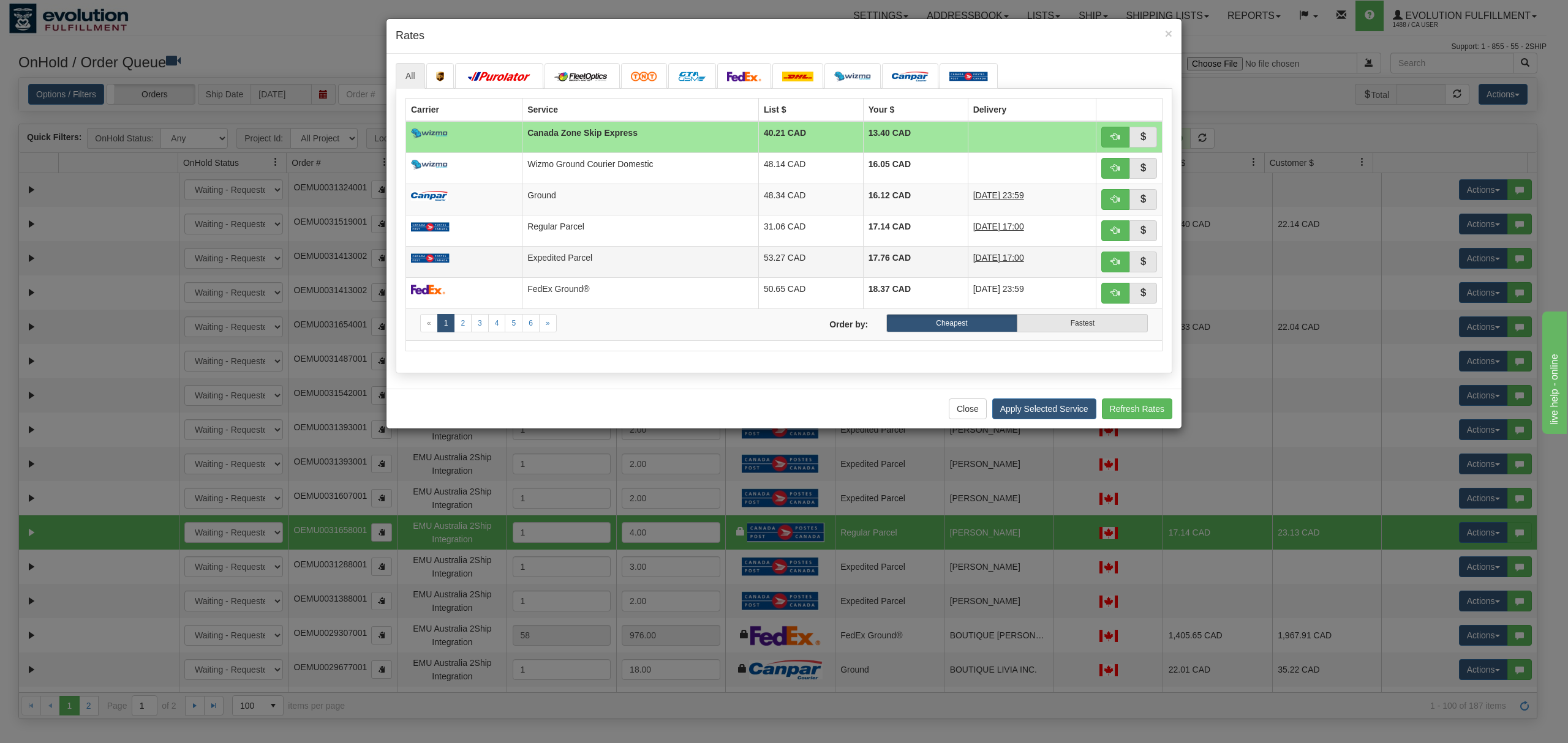
drag, startPoint x: 684, startPoint y: 271, endPoint x: 696, endPoint y: 271, distance: 12.0
click at [684, 271] on td "Expedited Parcel" at bounding box center [640, 261] width 236 height 31
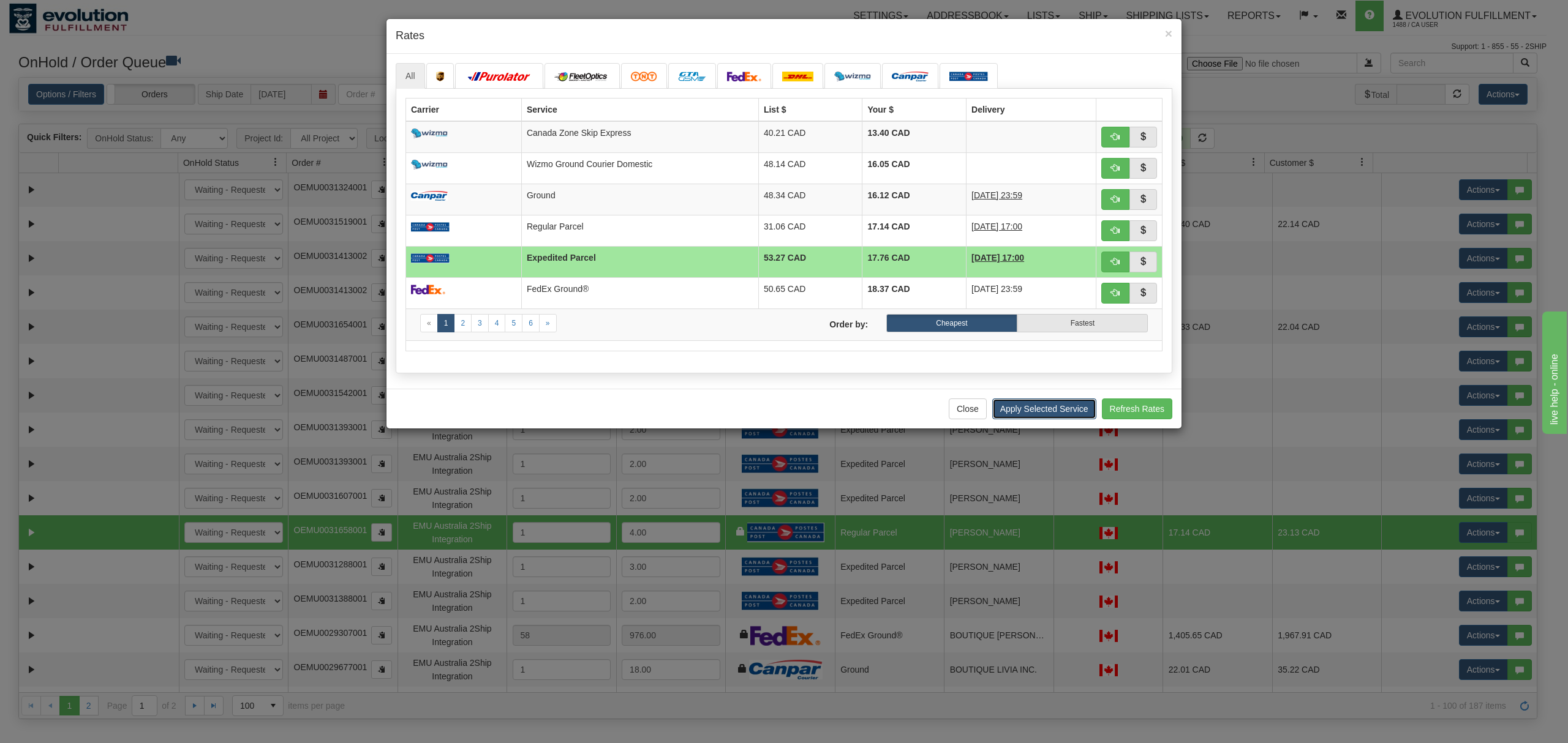
click at [1023, 419] on button "Apply Selected Service" at bounding box center [1044, 409] width 104 height 21
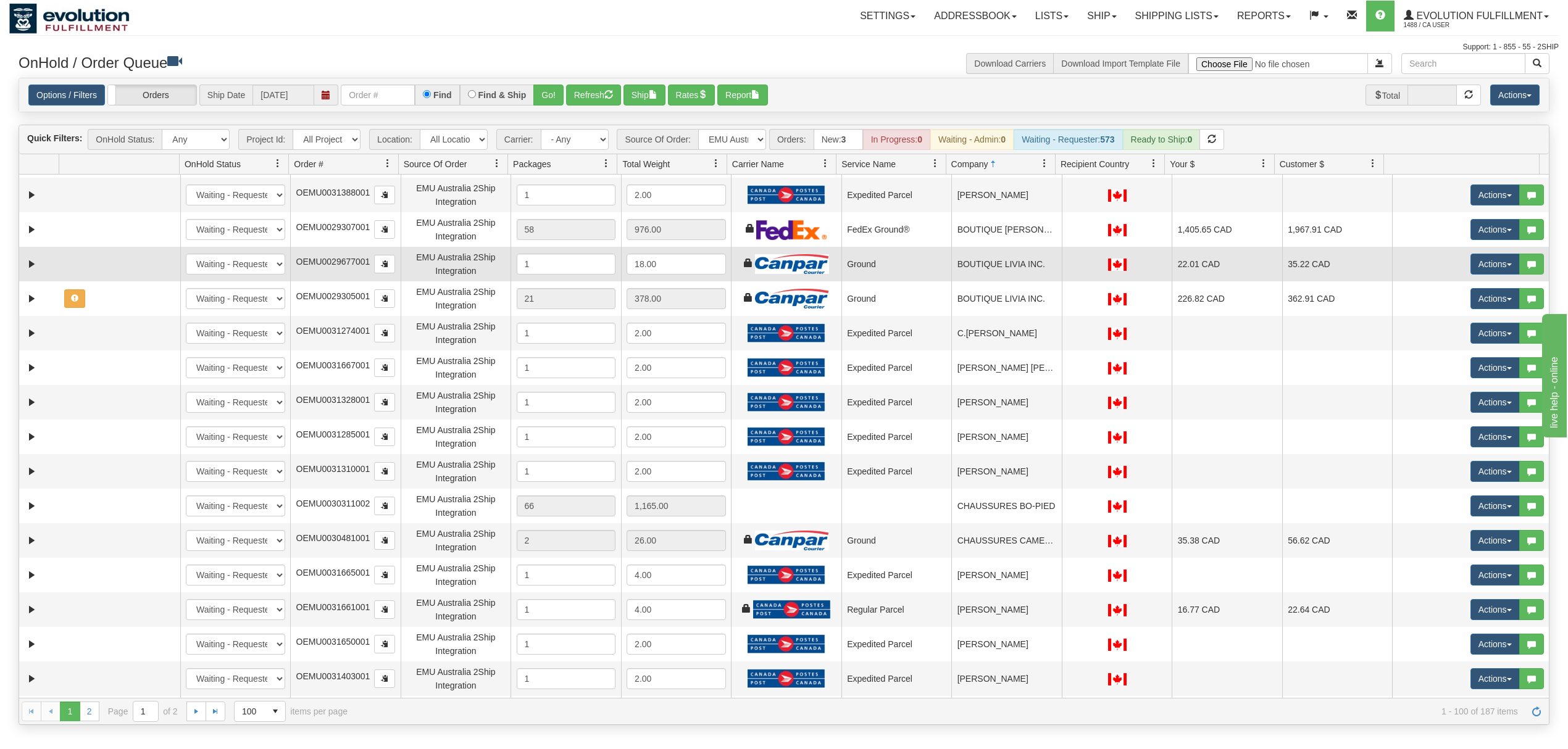
scroll to position [741, 0]
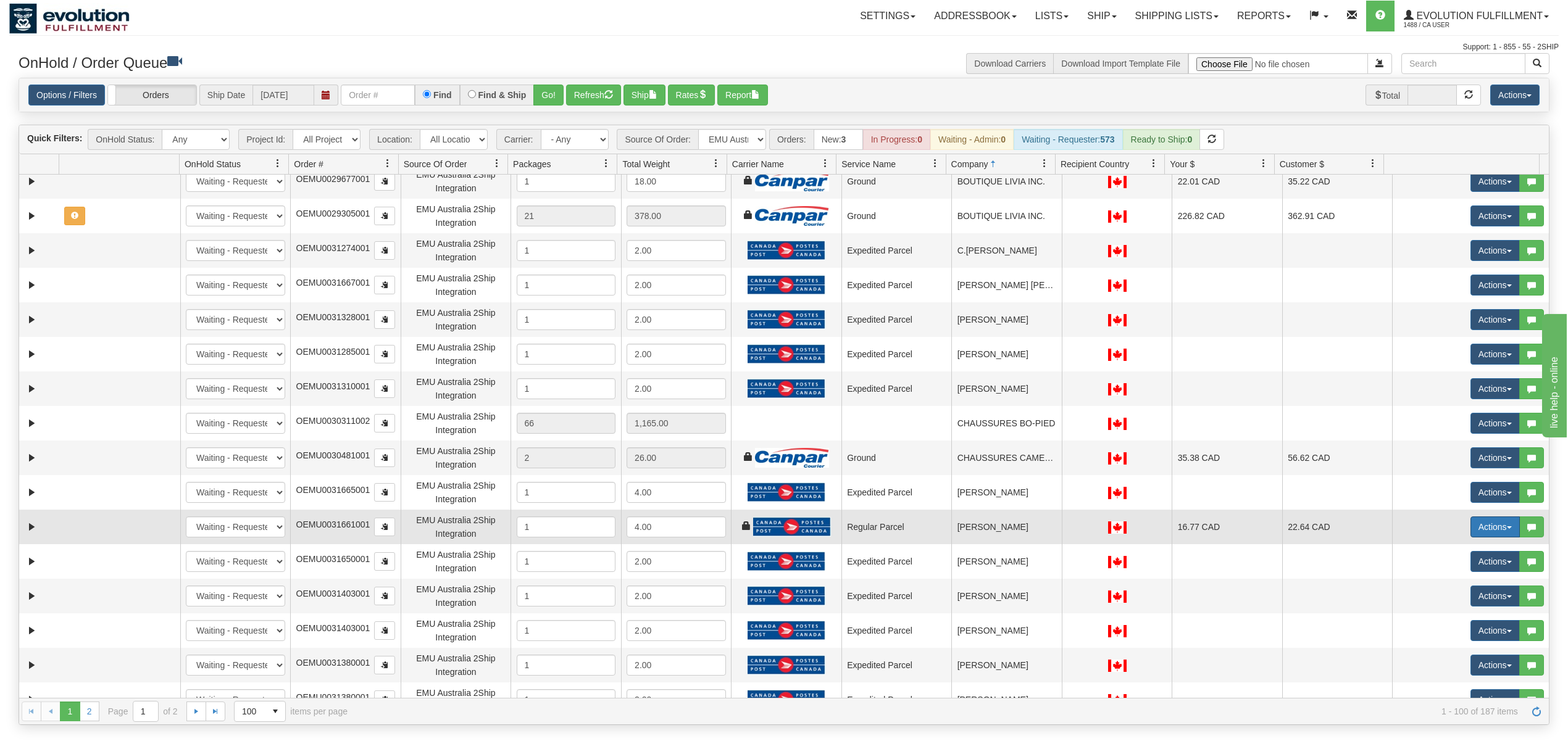
click at [1175, 532] on button "Actions" at bounding box center [1495, 527] width 49 height 21
click at [1175, 562] on span "Rate All Services" at bounding box center [1470, 582] width 74 height 10
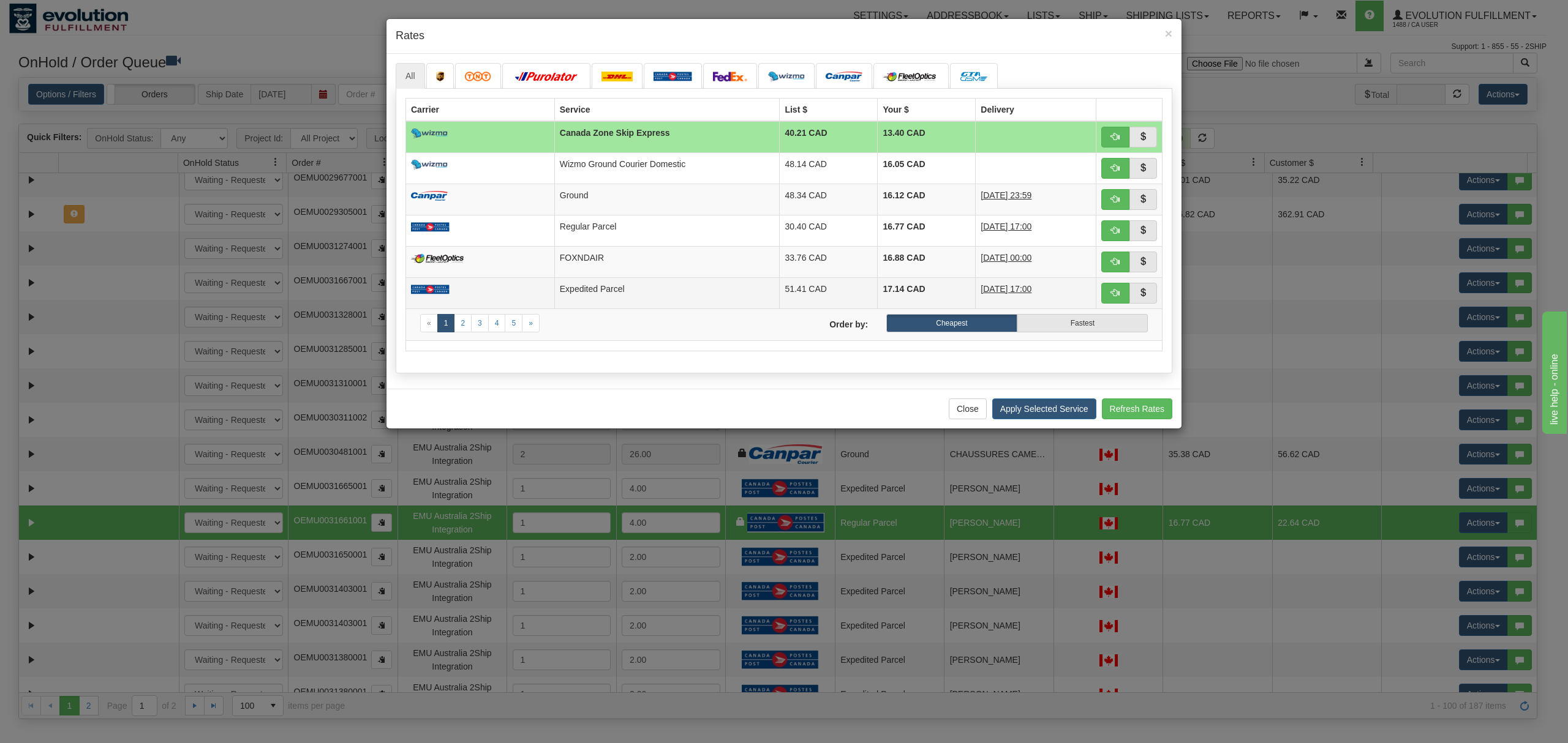
click at [645, 280] on td "Expedited Parcel" at bounding box center [667, 293] width 225 height 31
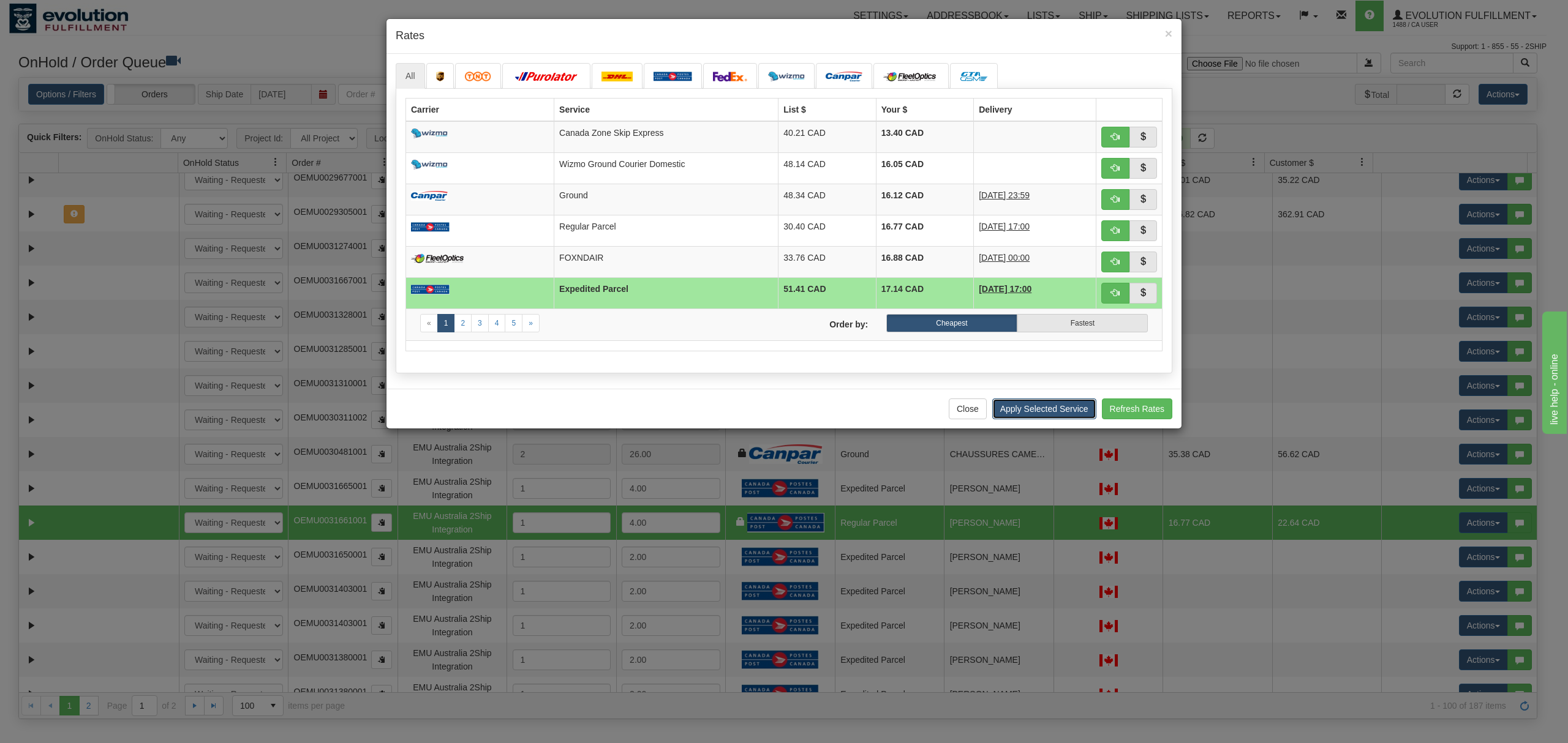
click at [1044, 407] on button "Apply Selected Service" at bounding box center [1044, 409] width 104 height 21
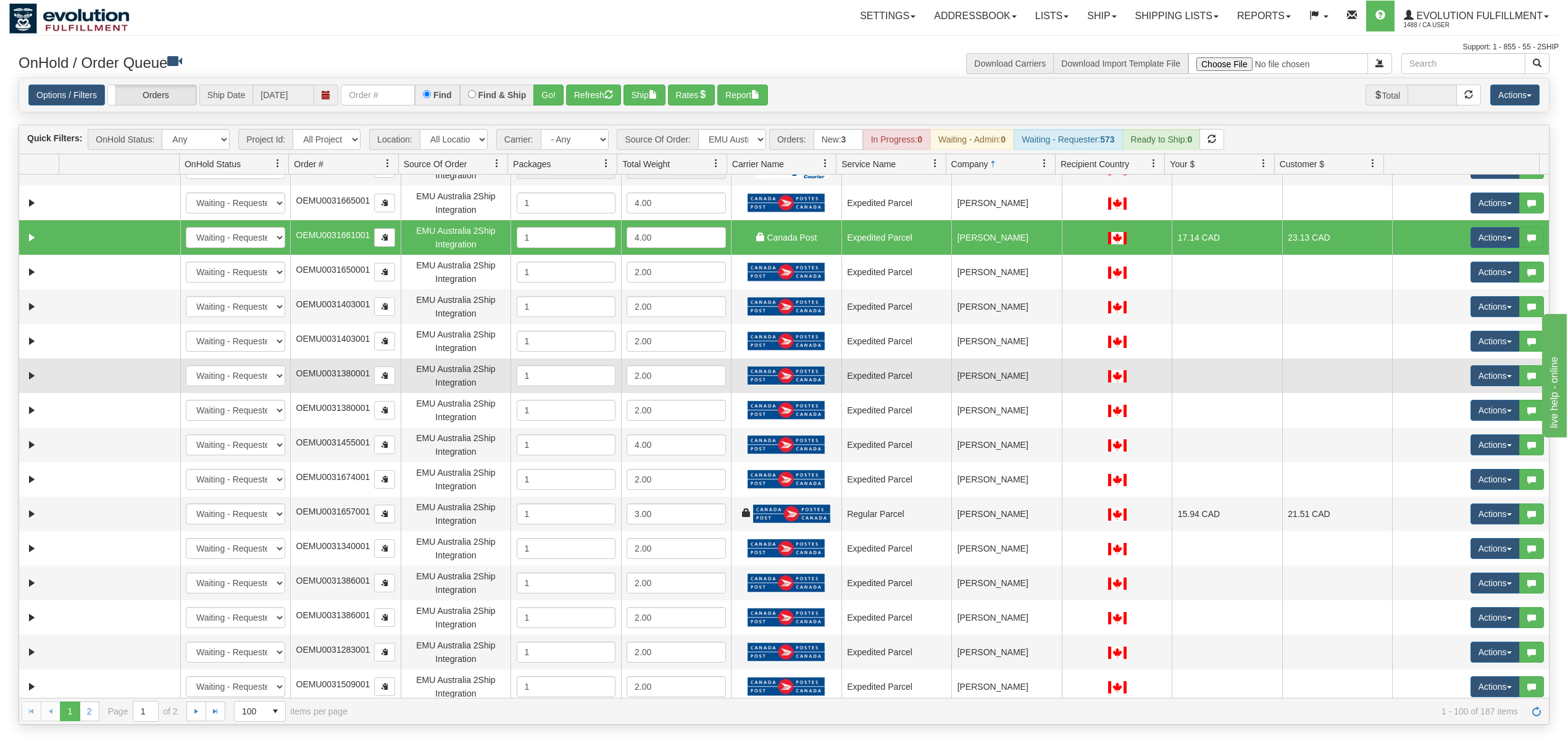
scroll to position [1070, 0]
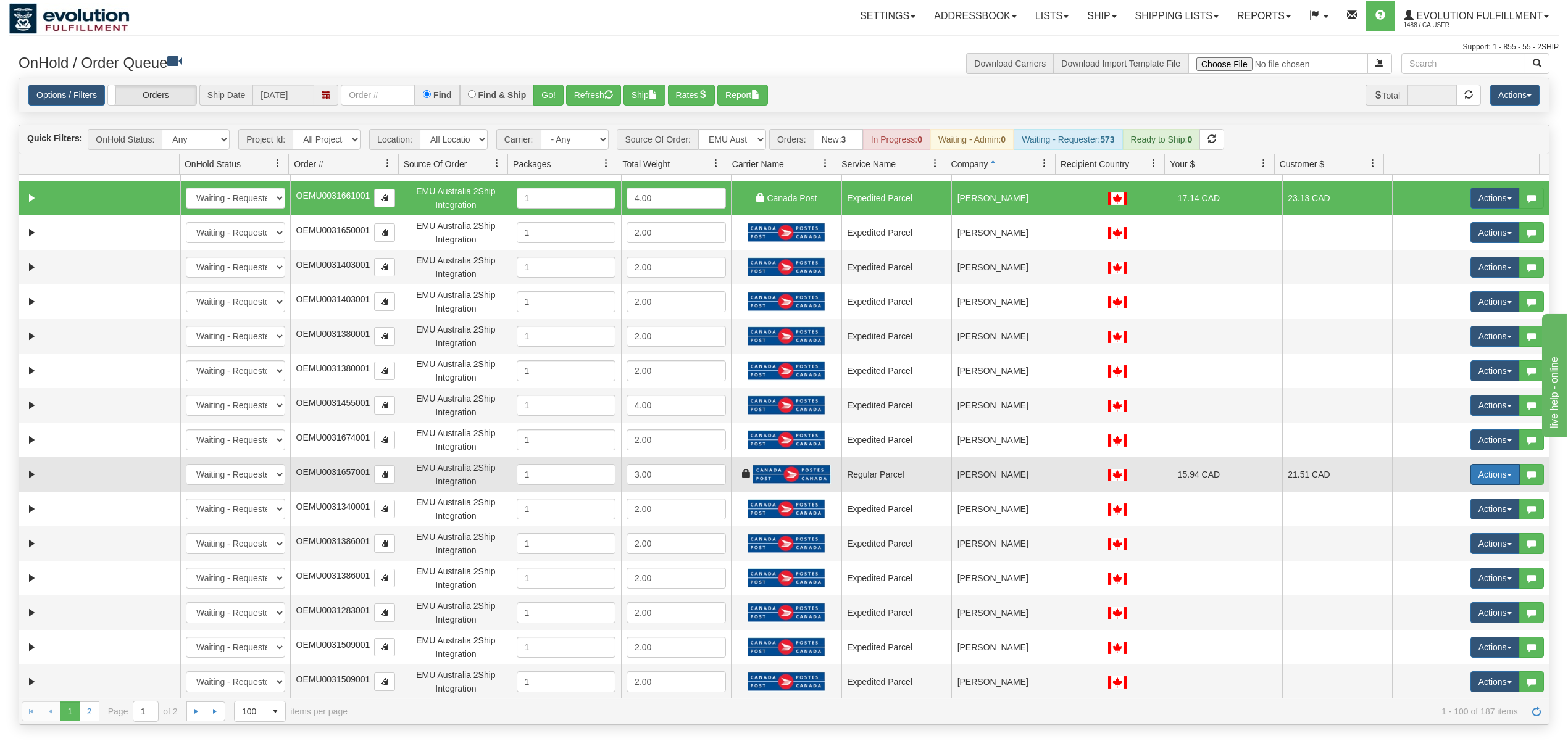
click at [1175, 468] on button "Actions" at bounding box center [1495, 474] width 49 height 21
click at [1175, 533] on span "Rate All Services" at bounding box center [1470, 529] width 74 height 10
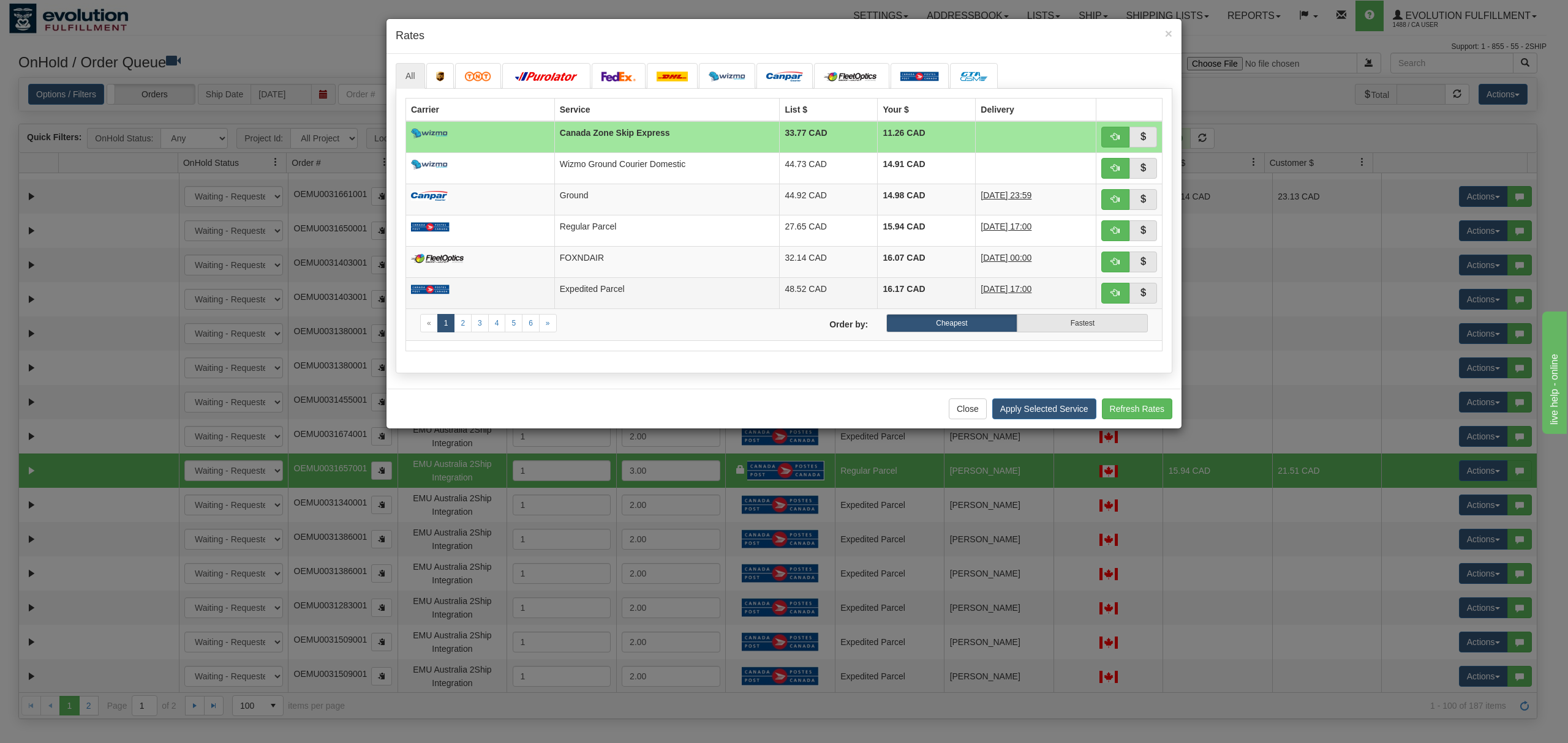
click at [737, 292] on td "Expedited Parcel" at bounding box center [667, 293] width 225 height 31
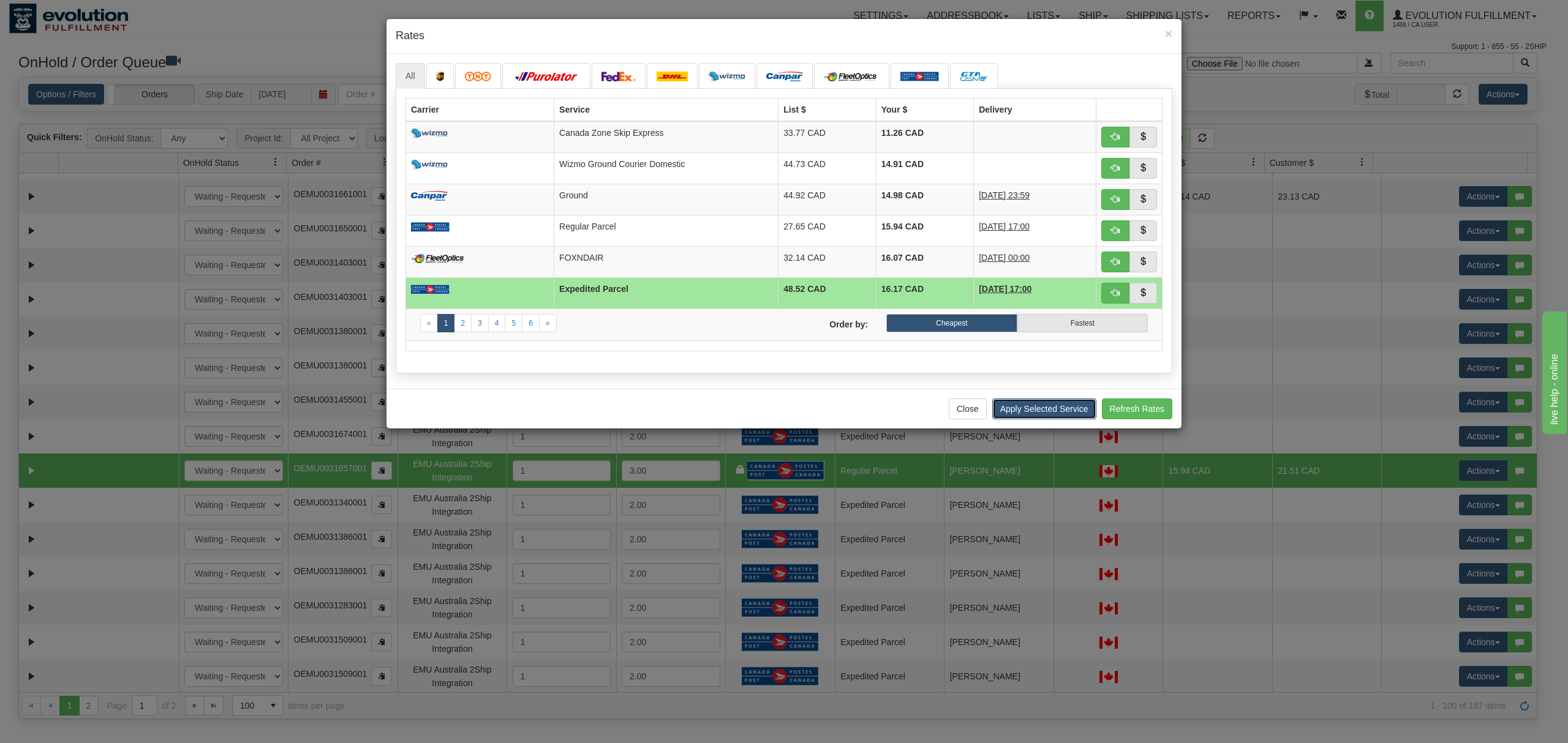
click at [1050, 407] on button "Apply Selected Service" at bounding box center [1044, 409] width 104 height 21
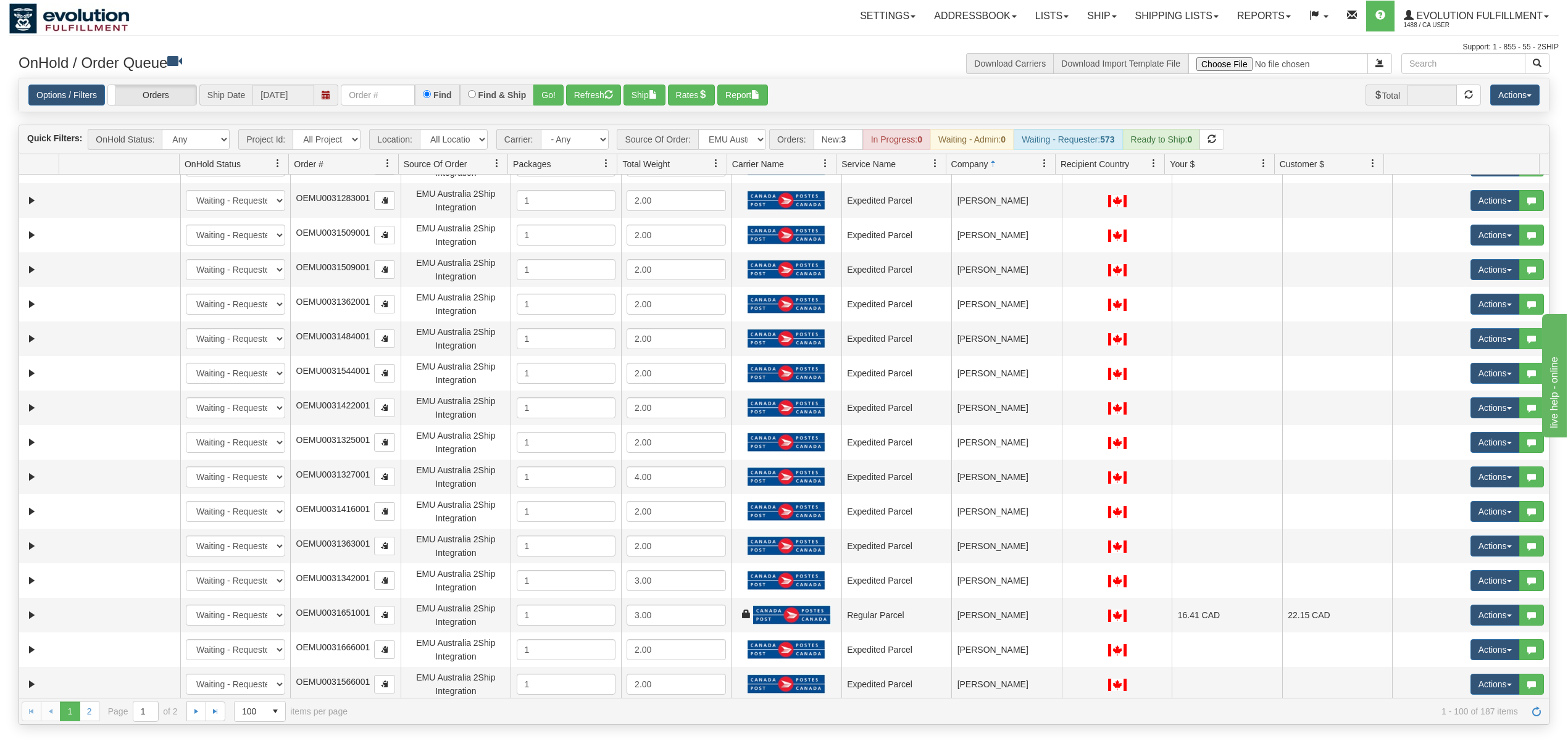
scroll to position [1563, 0]
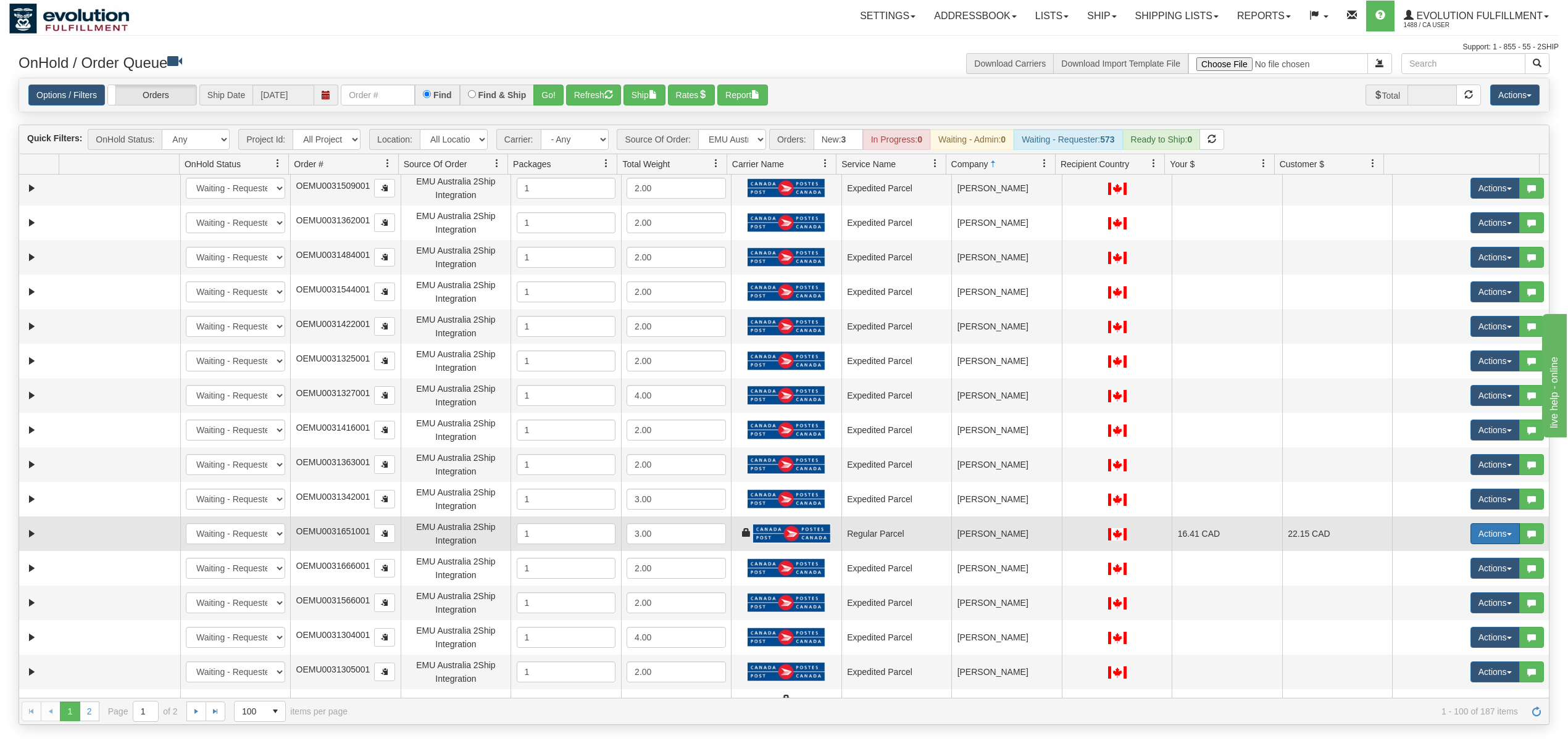
click at [1175, 537] on button "Actions" at bounding box center [1495, 534] width 49 height 21
click at [1175, 562] on span "Rate All Services" at bounding box center [1470, 589] width 74 height 10
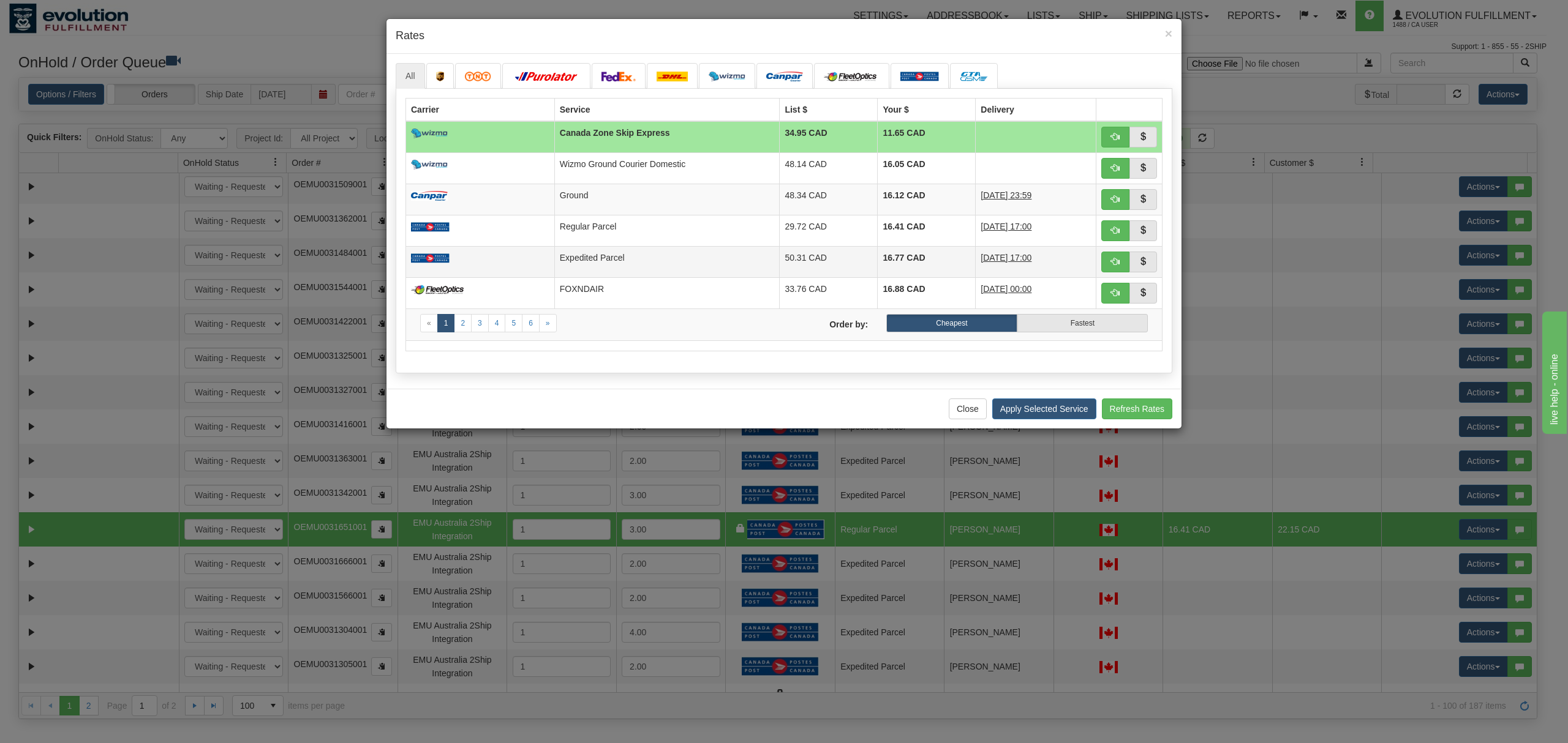
drag, startPoint x: 657, startPoint y: 265, endPoint x: 686, endPoint y: 279, distance: 32.2
click at [657, 265] on td "Expedited Parcel" at bounding box center [667, 261] width 225 height 31
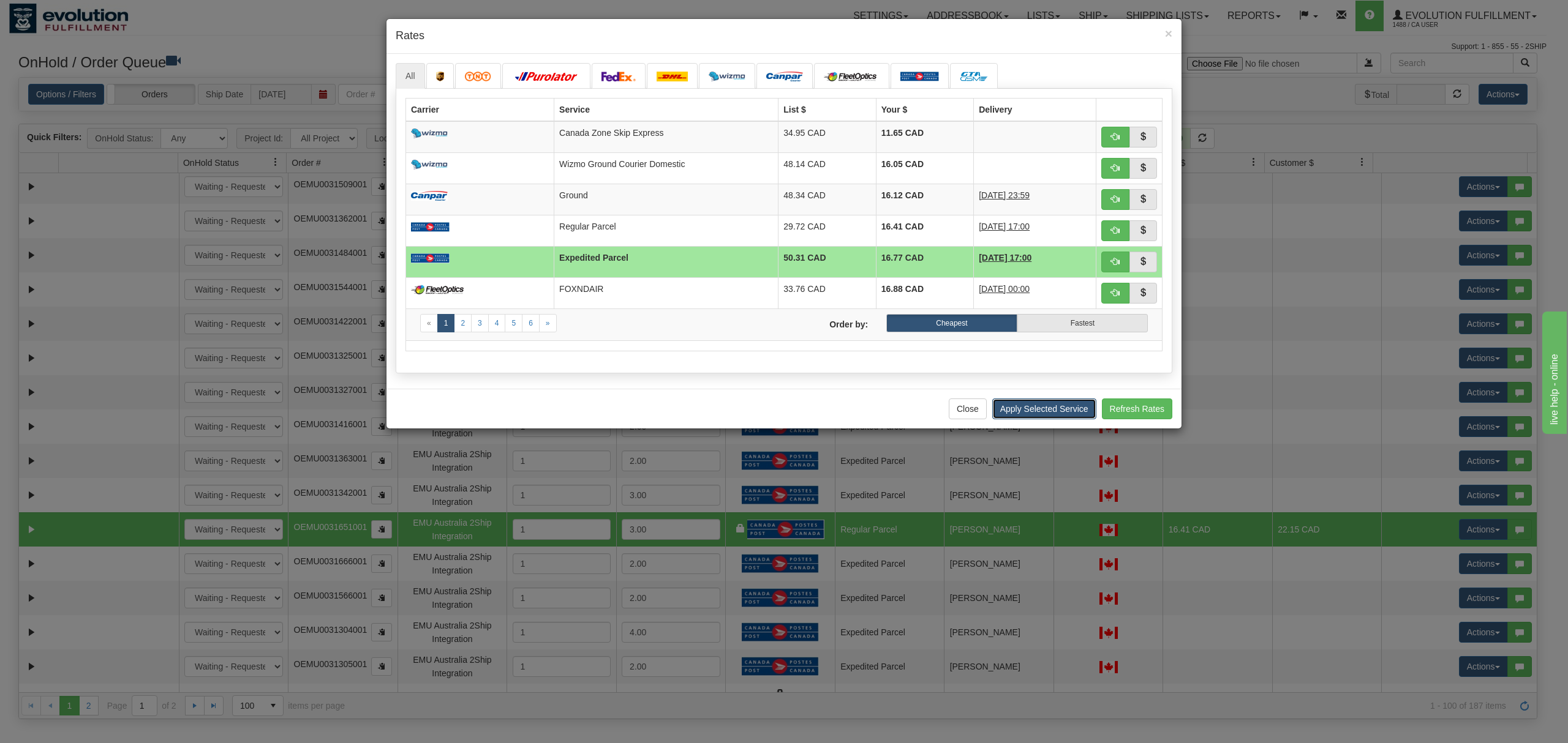
click at [1032, 419] on button "Apply Selected Service" at bounding box center [1044, 409] width 104 height 21
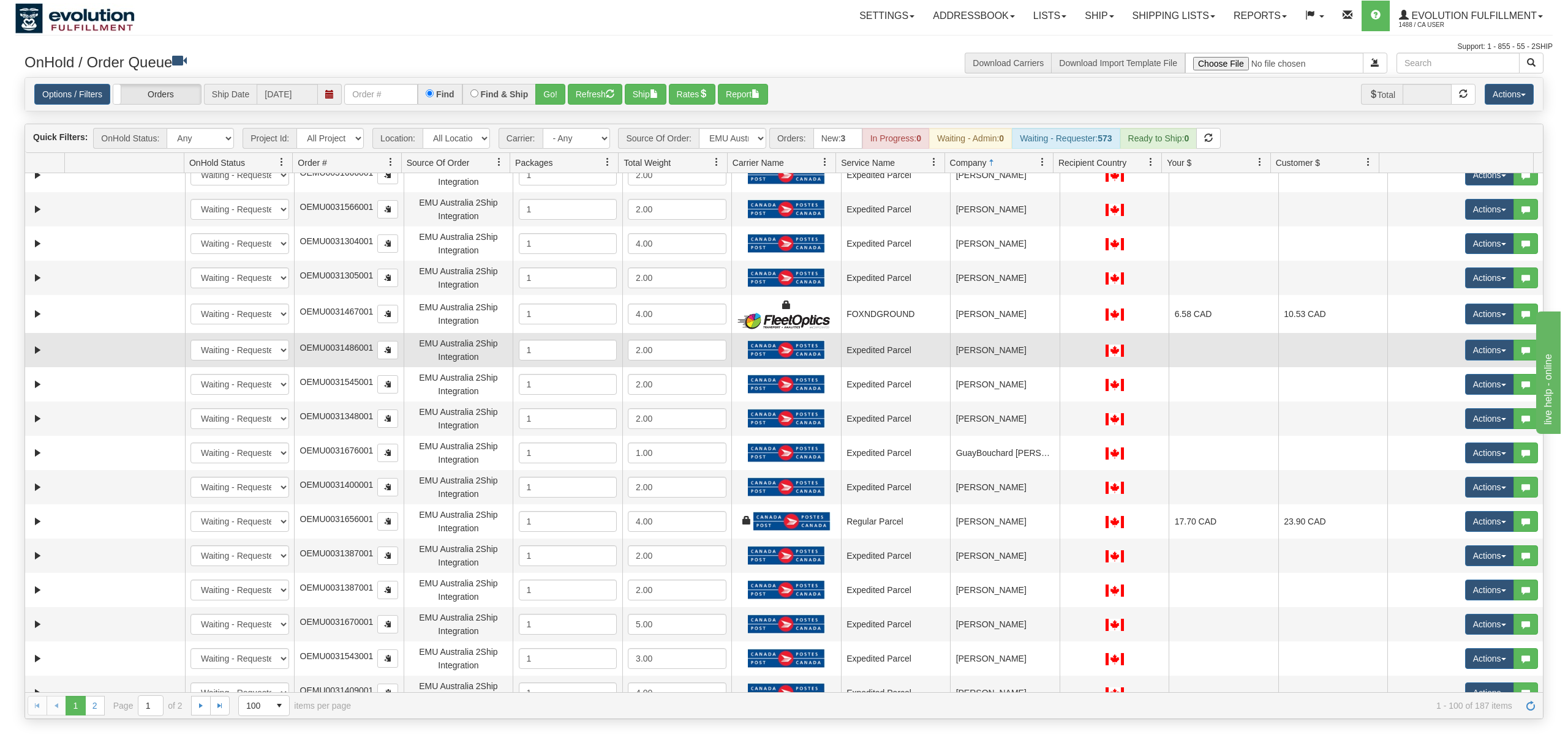
scroll to position [1959, 0]
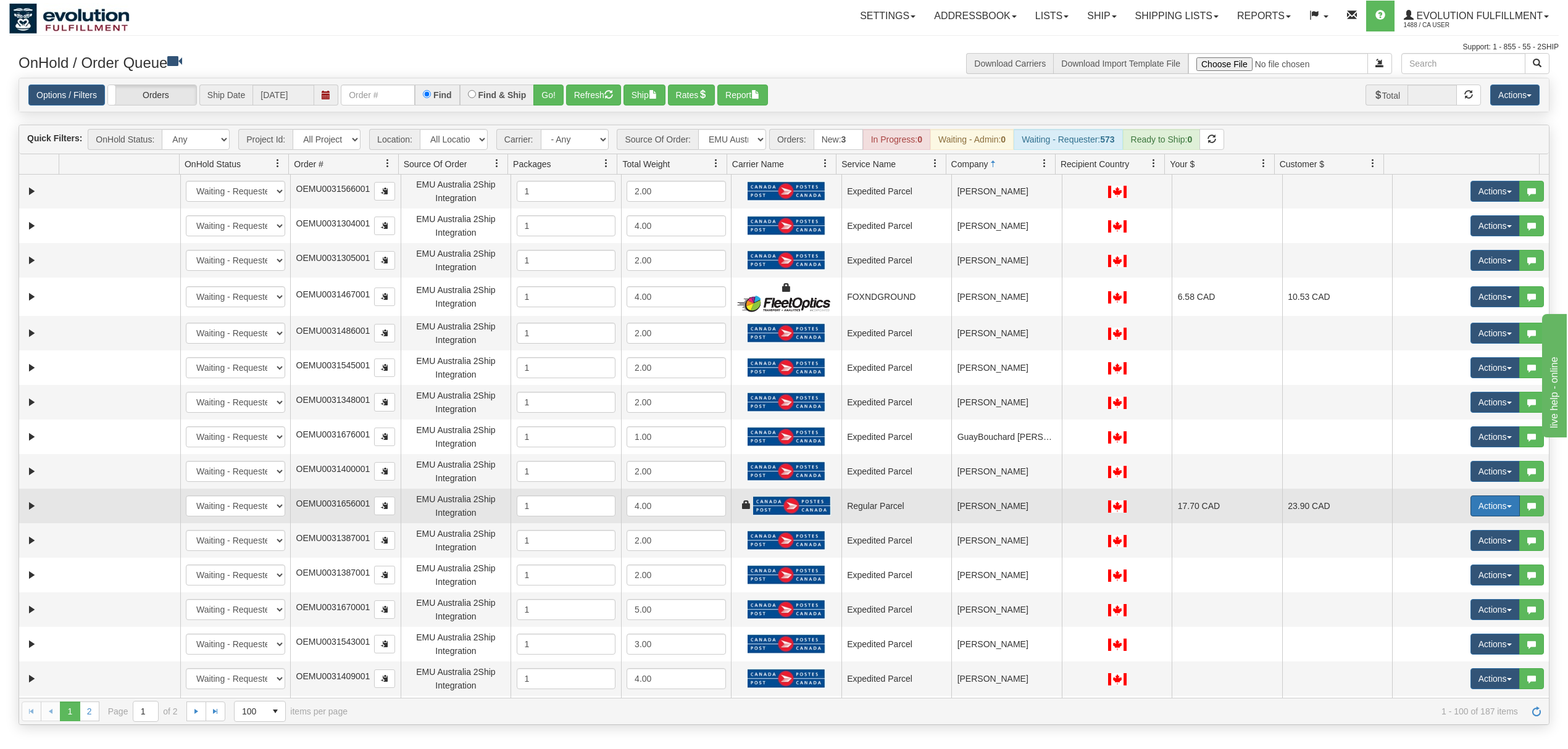
click at [1175, 507] on button "Actions" at bounding box center [1495, 506] width 49 height 21
click at [1175, 560] on span "Rate All Services" at bounding box center [1470, 561] width 74 height 10
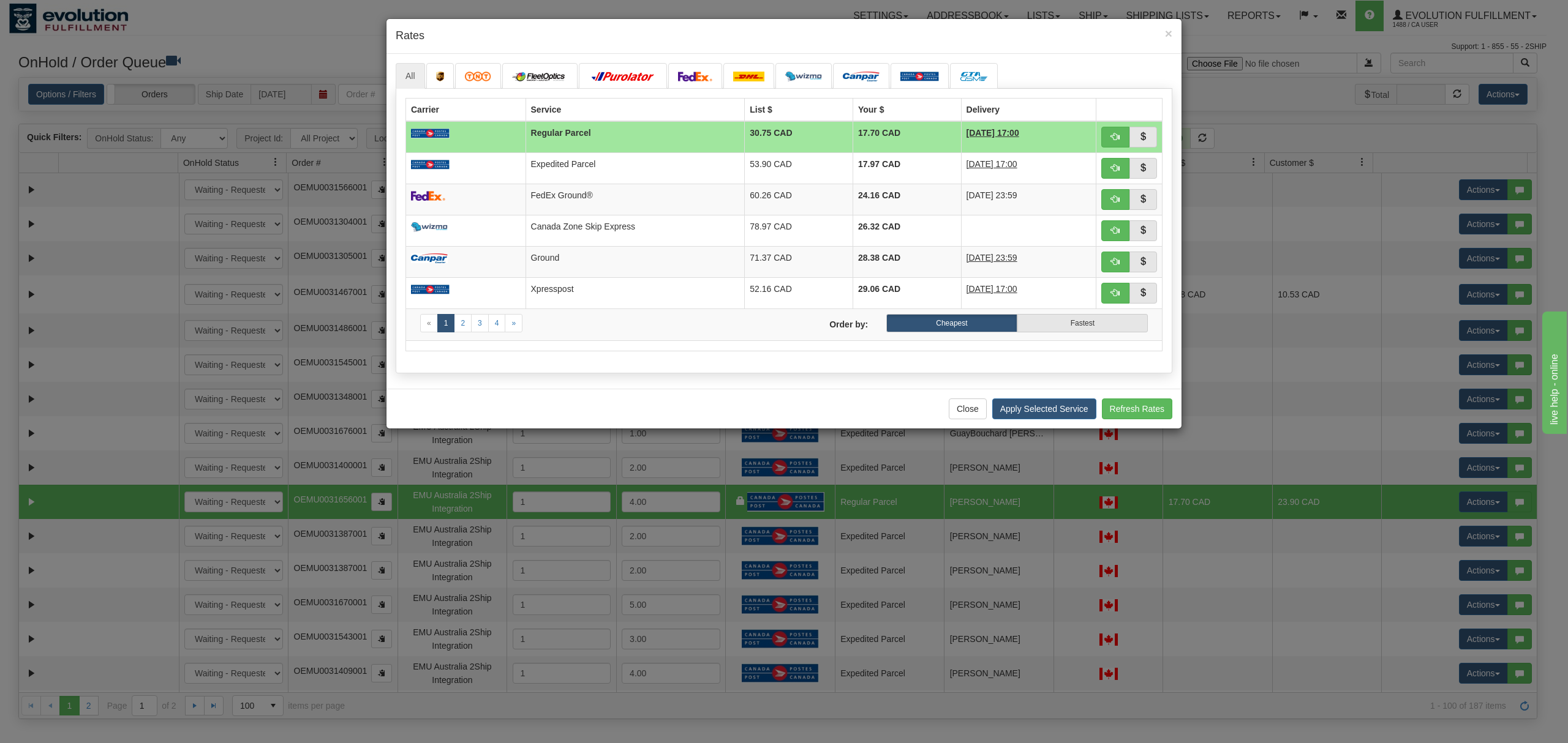
click at [673, 152] on td "Regular Parcel" at bounding box center [635, 137] width 219 height 32
click at [782, 179] on td "53.90 CAD" at bounding box center [799, 168] width 108 height 31
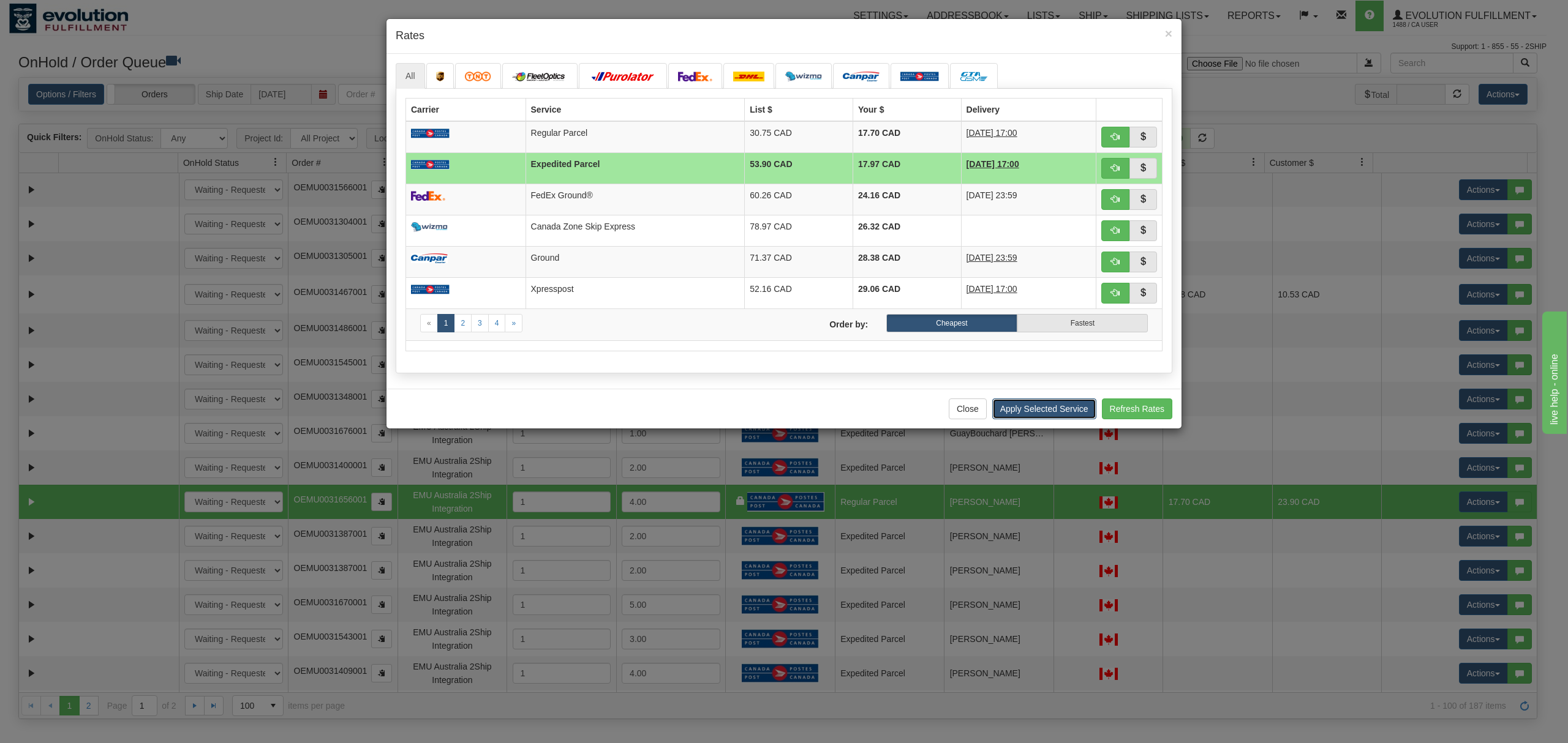
click at [1036, 415] on button "Apply Selected Service" at bounding box center [1044, 409] width 104 height 21
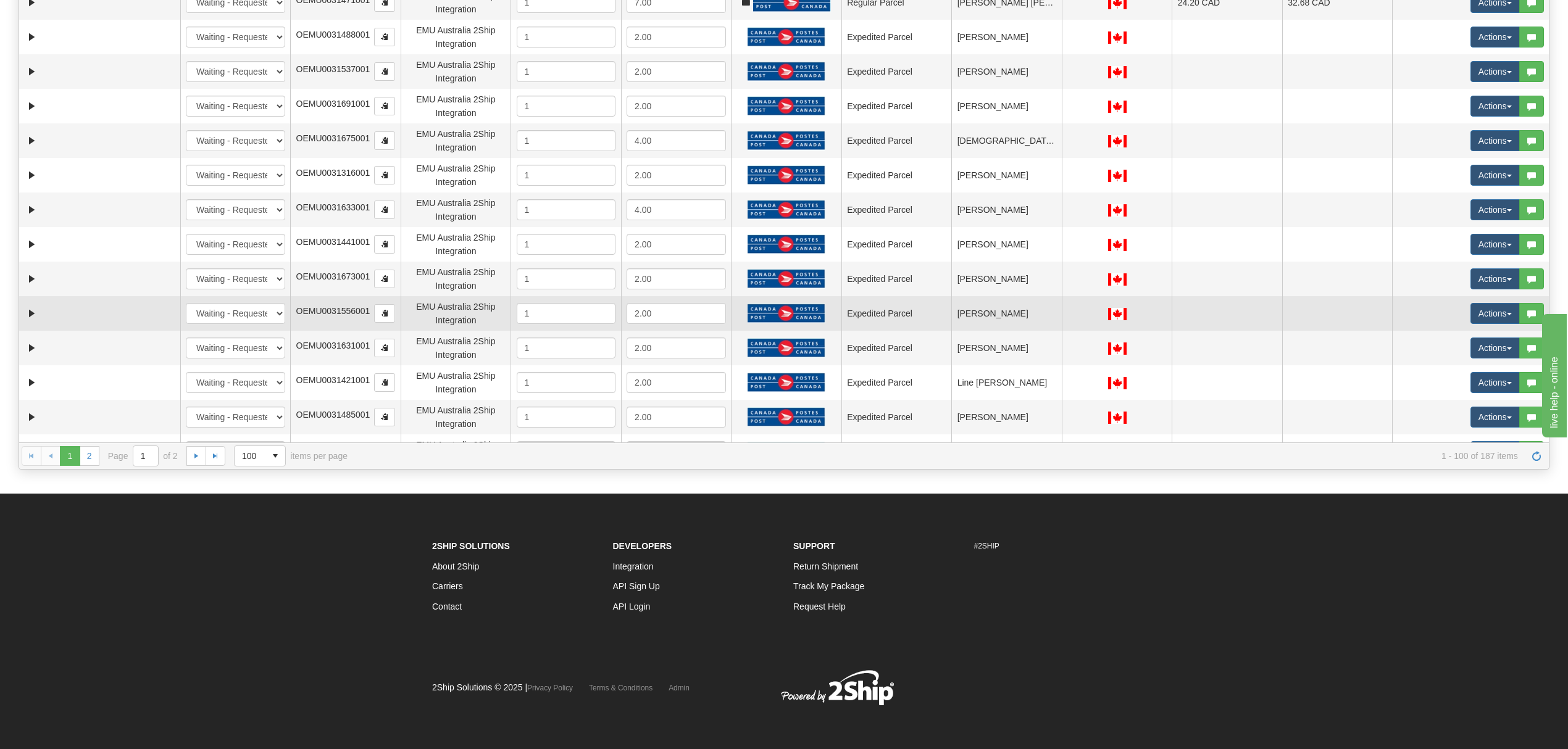
scroll to position [2938, 0]
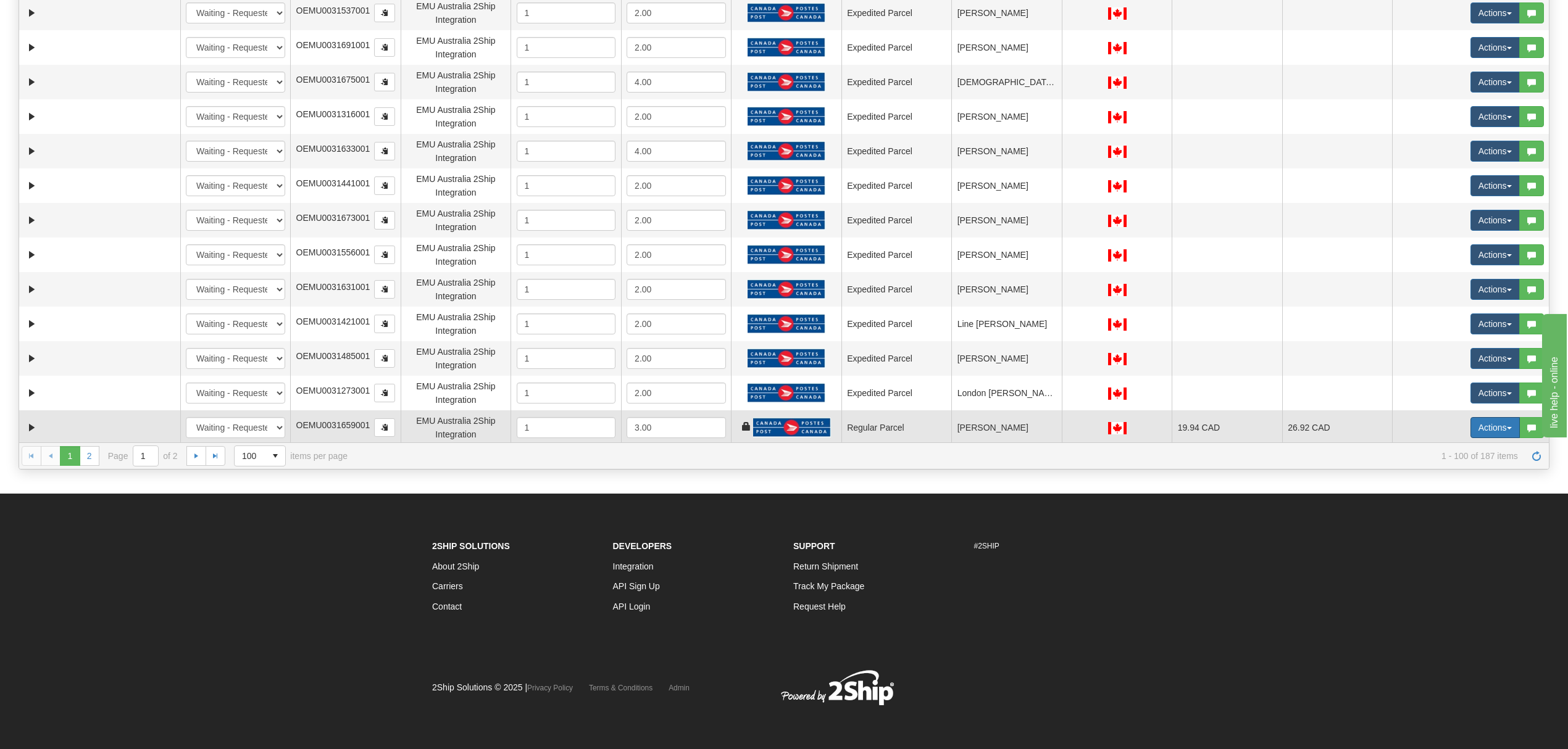
click at [1175, 423] on button "Actions" at bounding box center [1495, 428] width 49 height 21
click at [1175, 431] on button "Actions" at bounding box center [1495, 428] width 49 height 21
click at [1175, 422] on button "Actions" at bounding box center [1495, 428] width 49 height 21
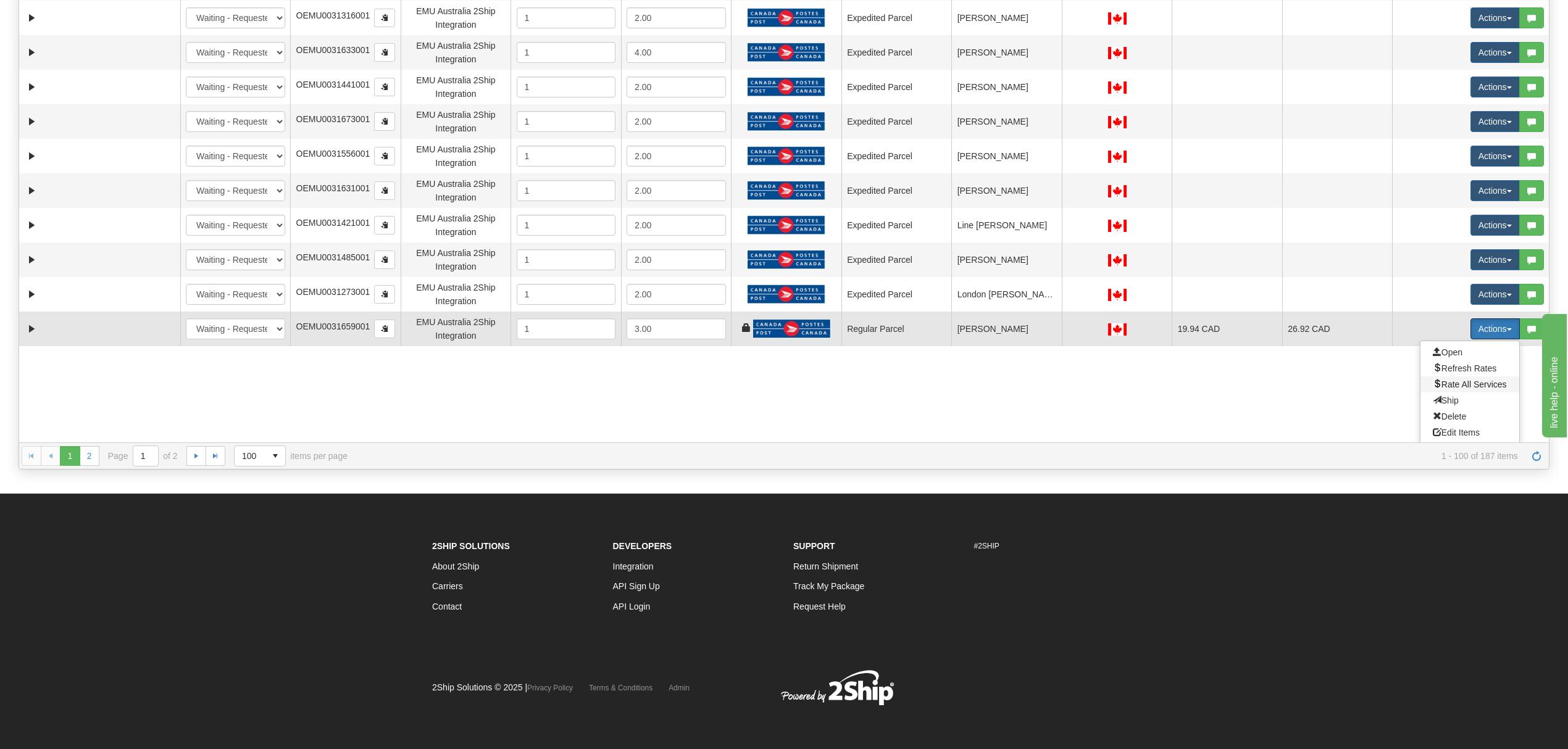
click at [1175, 387] on span "Rate All Services" at bounding box center [1470, 384] width 74 height 10
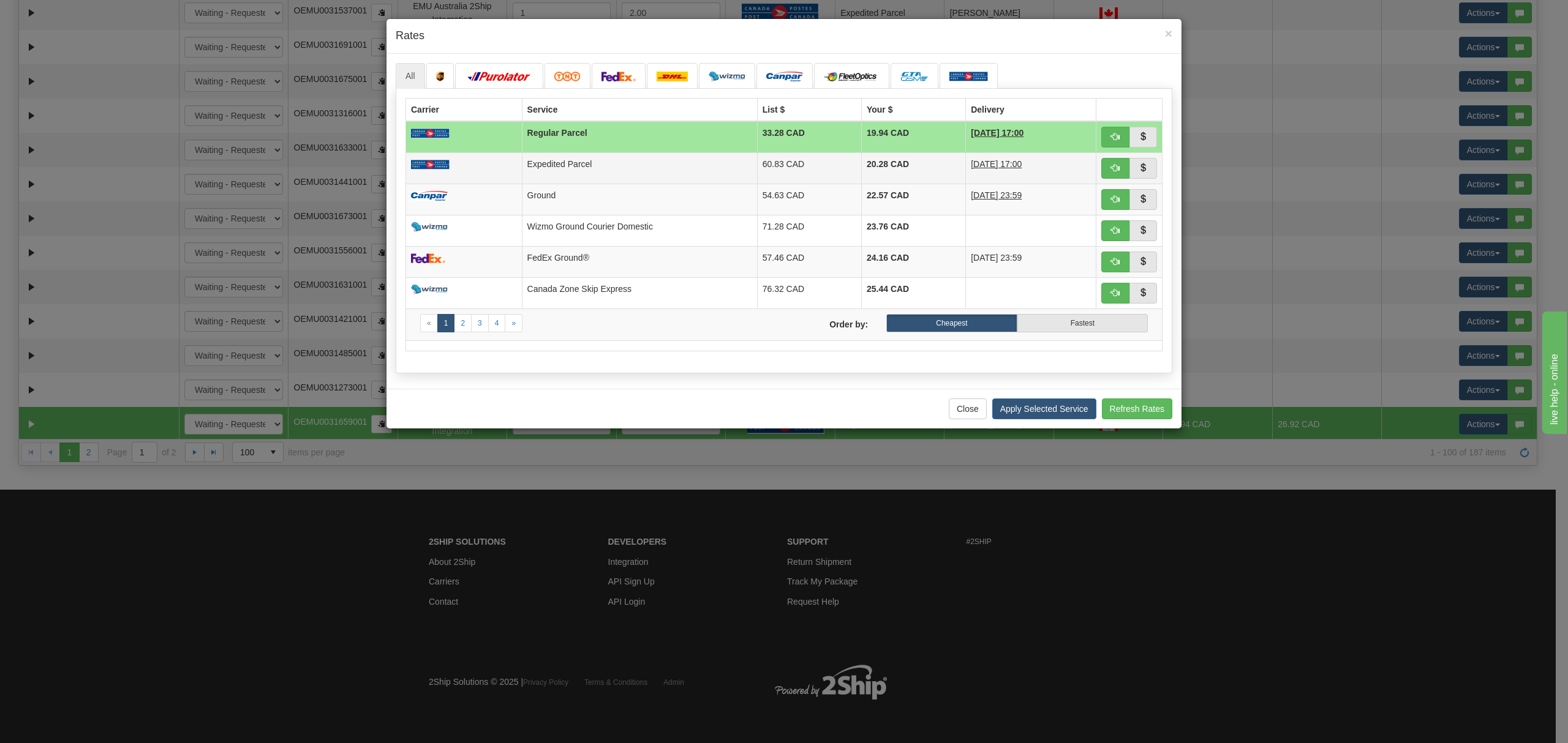
click at [666, 155] on td "Expedited Parcel" at bounding box center [639, 168] width 235 height 31
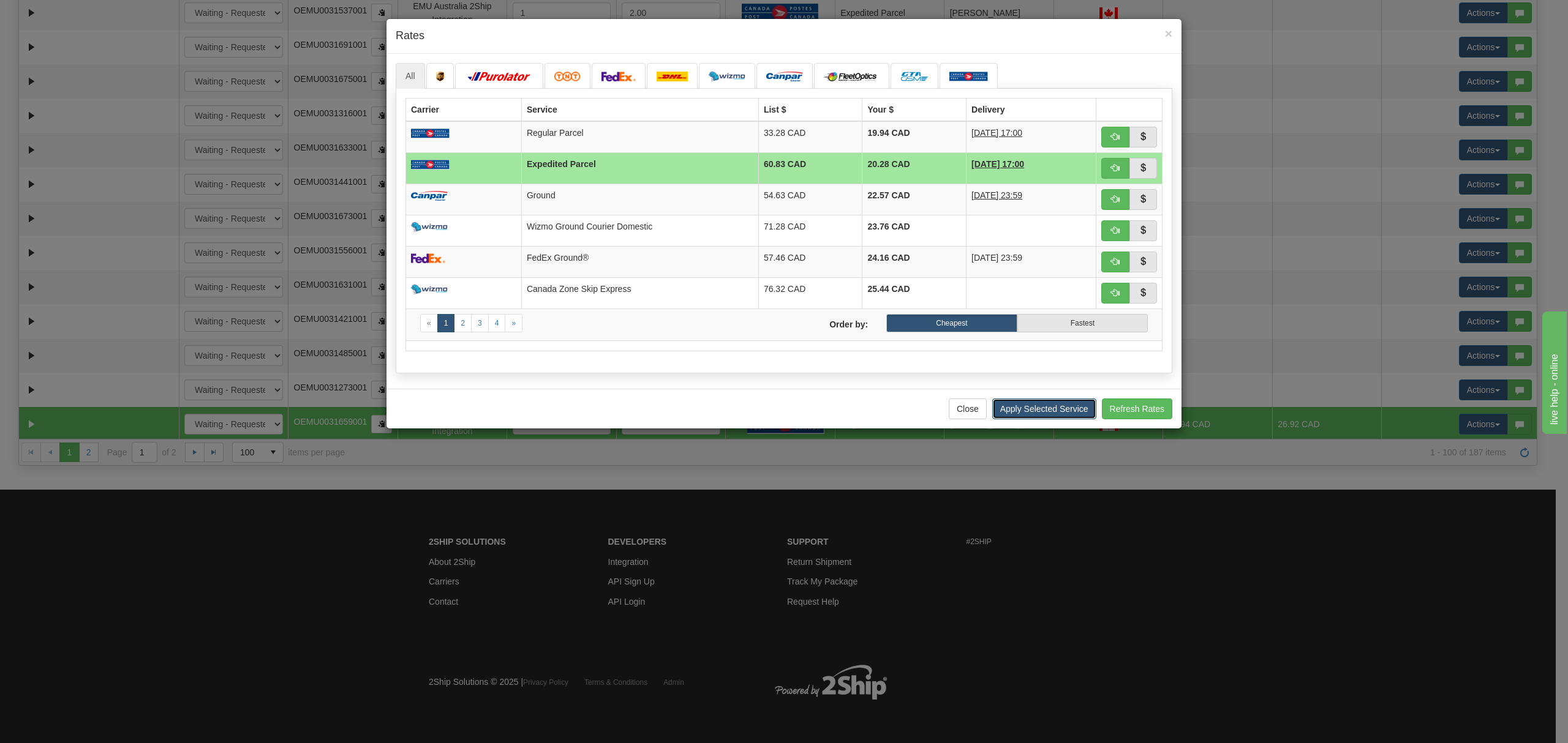
click at [1022, 411] on button "Apply Selected Service" at bounding box center [1044, 409] width 104 height 21
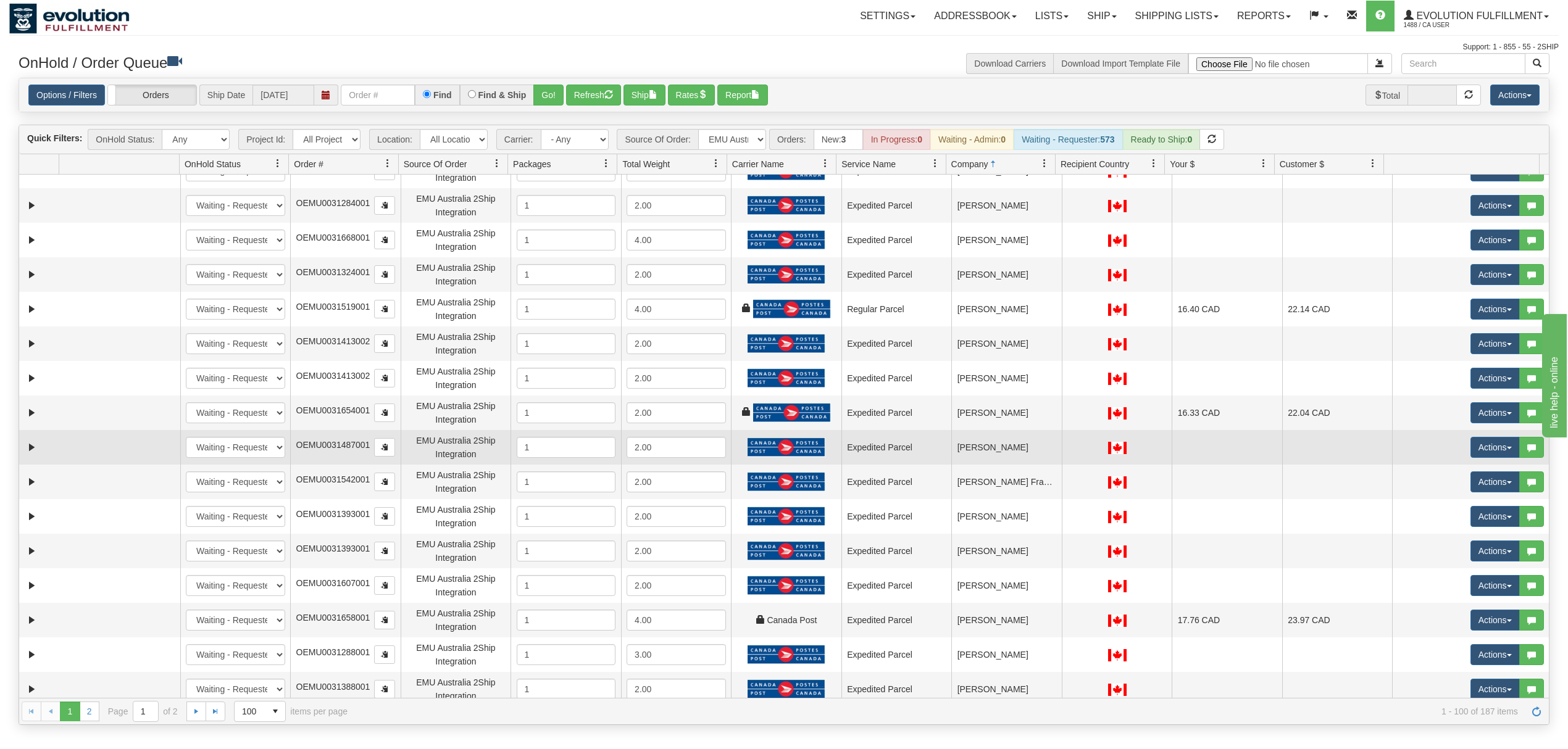
scroll to position [164, 0]
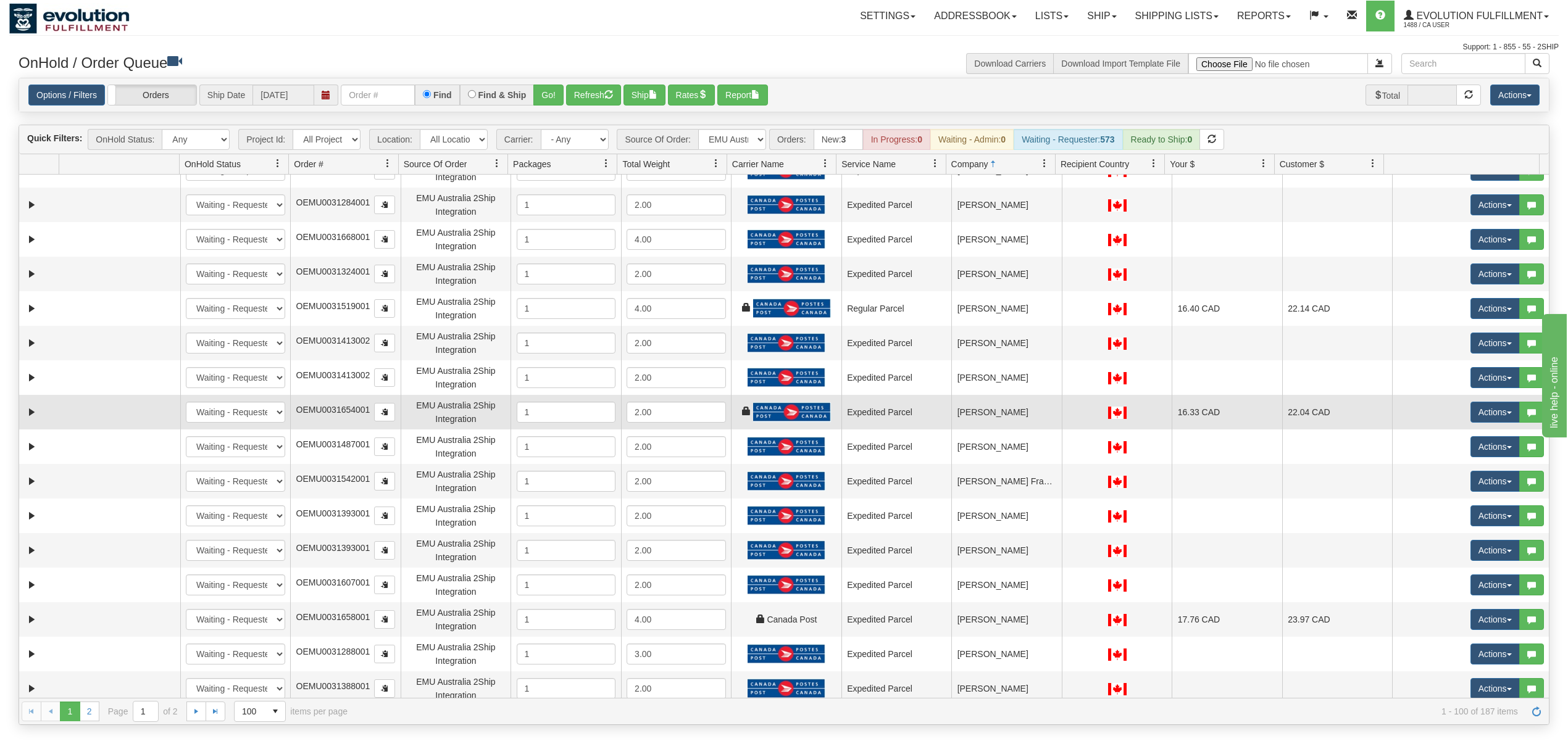
click at [1003, 406] on td "[PERSON_NAME]" at bounding box center [1006, 411] width 111 height 34
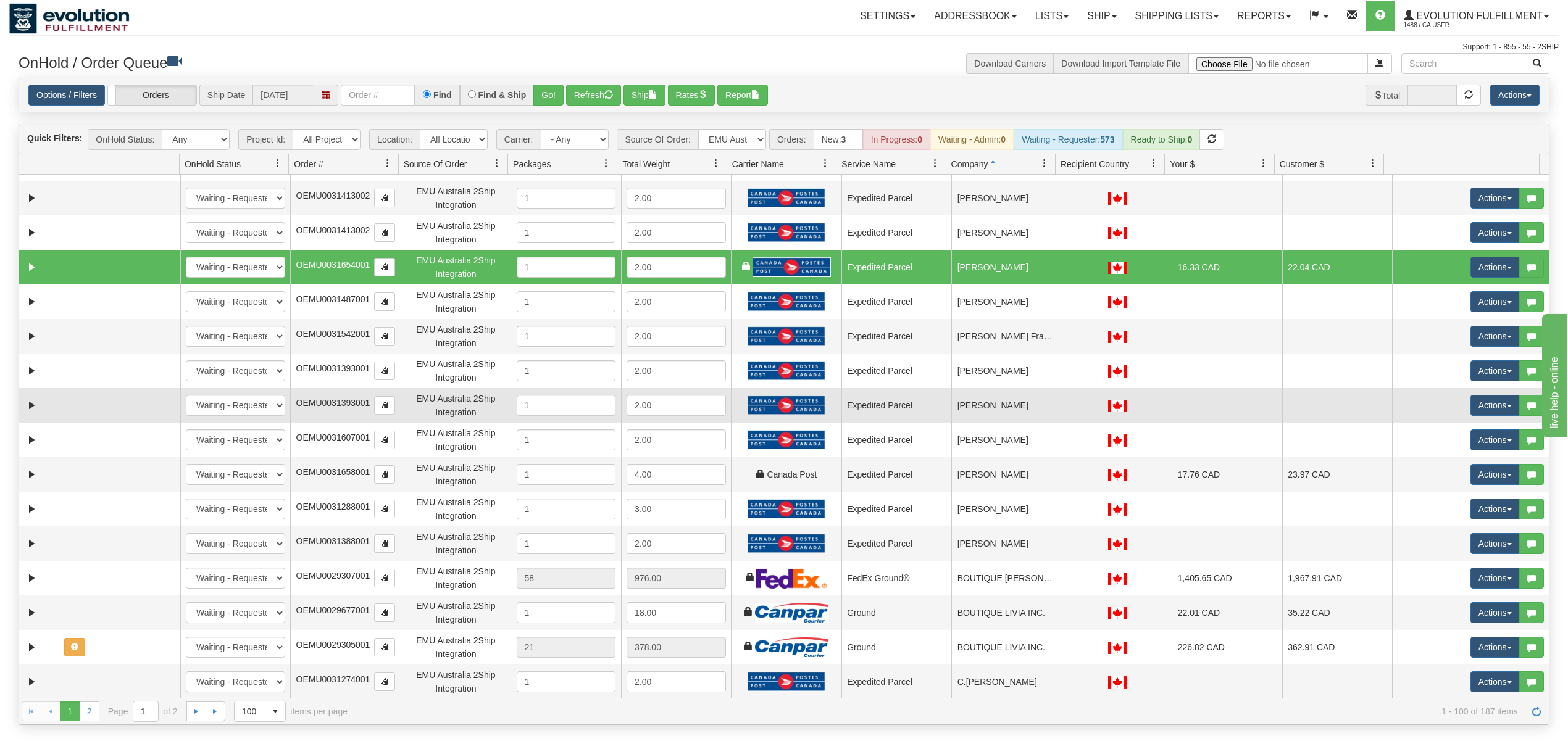
scroll to position [329, 0]
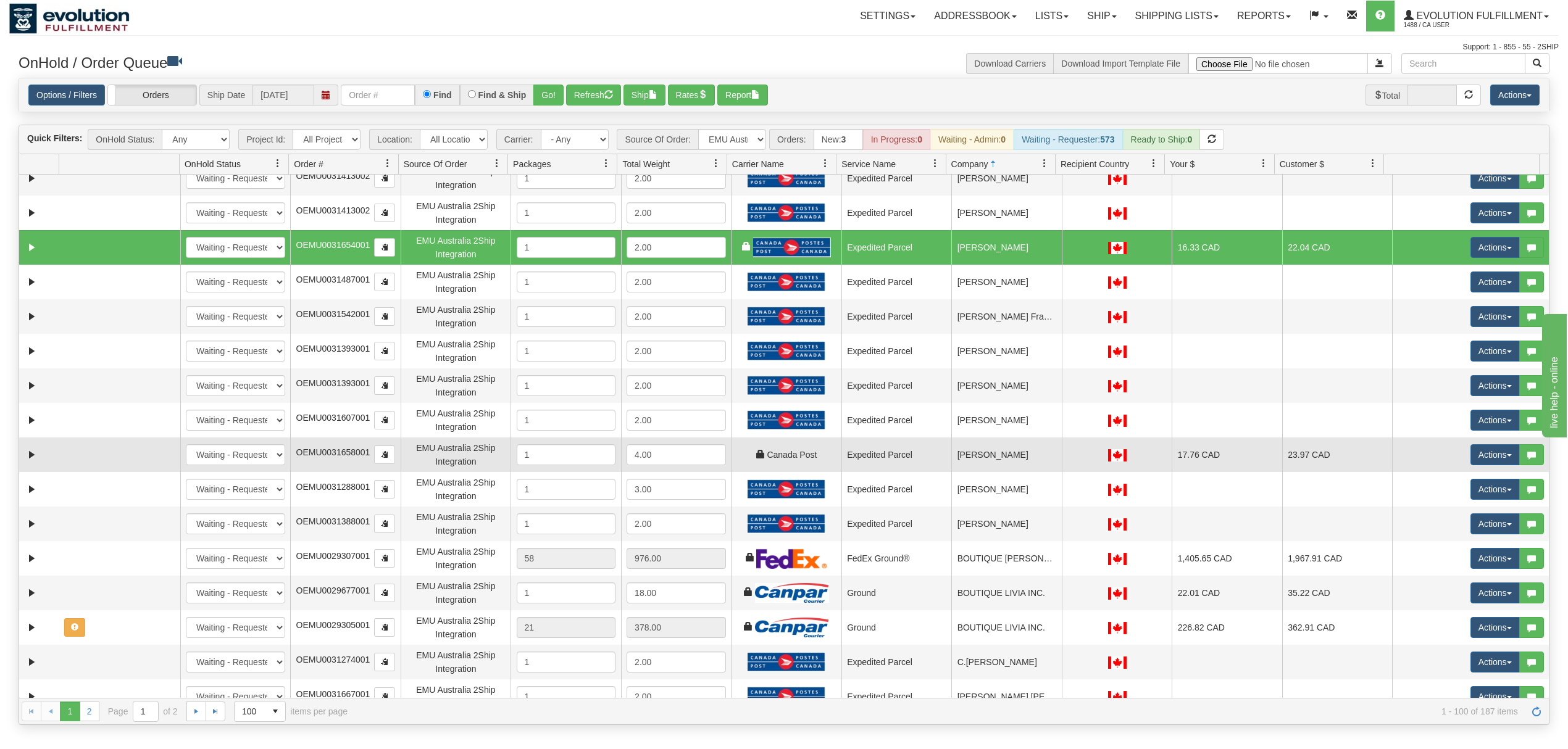
click at [999, 460] on td "[PERSON_NAME]" at bounding box center [1006, 455] width 111 height 34
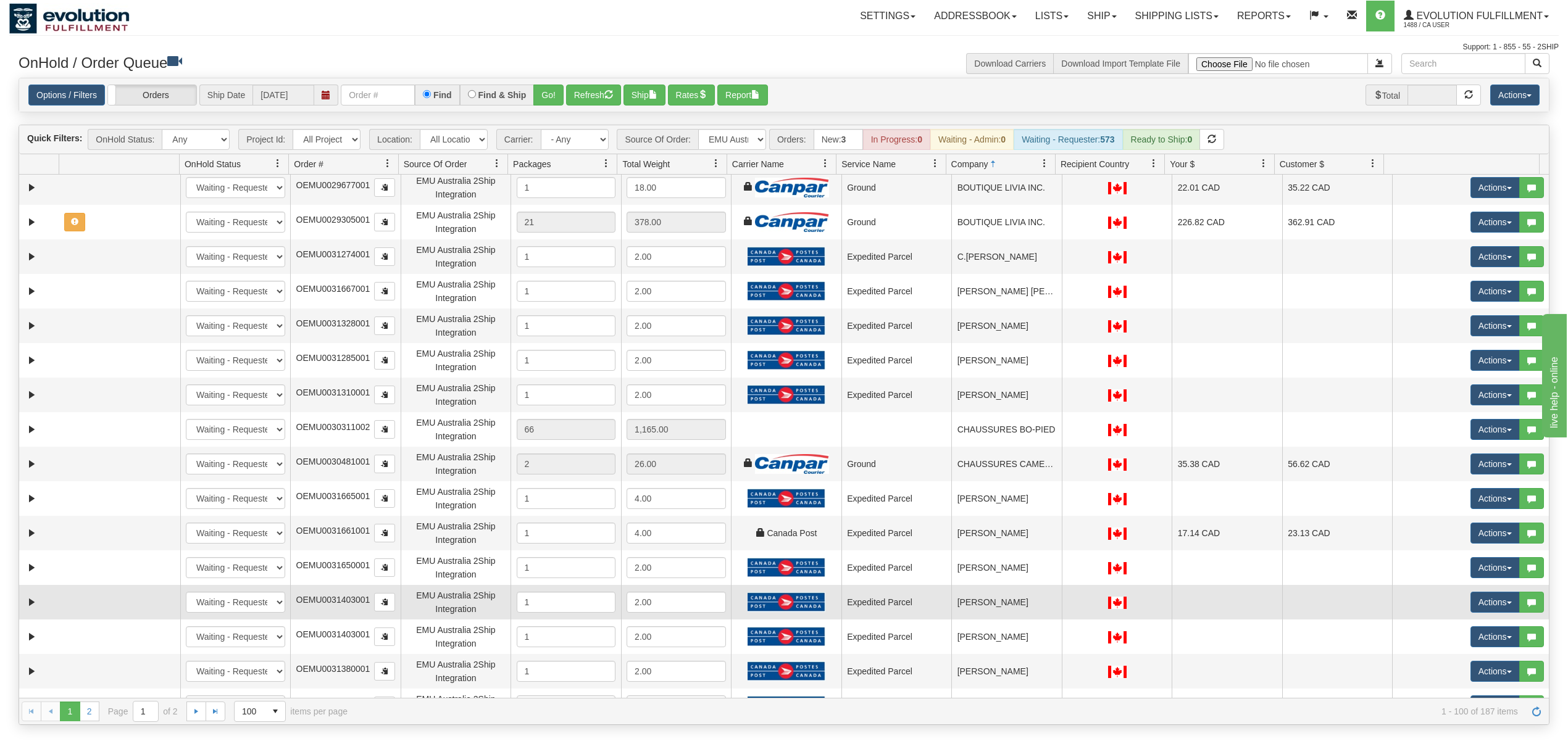
scroll to position [741, 0]
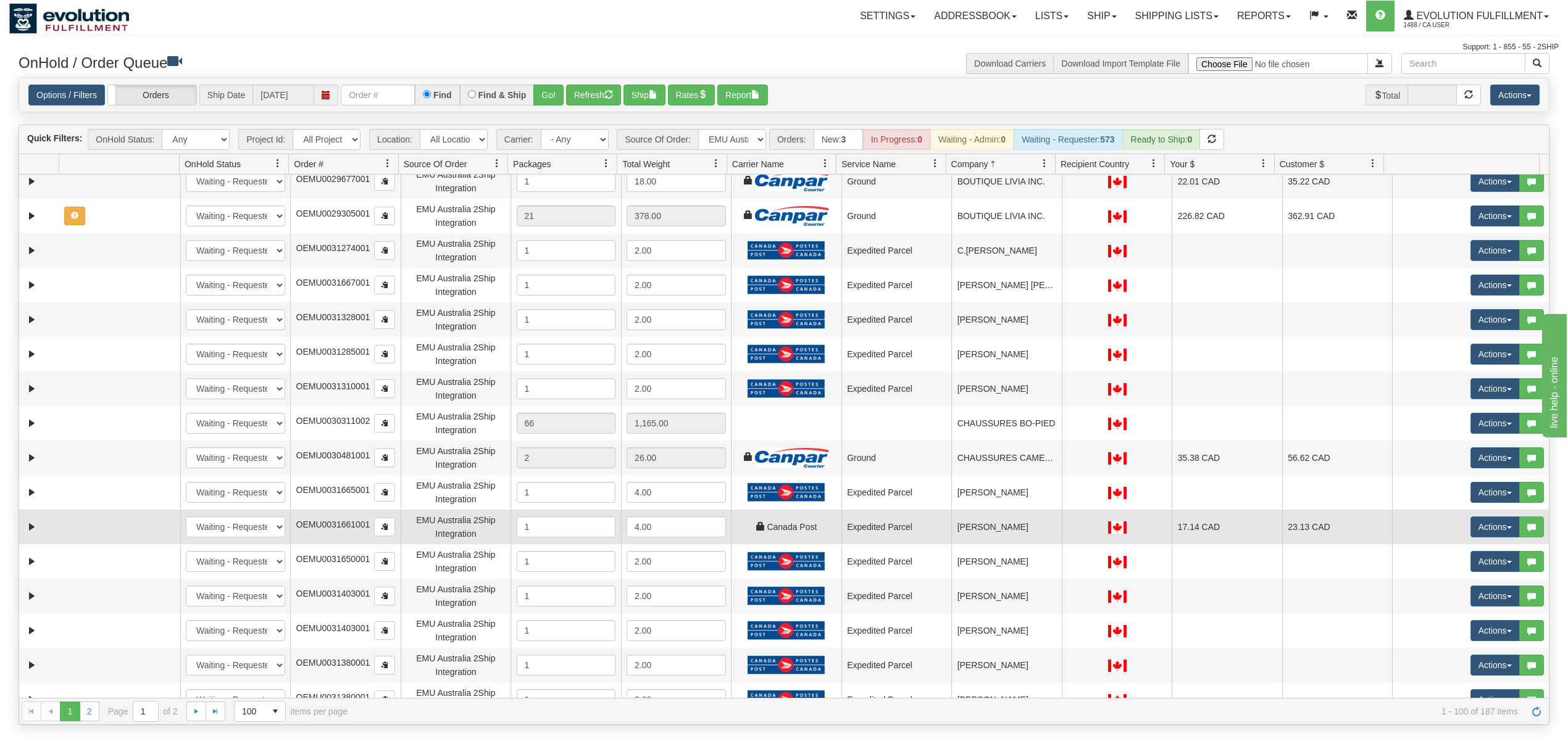
click at [1021, 529] on td "[PERSON_NAME]" at bounding box center [1006, 526] width 111 height 34
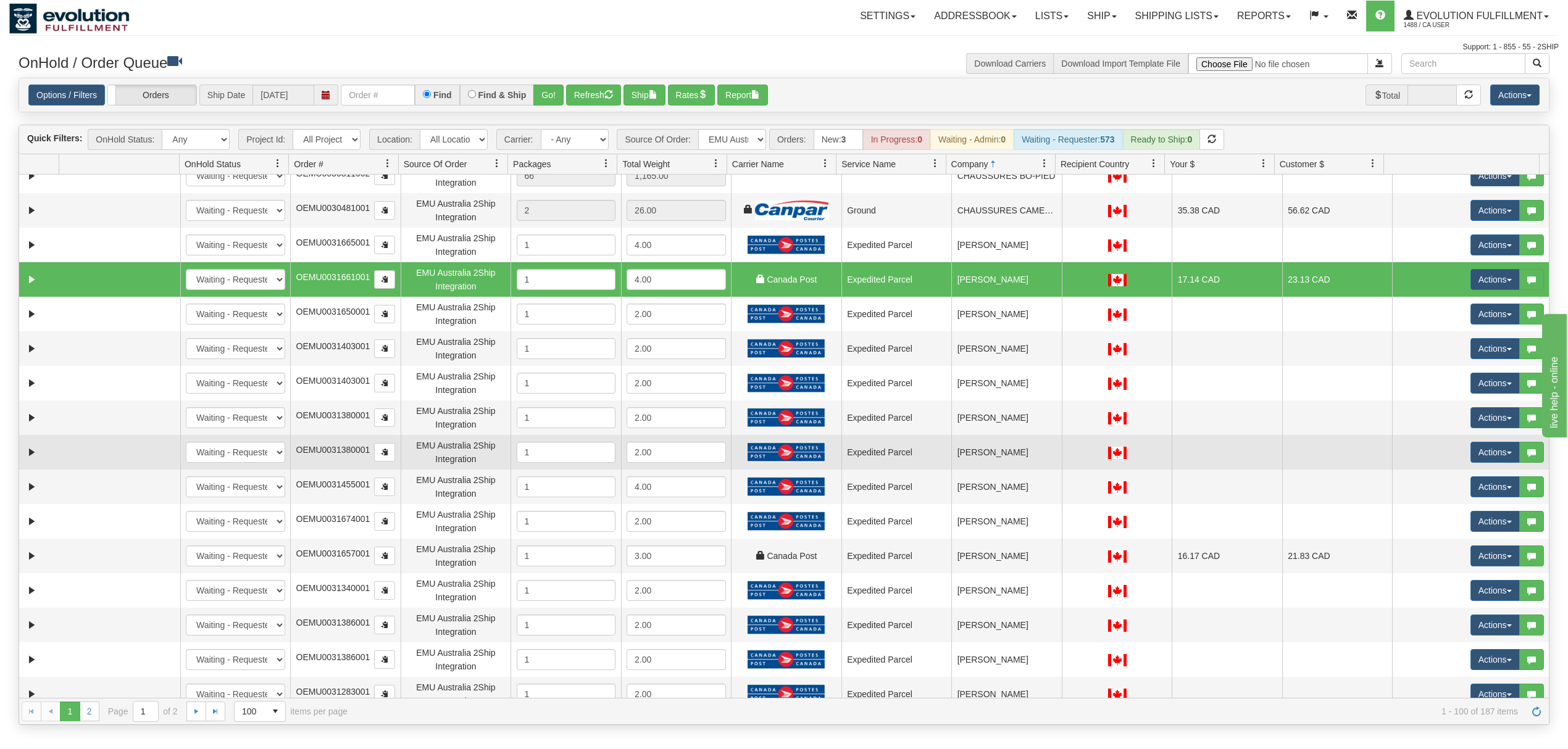
scroll to position [1070, 0]
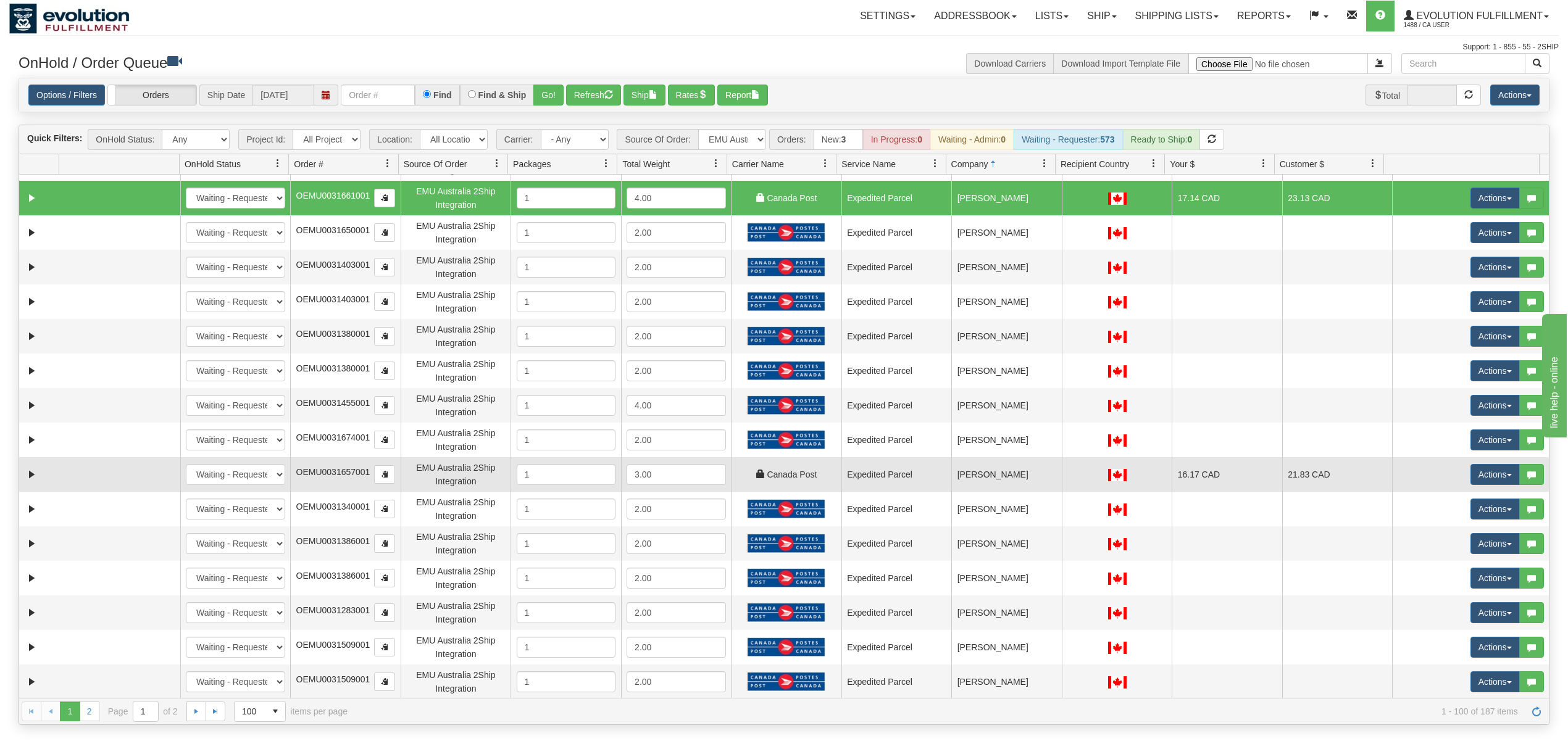
click at [1037, 488] on td "[PERSON_NAME]" at bounding box center [1006, 474] width 111 height 34
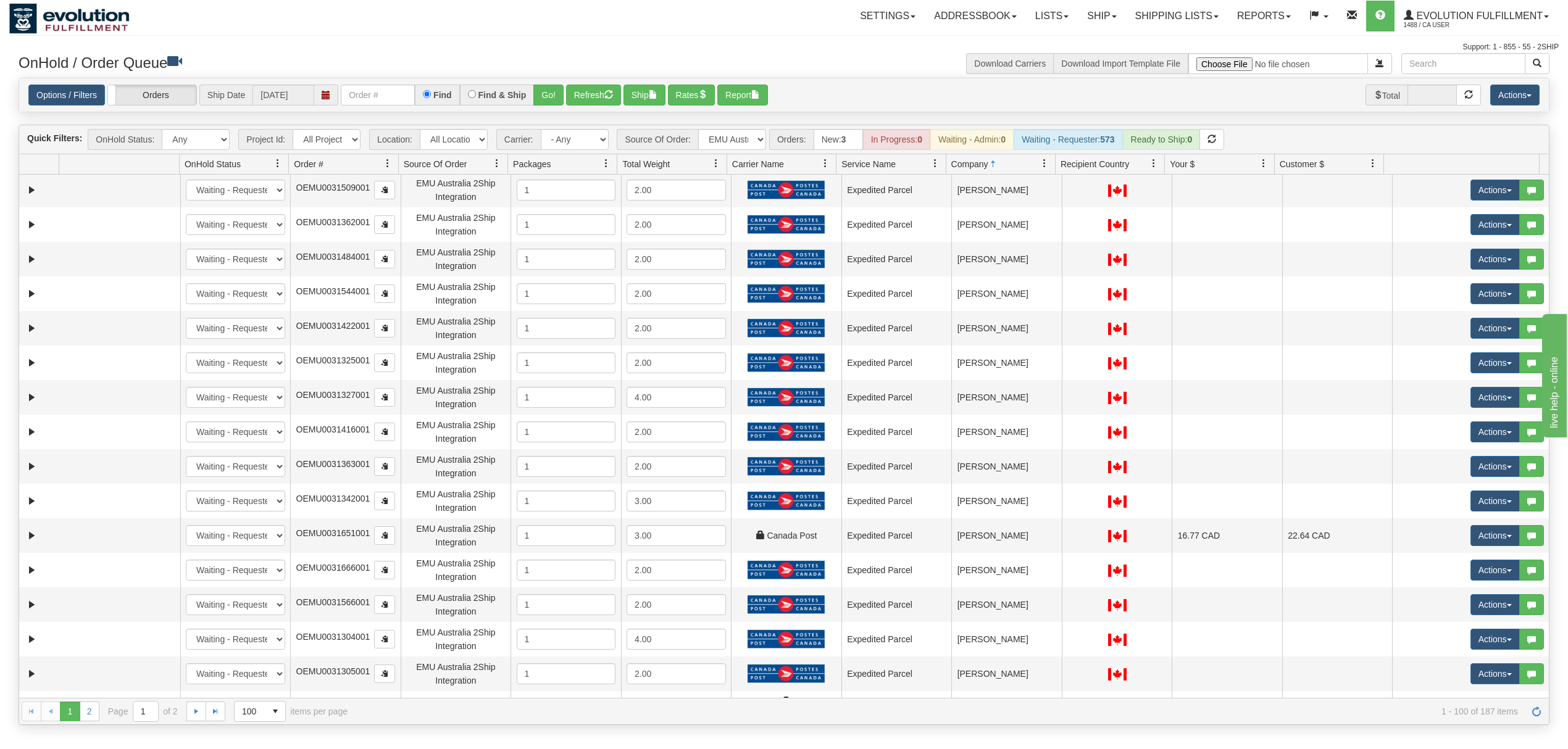
scroll to position [1563, 0]
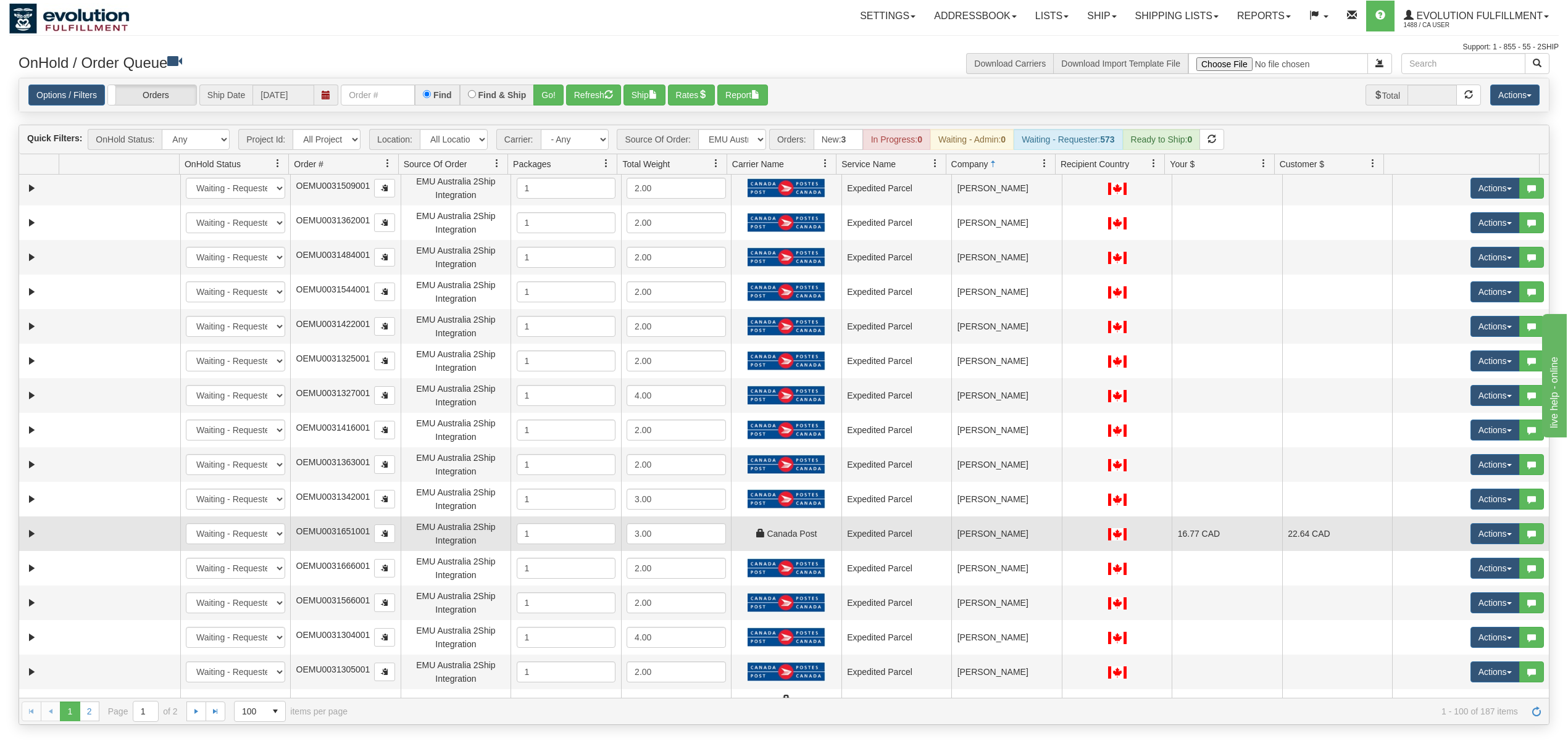
click at [1028, 529] on td "[PERSON_NAME]" at bounding box center [1006, 534] width 111 height 34
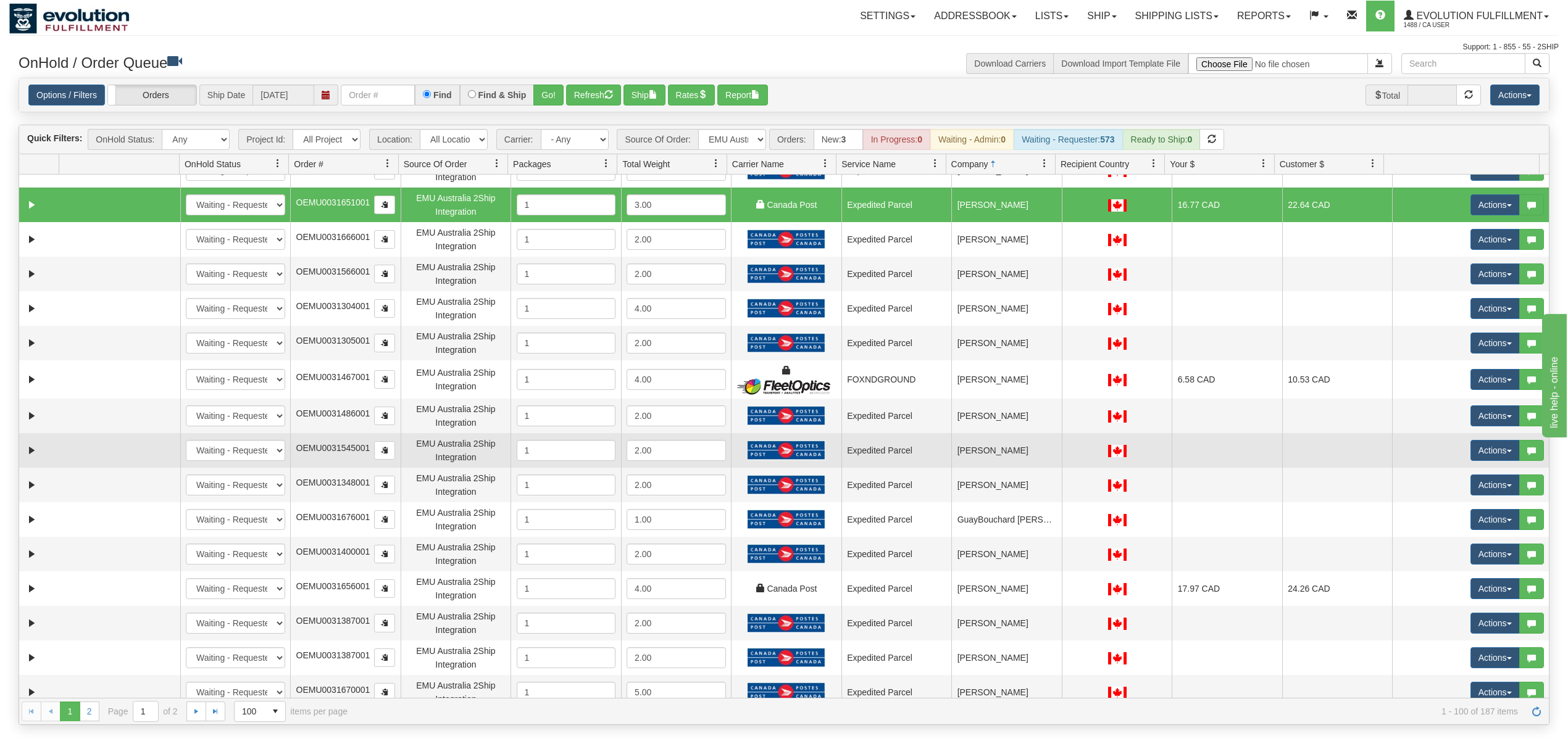
scroll to position [1975, 0]
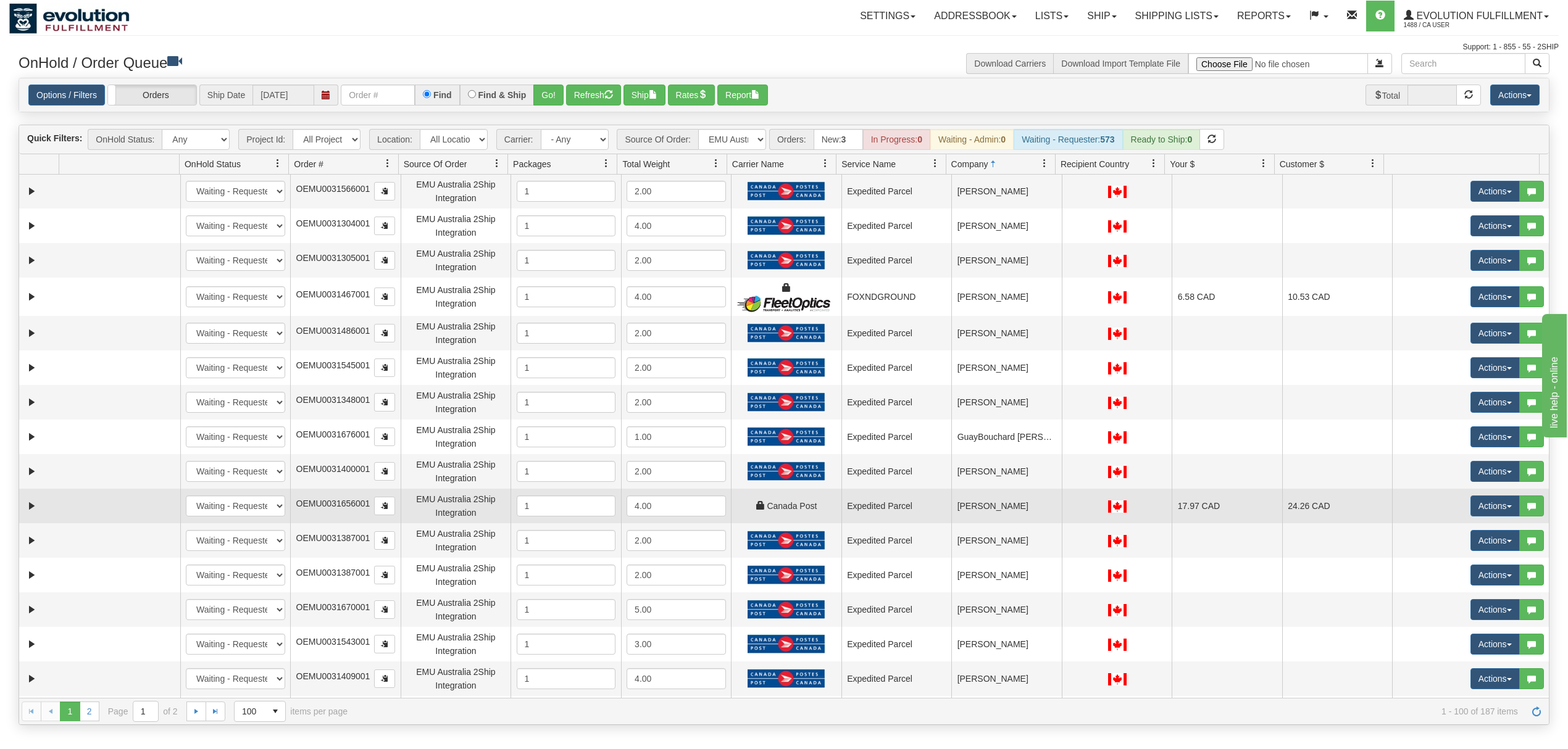
click at [1025, 516] on td "[PERSON_NAME]" at bounding box center [1006, 506] width 111 height 34
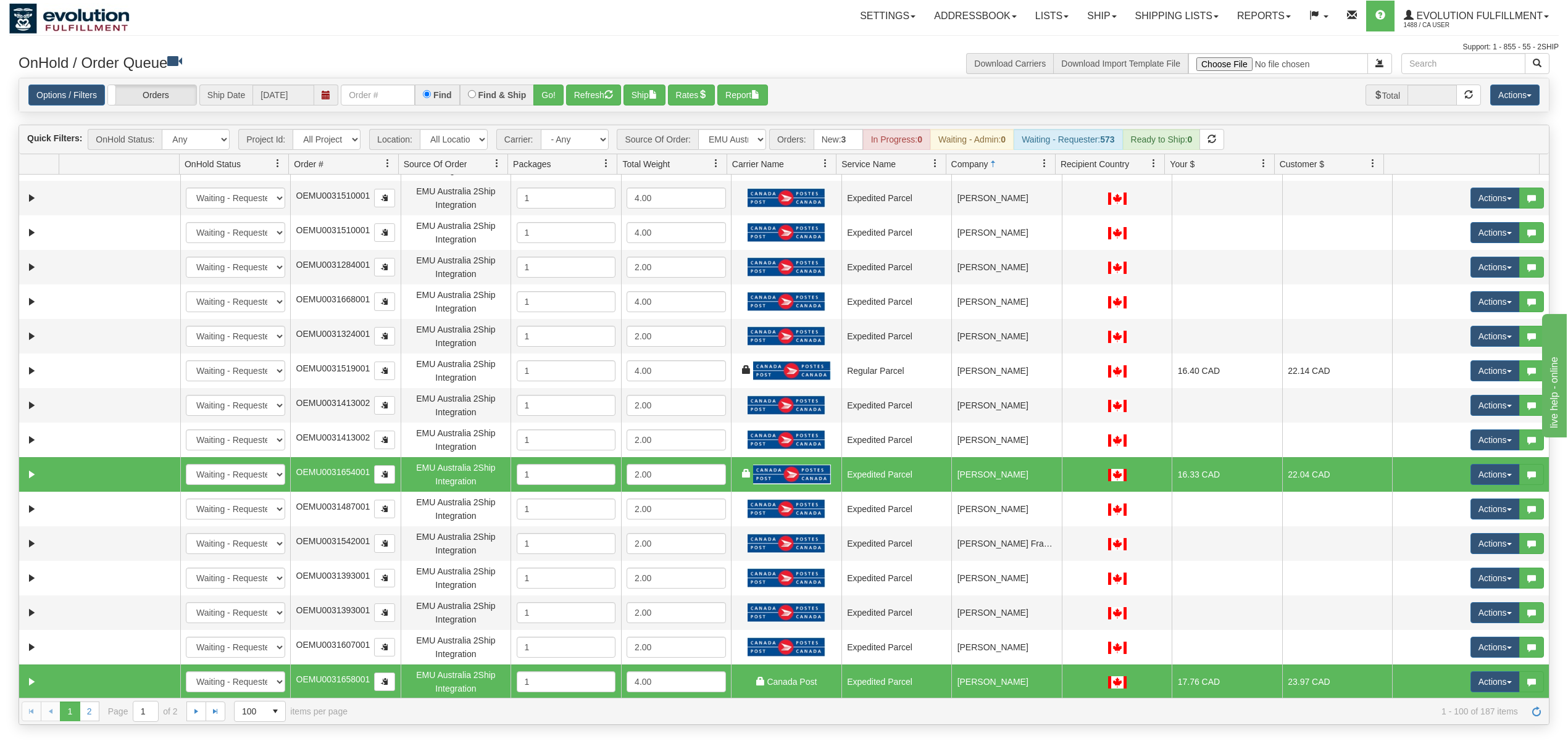
scroll to position [0, 0]
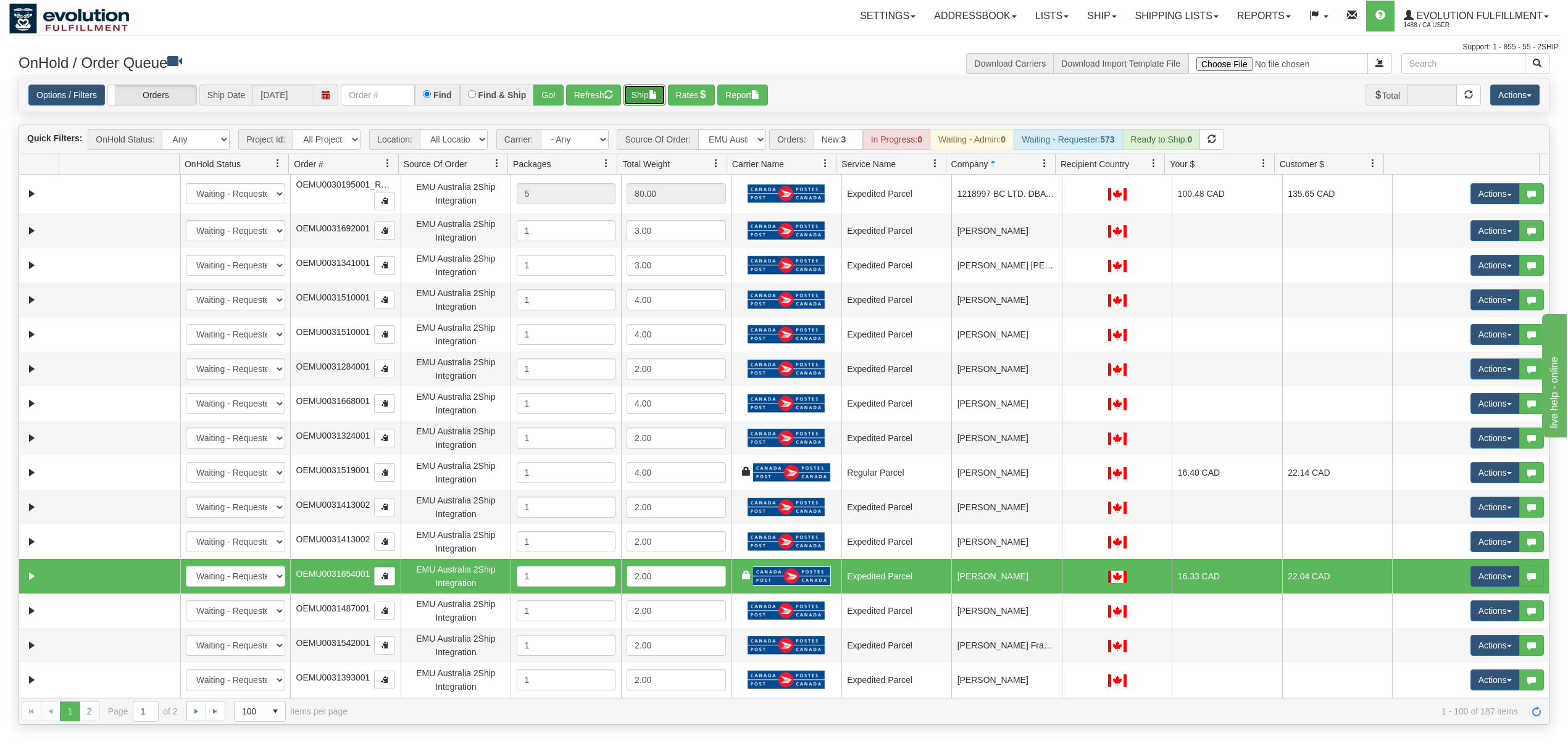
click at [650, 94] on button "Ship" at bounding box center [644, 94] width 42 height 21
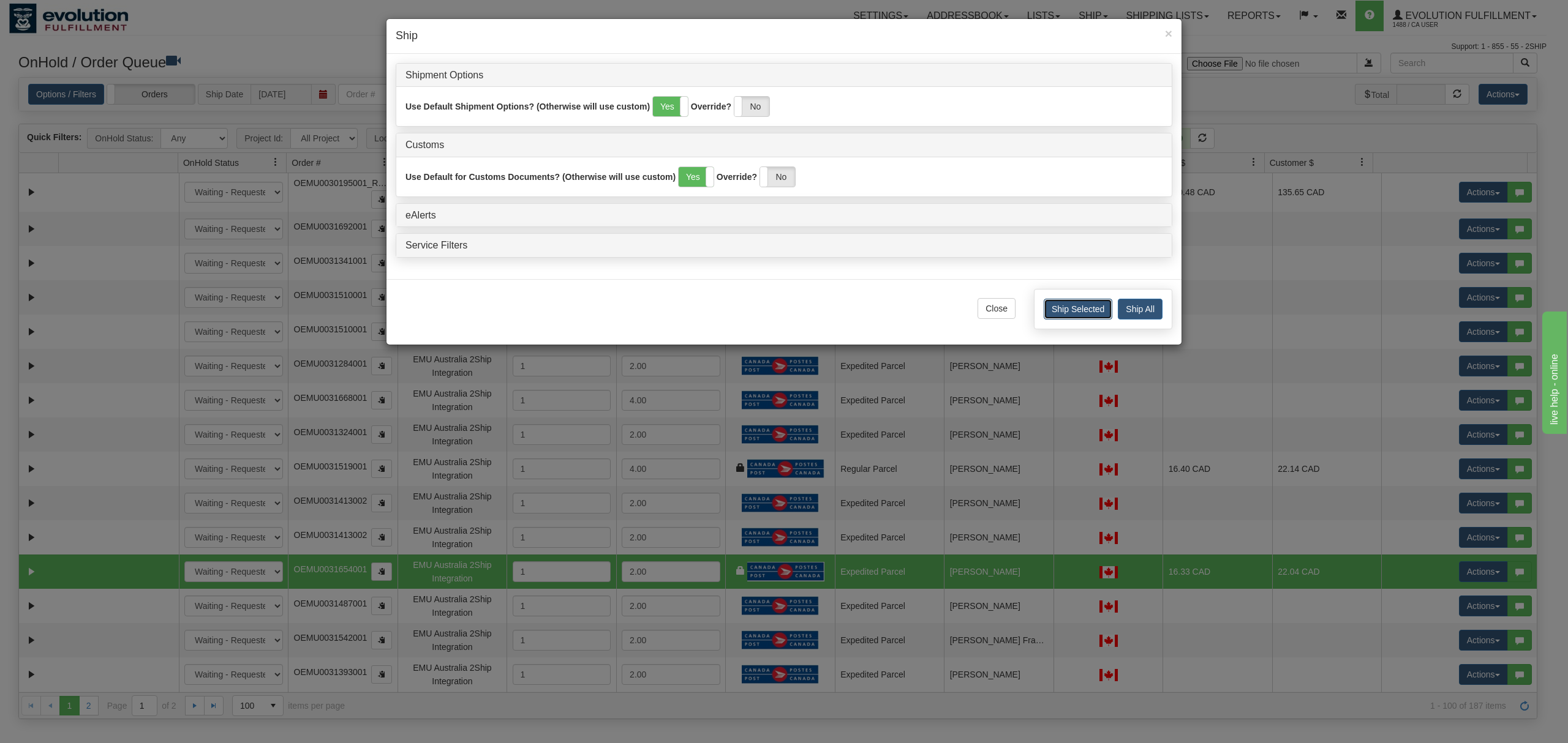
click at [1057, 309] on button "Ship Selected" at bounding box center [1078, 309] width 68 height 21
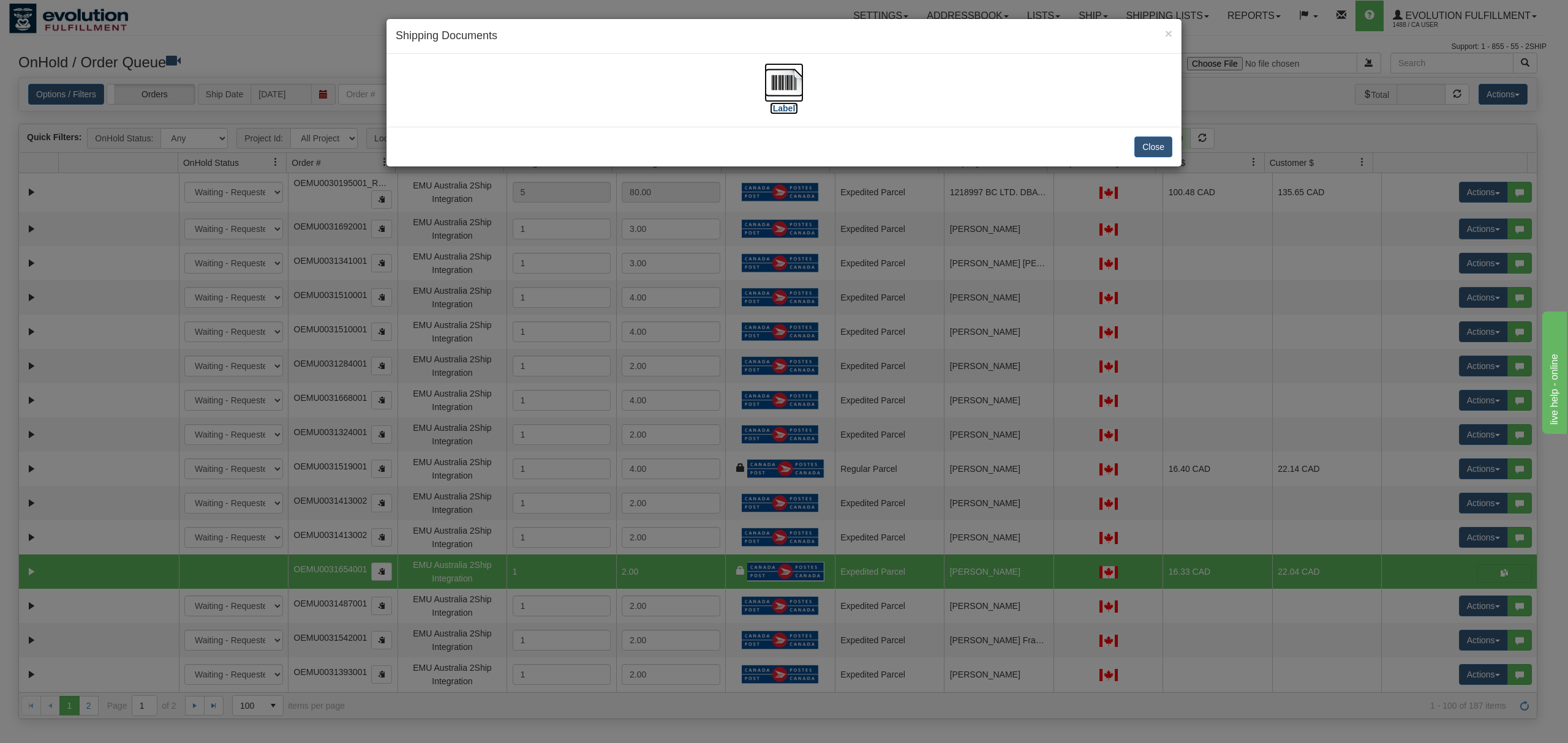
click at [782, 71] on img at bounding box center [784, 83] width 39 height 39
click at [1165, 145] on button "Close" at bounding box center [1153, 147] width 38 height 21
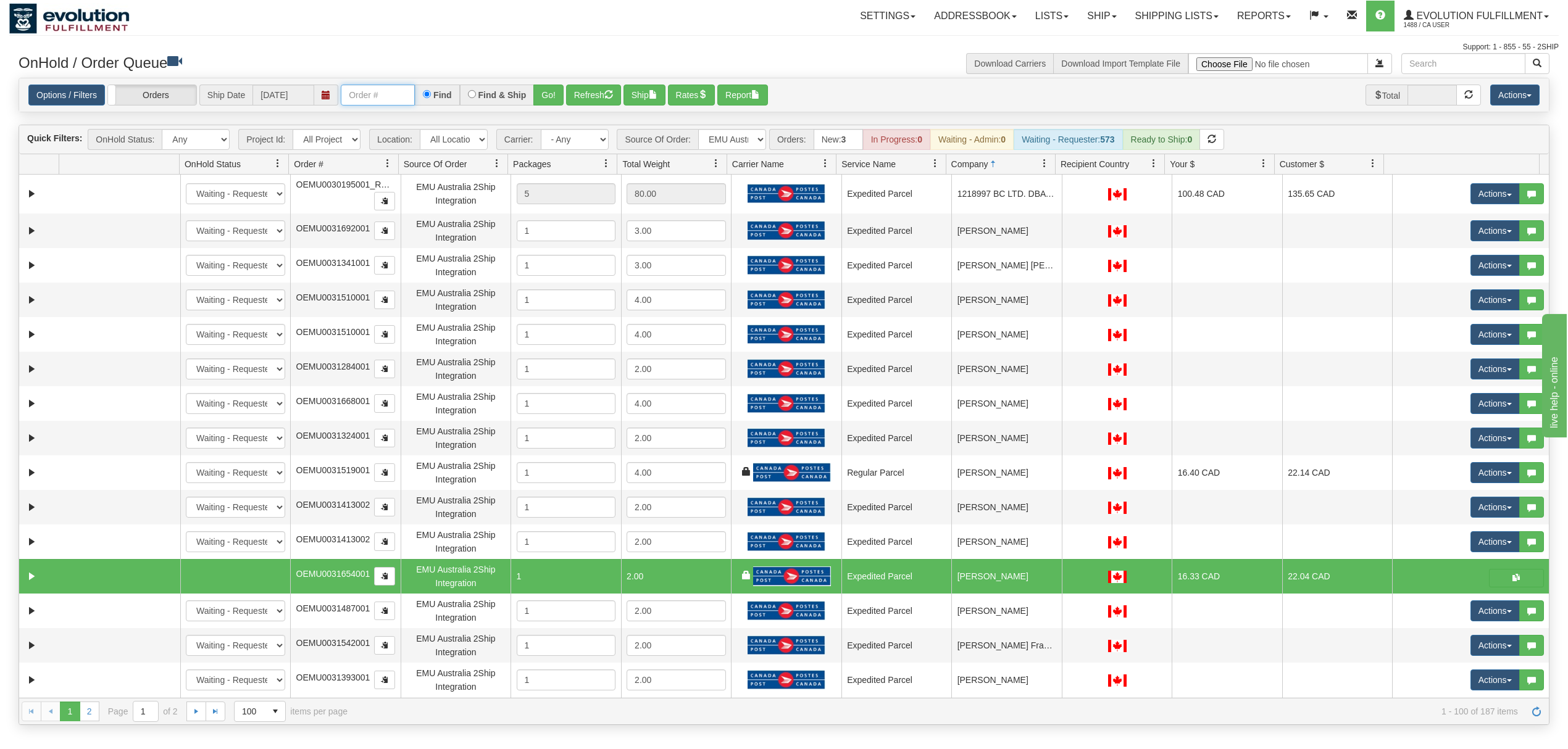
click at [358, 94] on input "text" at bounding box center [377, 94] width 74 height 21
type input "OEMU0031653001"
click at [541, 88] on button "Go!" at bounding box center [548, 94] width 30 height 21
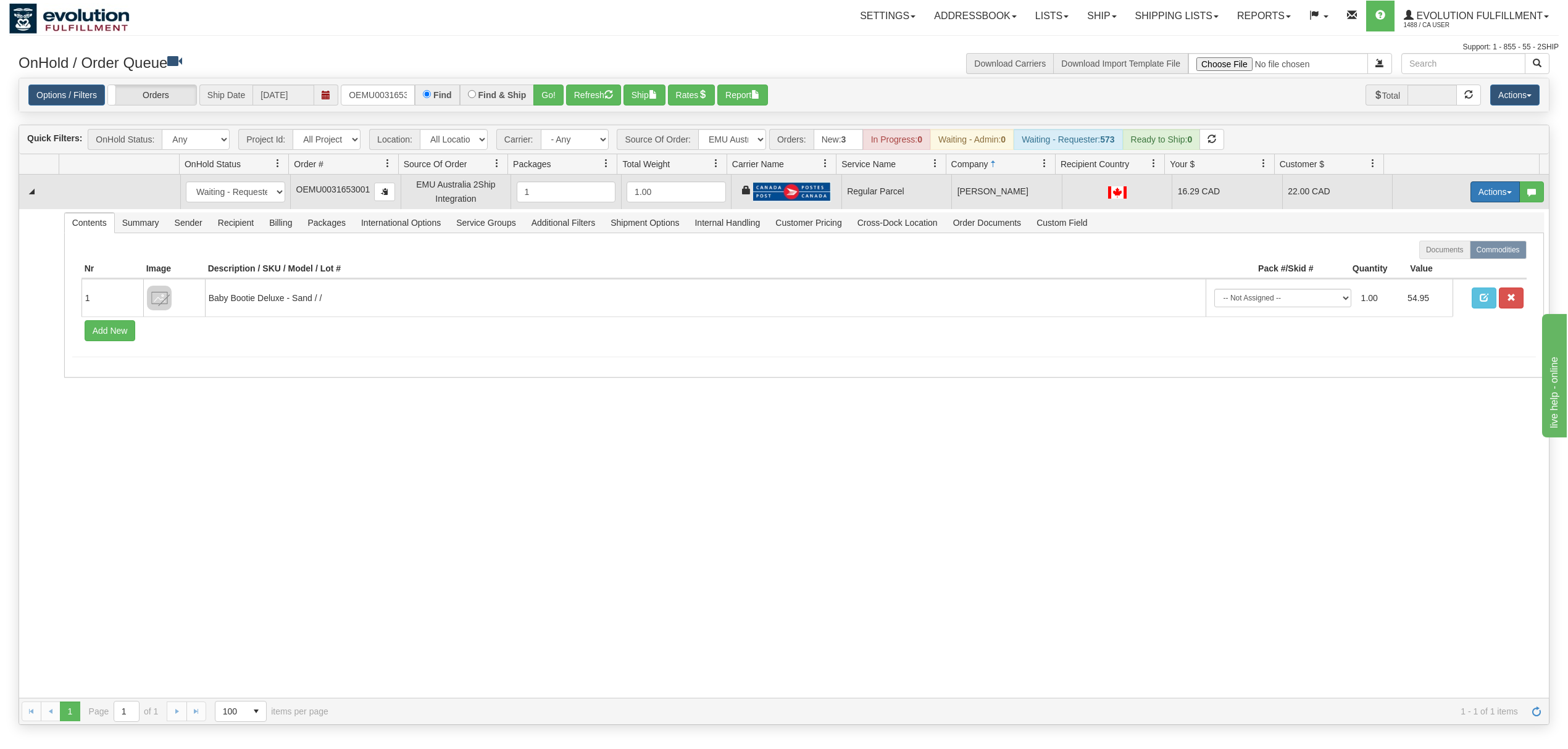
click at [1175, 202] on button "Actions" at bounding box center [1495, 192] width 49 height 21
click at [1175, 253] on span "Rate All Services" at bounding box center [1470, 247] width 74 height 10
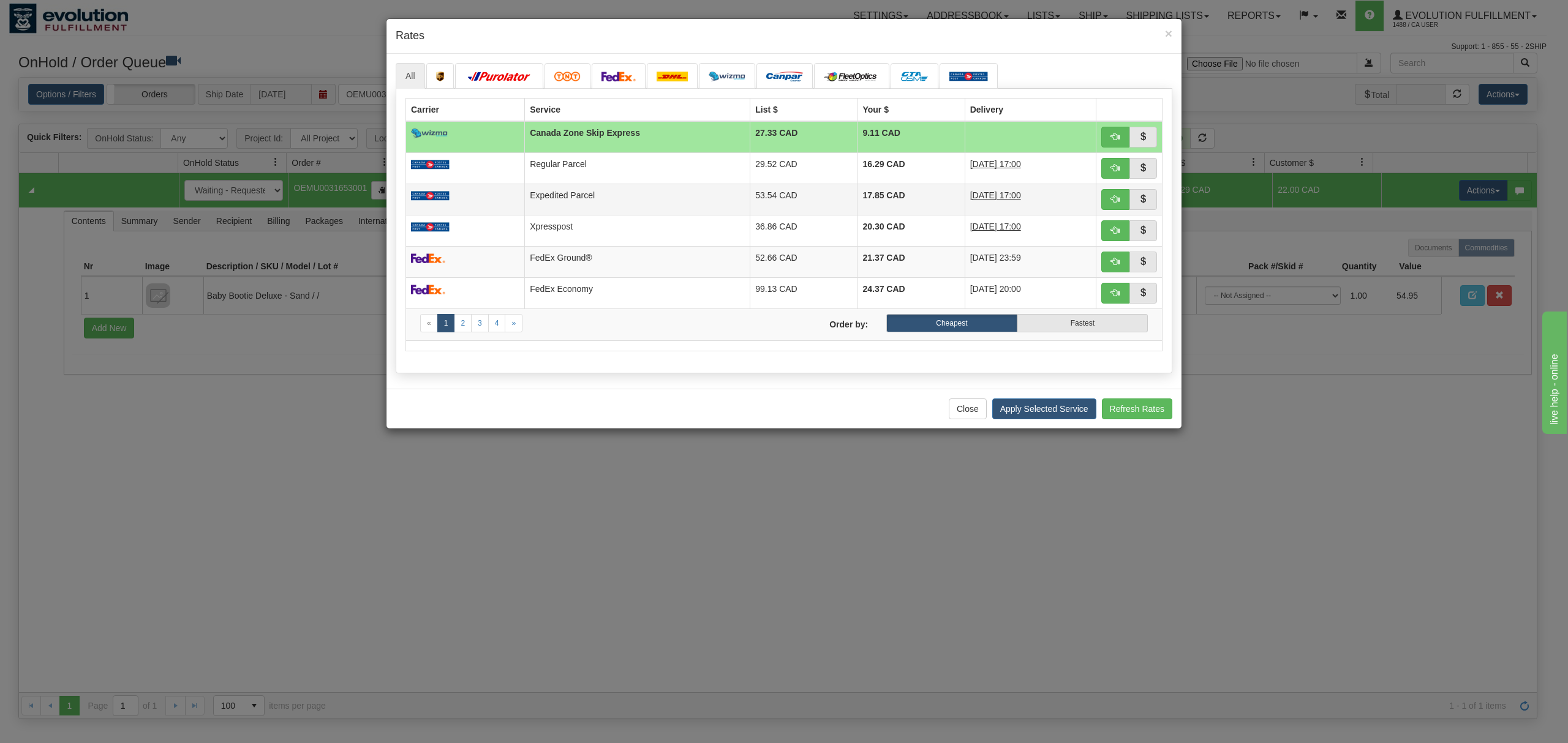
drag, startPoint x: 674, startPoint y: 205, endPoint x: 702, endPoint y: 208, distance: 28.2
click at [674, 205] on td "Expedited Parcel" at bounding box center [637, 199] width 225 height 31
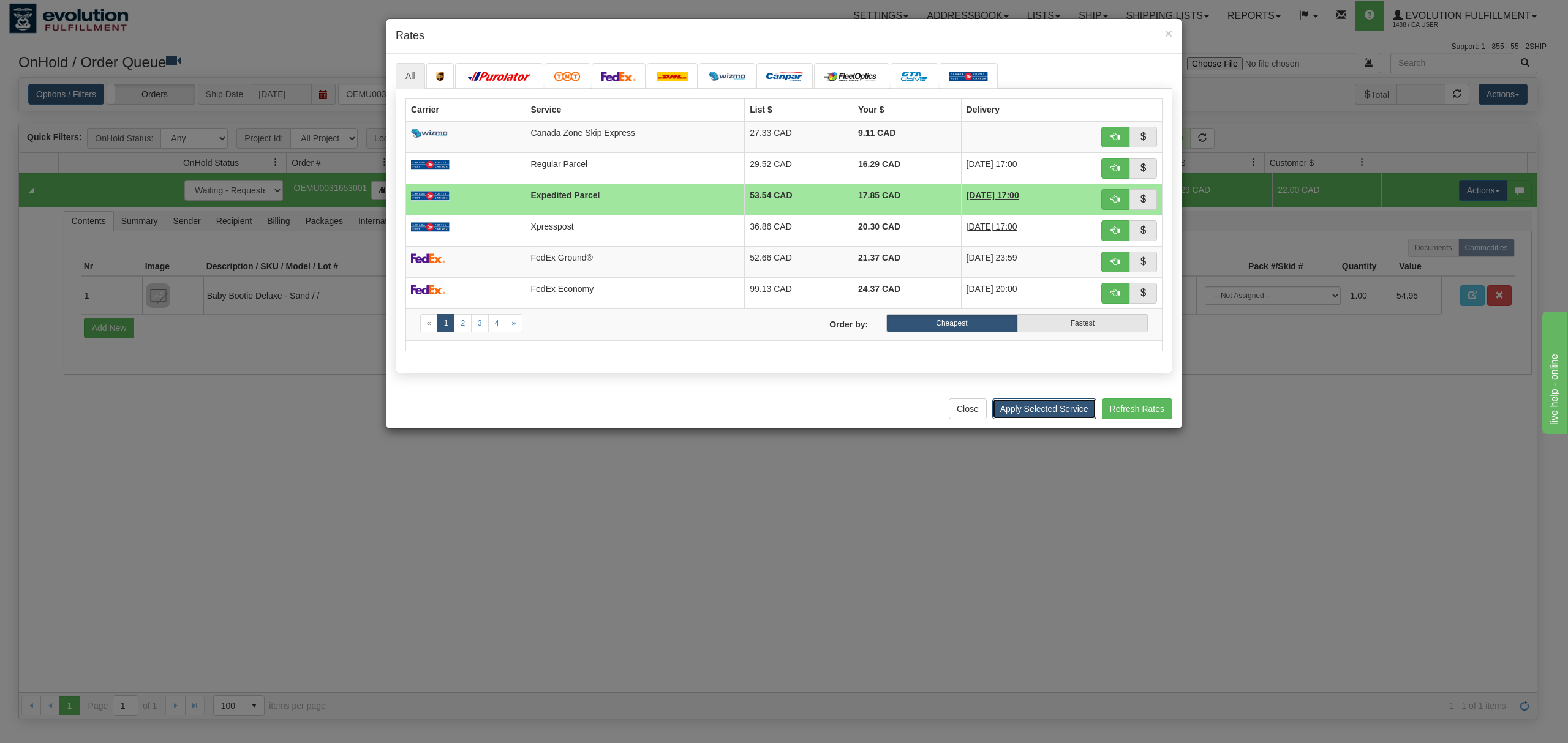
click at [1035, 419] on button "Apply Selected Service" at bounding box center [1044, 409] width 104 height 21
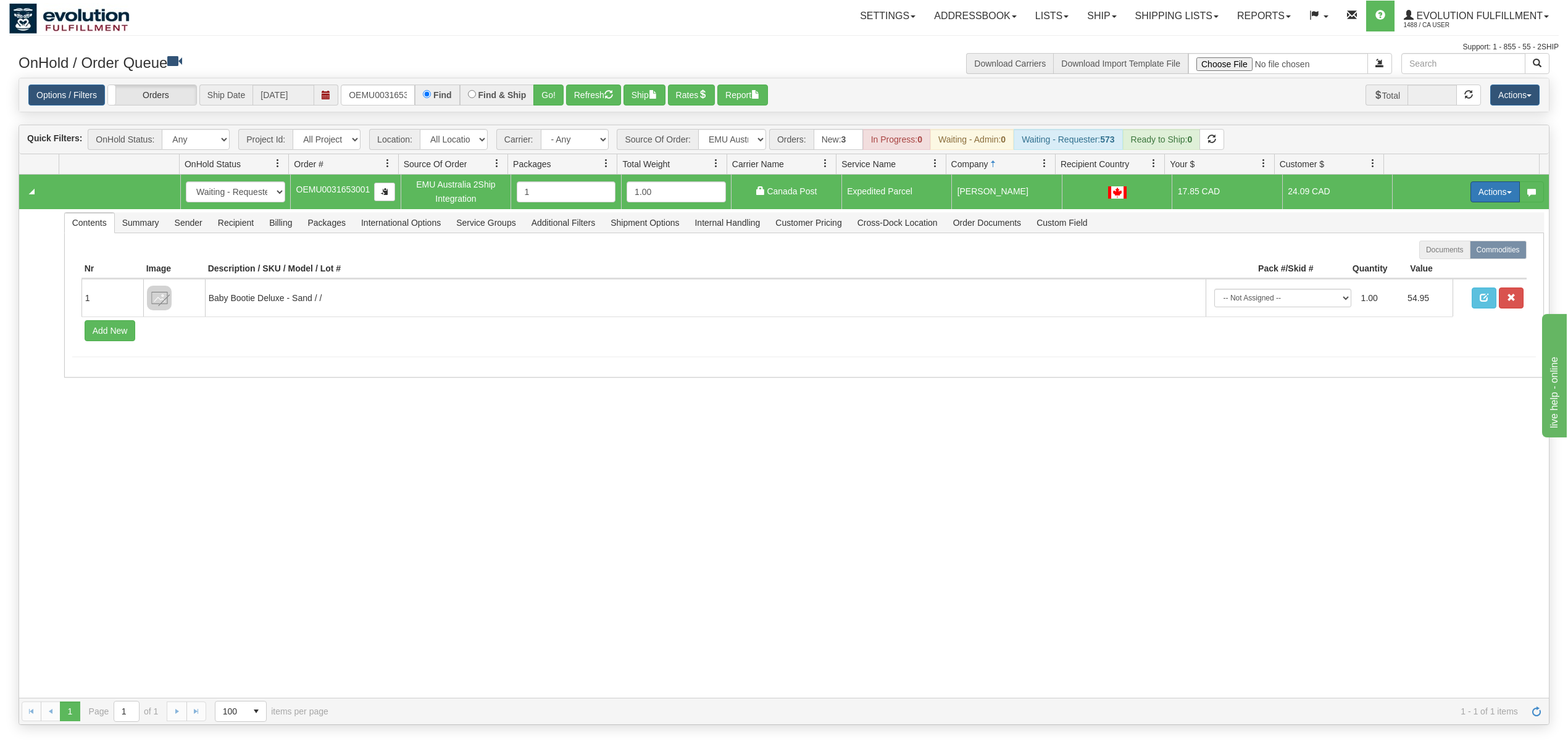
click at [1175, 189] on button "Actions" at bounding box center [1495, 192] width 49 height 21
click at [1175, 265] on link "Ship" at bounding box center [1470, 264] width 99 height 16
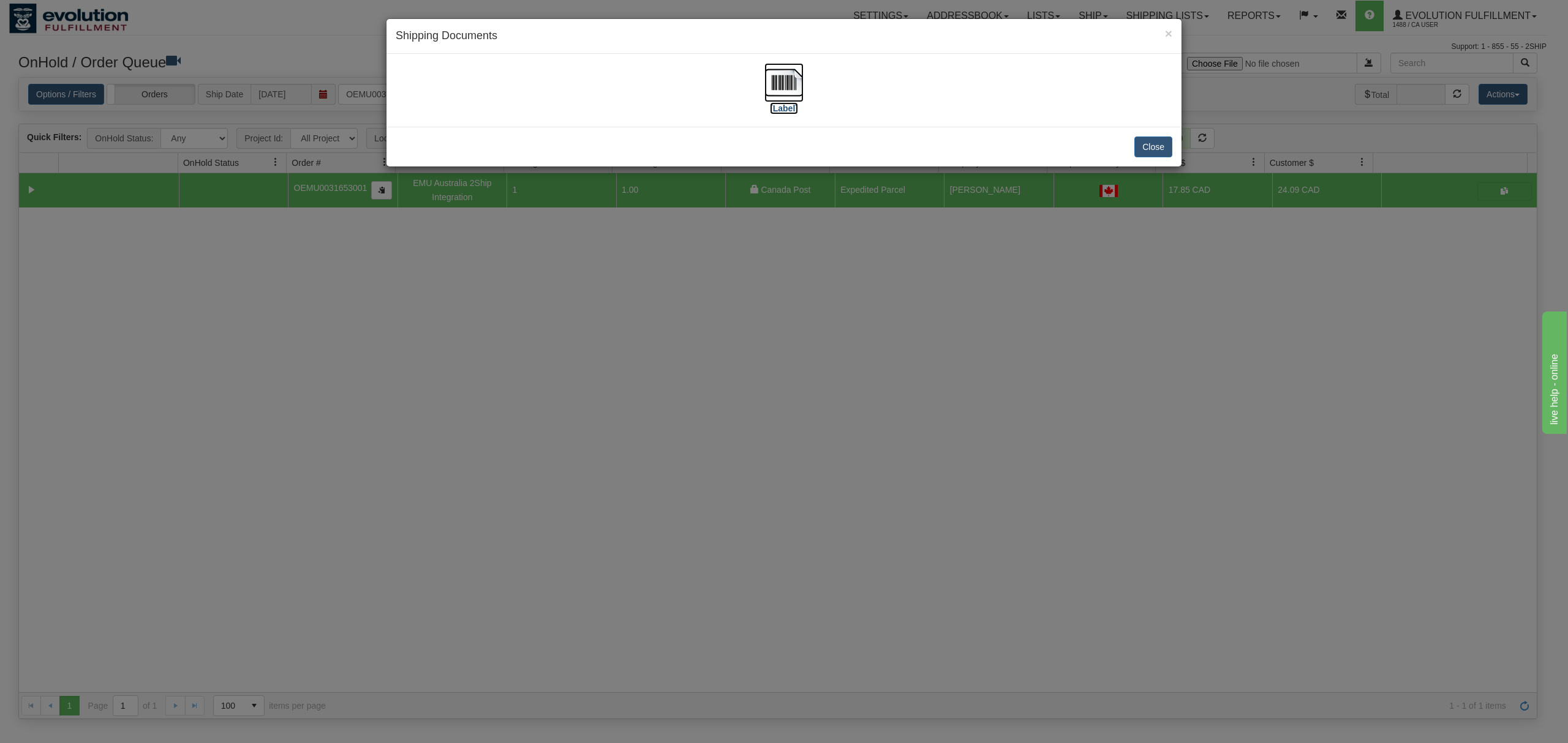
click at [775, 76] on img at bounding box center [784, 83] width 39 height 39
click at [1166, 139] on button "Close" at bounding box center [1153, 147] width 38 height 21
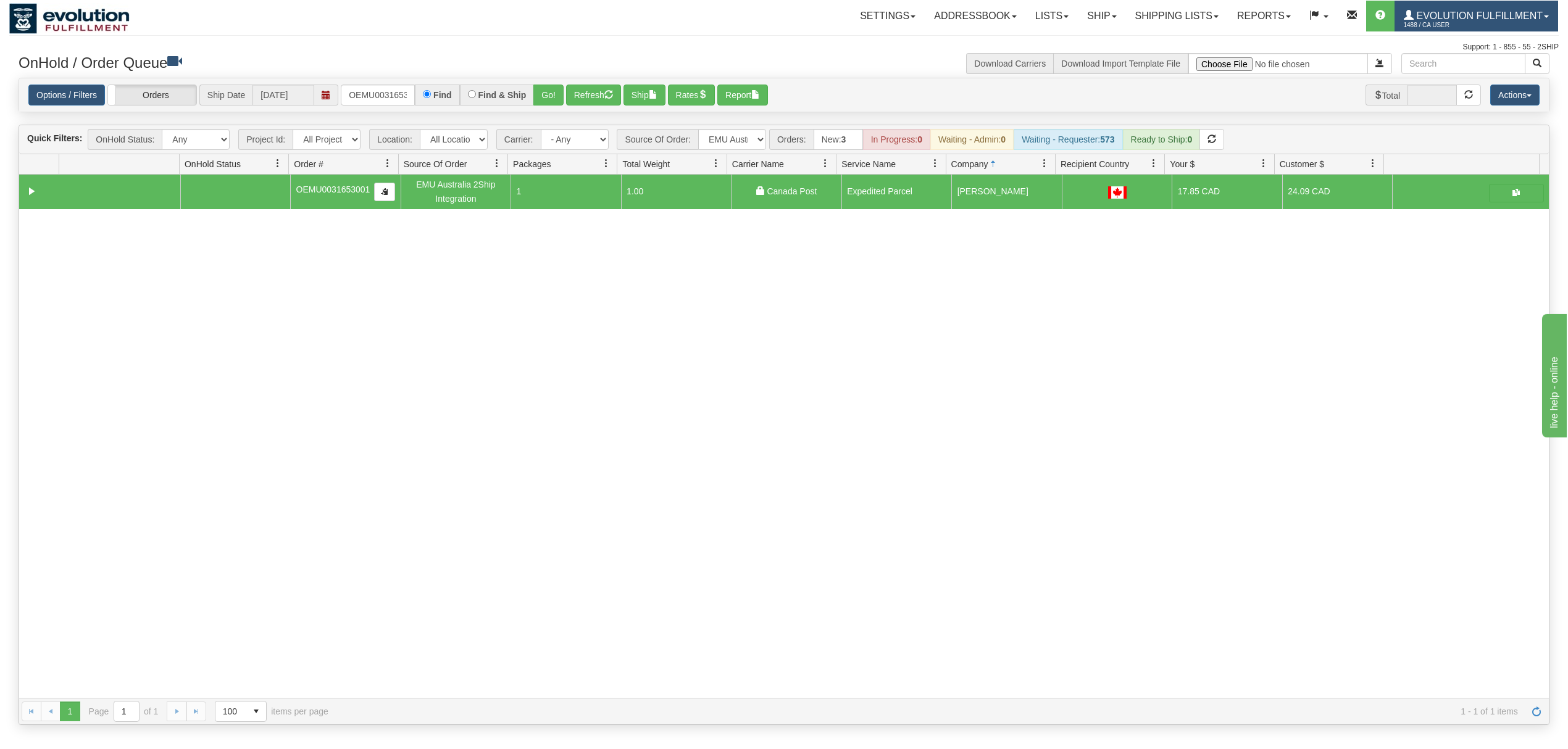
click at [1175, 12] on span "Evolution Fulfillment" at bounding box center [1478, 15] width 129 height 10
click at [1175, 69] on link "LOG OUT" at bounding box center [1495, 75] width 125 height 16
